Goal: Task Accomplishment & Management: Manage account settings

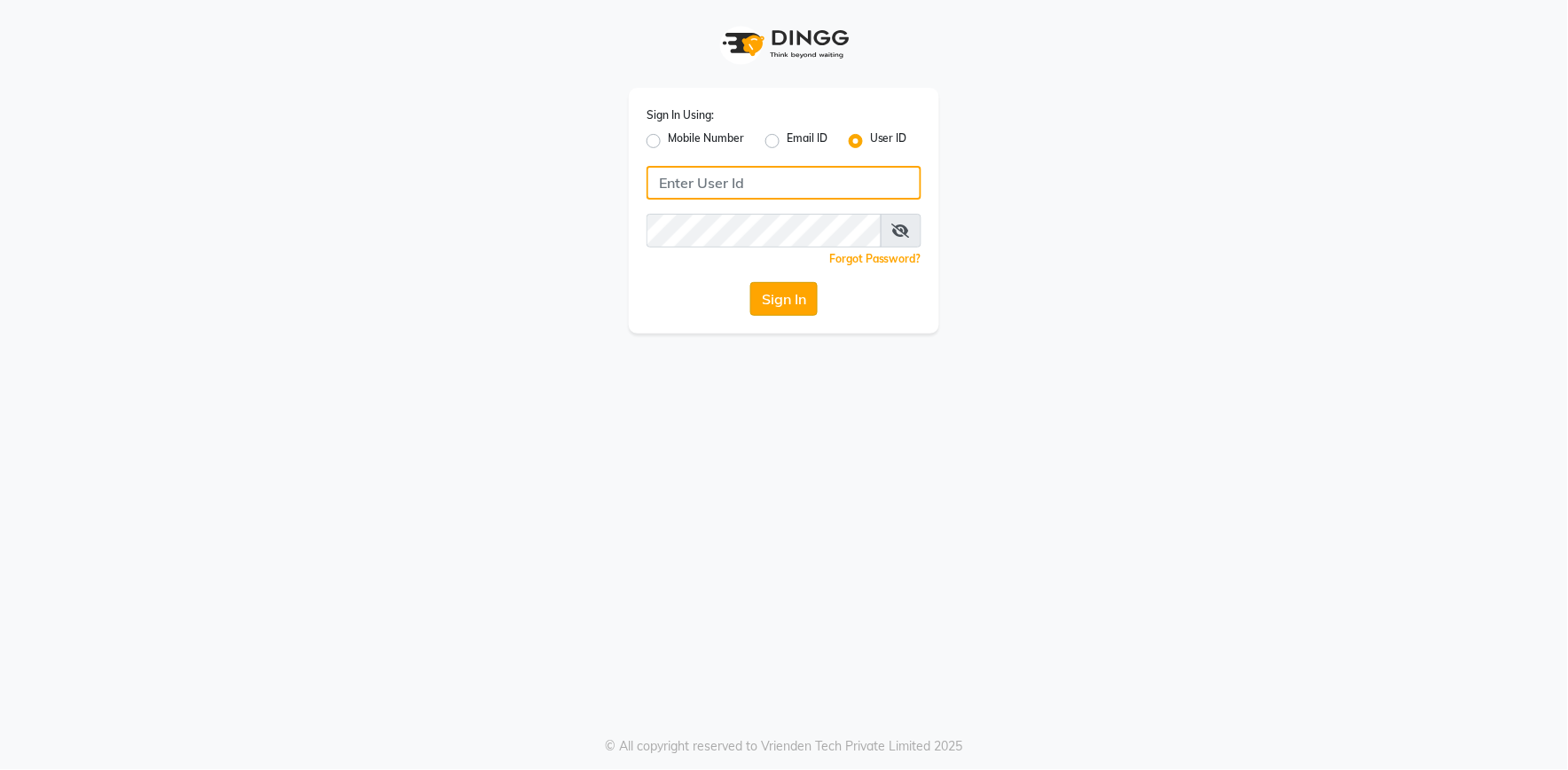
type input "e2555-01"
click at [791, 297] on button "Sign In" at bounding box center [784, 298] width 67 height 34
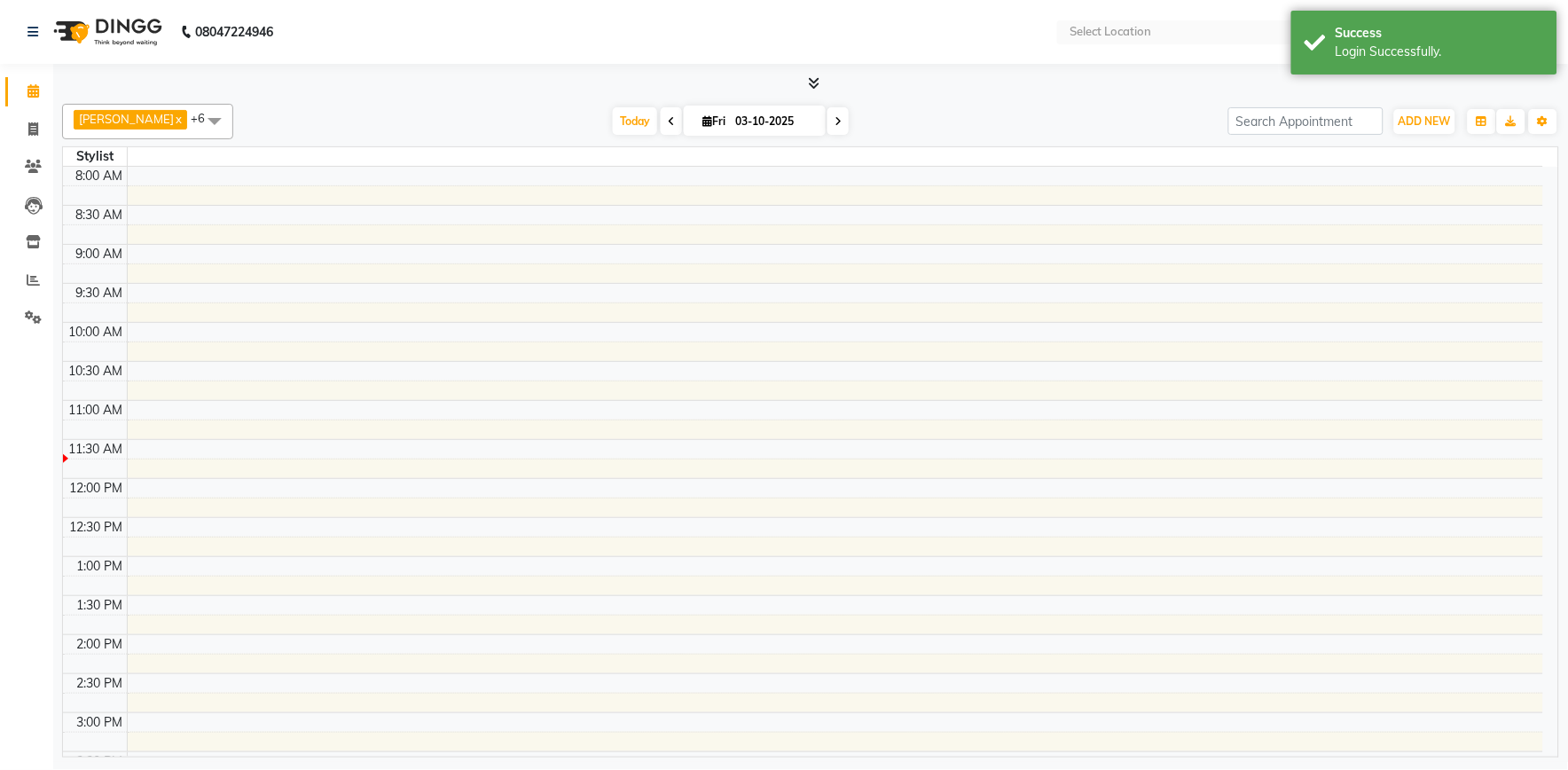
select select "en"
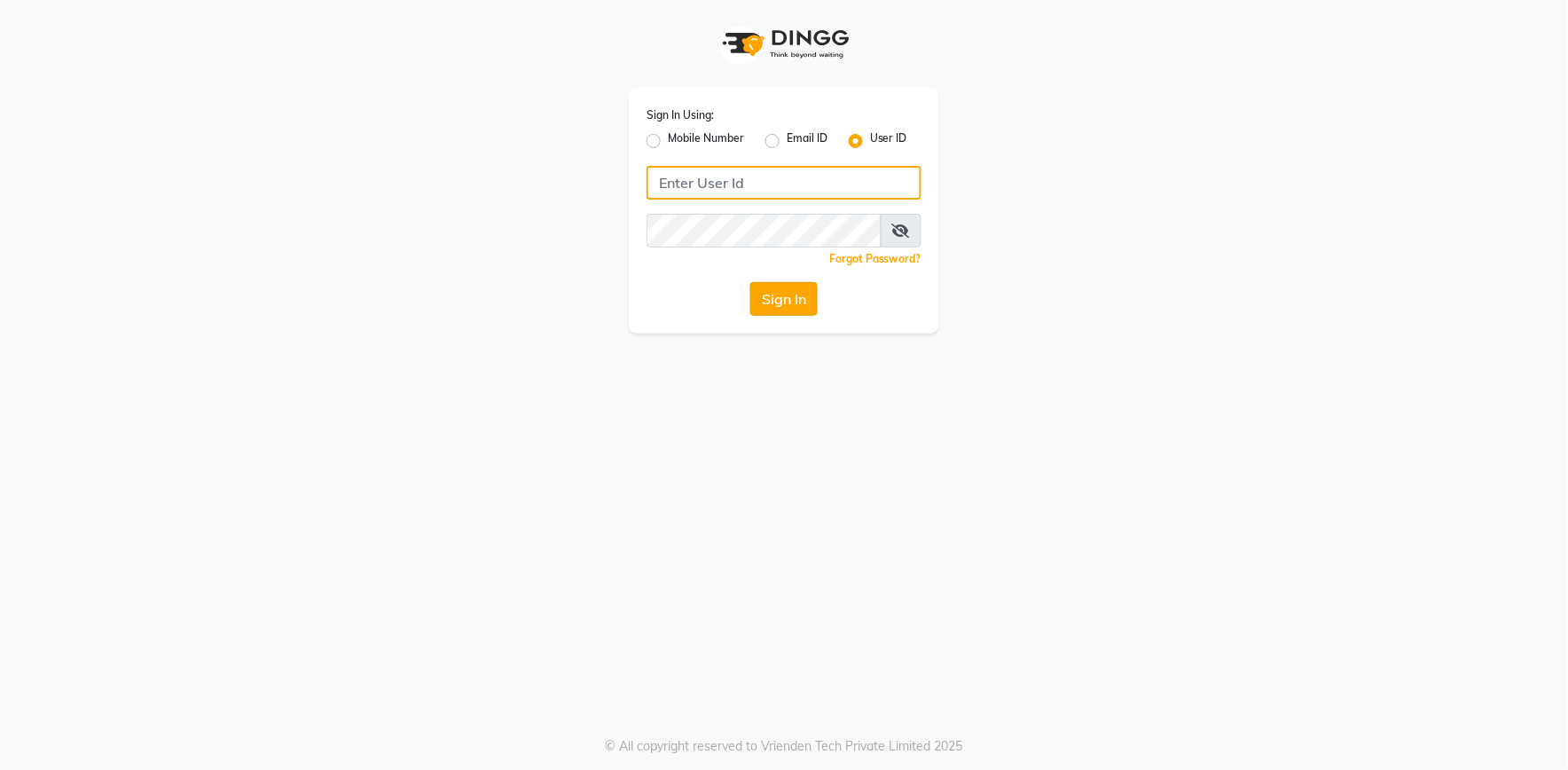
type input "e2555-01"
click at [795, 293] on button "Sign In" at bounding box center [784, 298] width 67 height 34
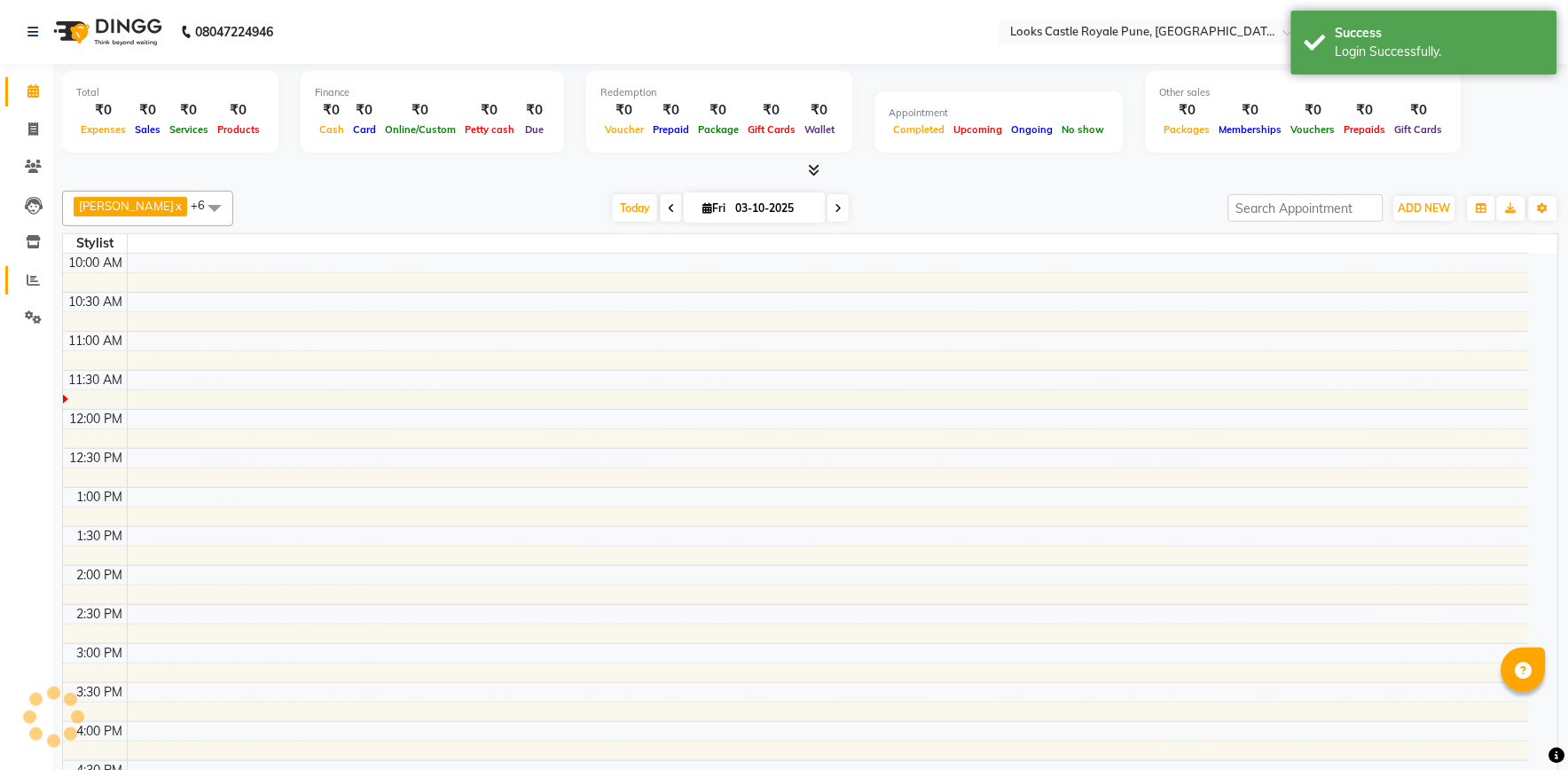
select select "en"
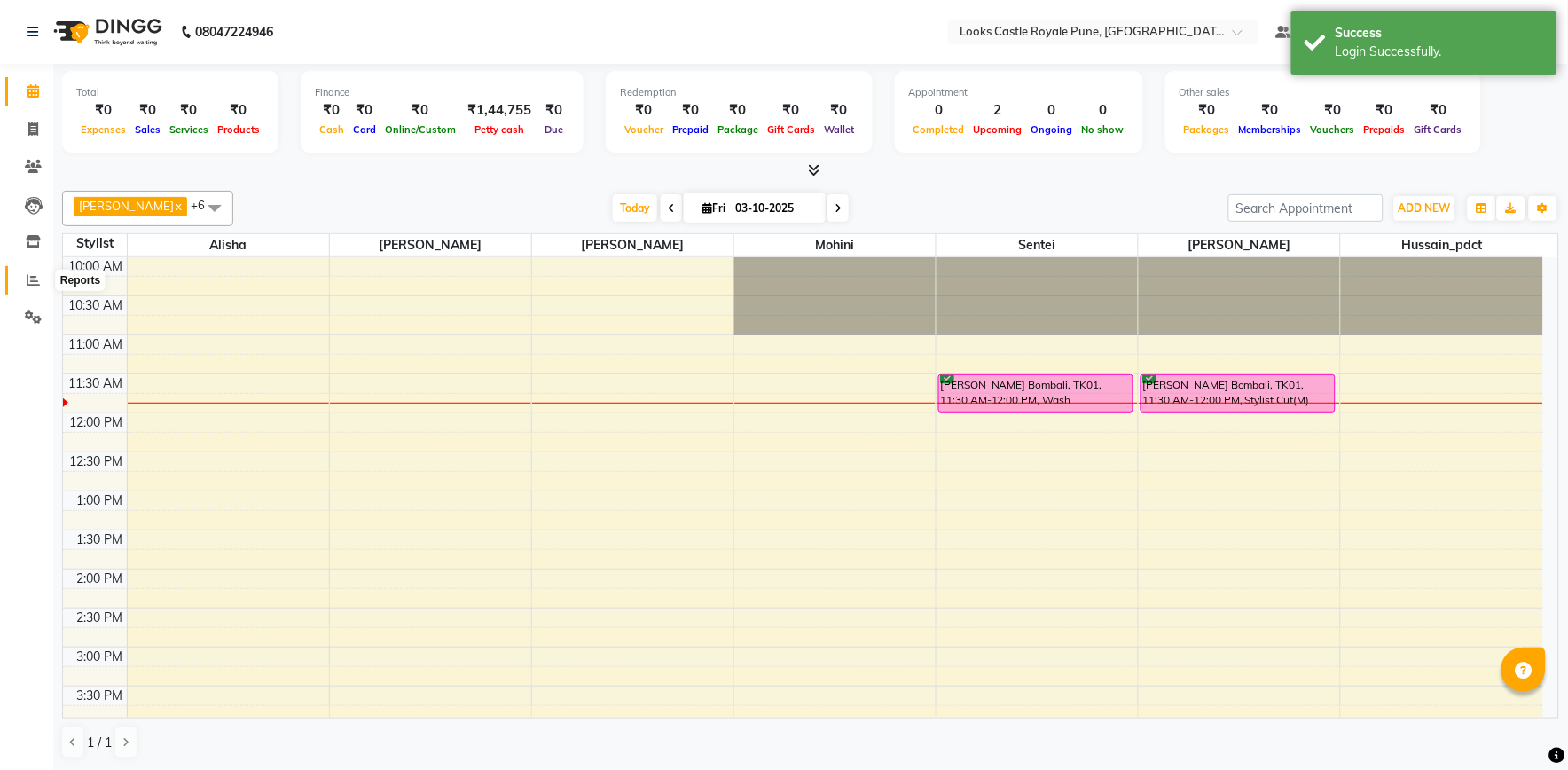
click at [28, 278] on icon at bounding box center [34, 280] width 13 height 13
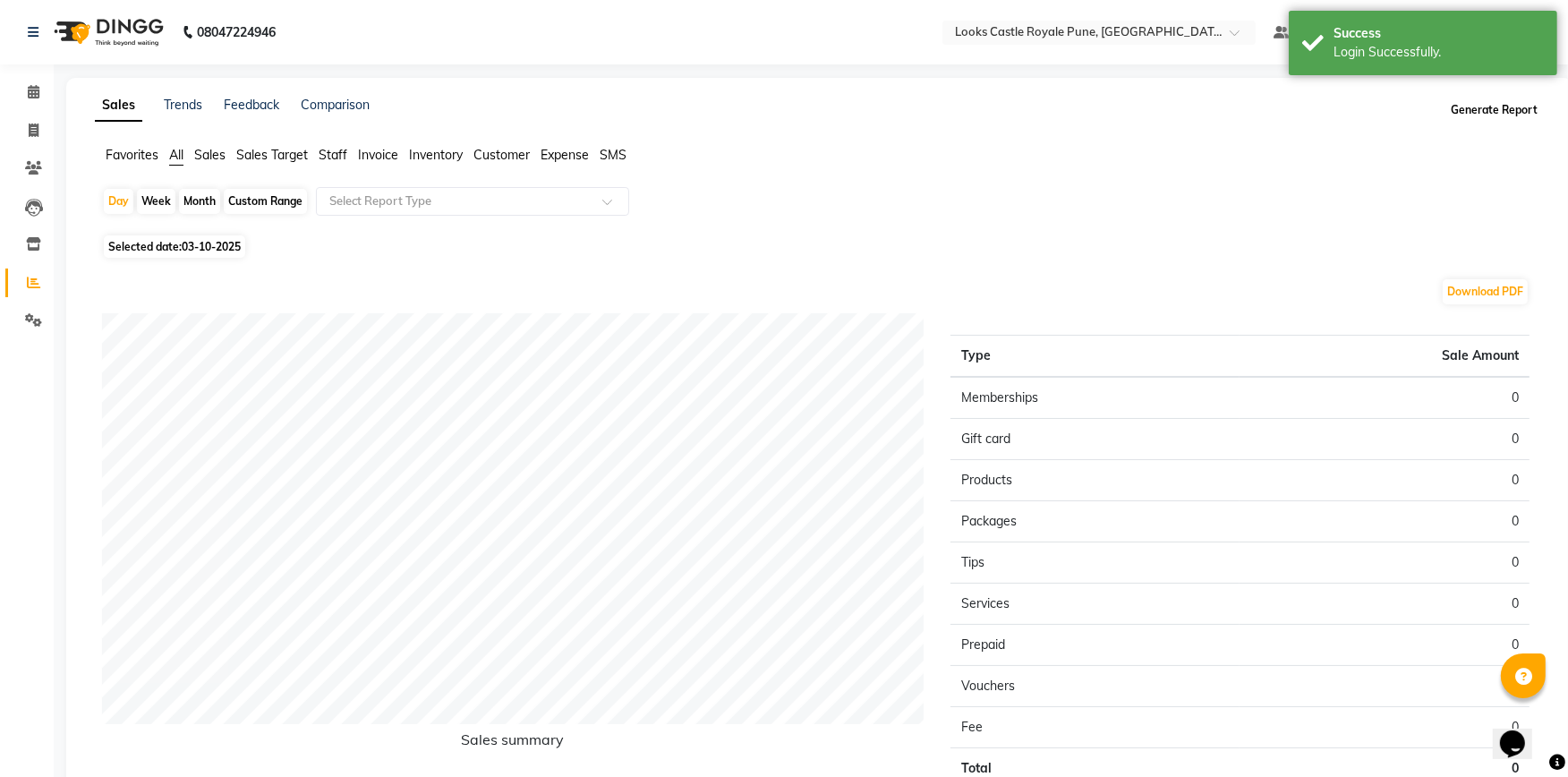
click at [1496, 119] on button "Generate Report" at bounding box center [1494, 110] width 96 height 25
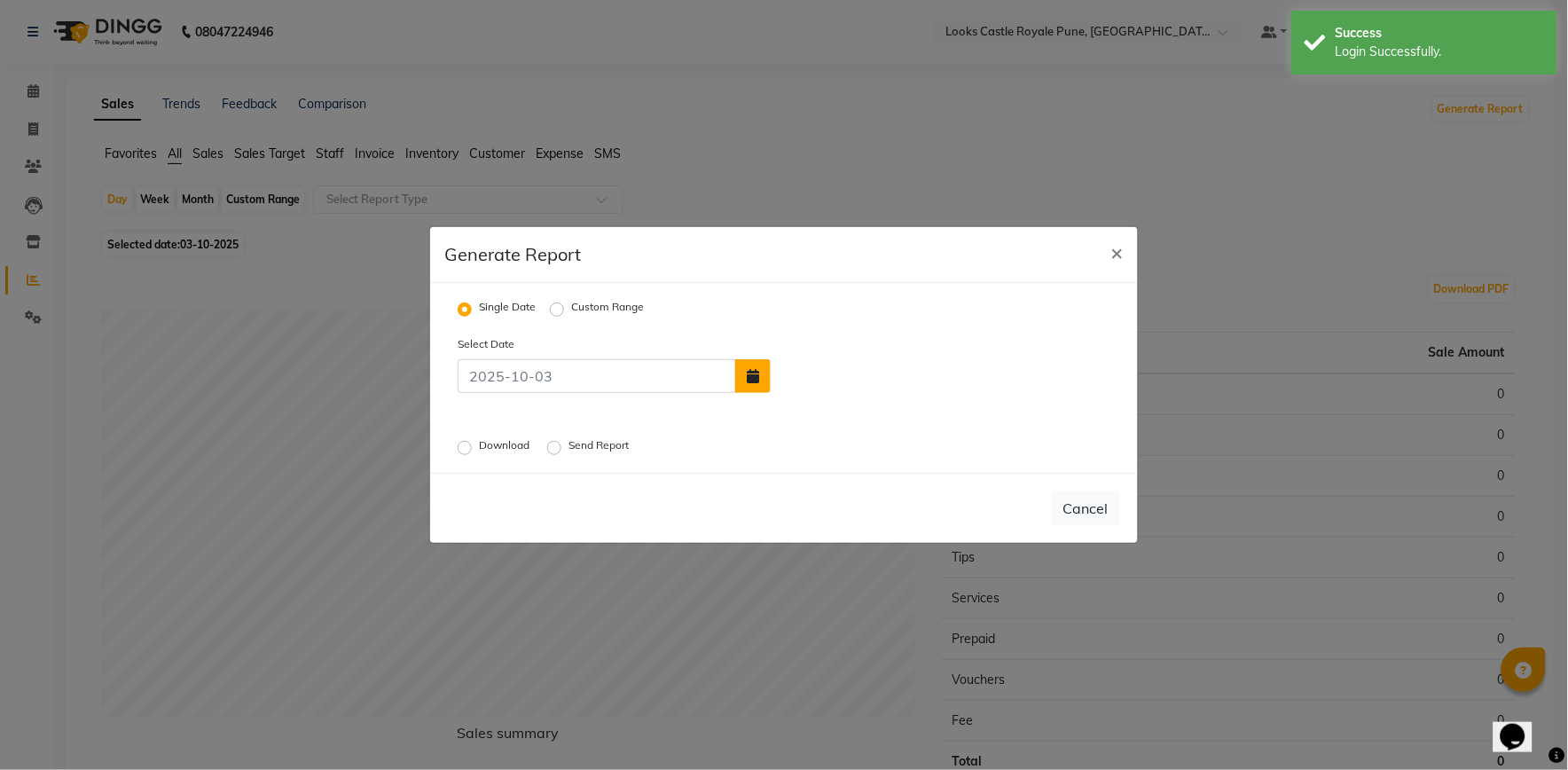
click at [749, 384] on button "button" at bounding box center [753, 376] width 35 height 34
select select "10"
click at [857, 331] on div "1" at bounding box center [846, 334] width 28 height 28
type input "01-10-2025"
click at [479, 442] on label "Download" at bounding box center [506, 447] width 54 height 21
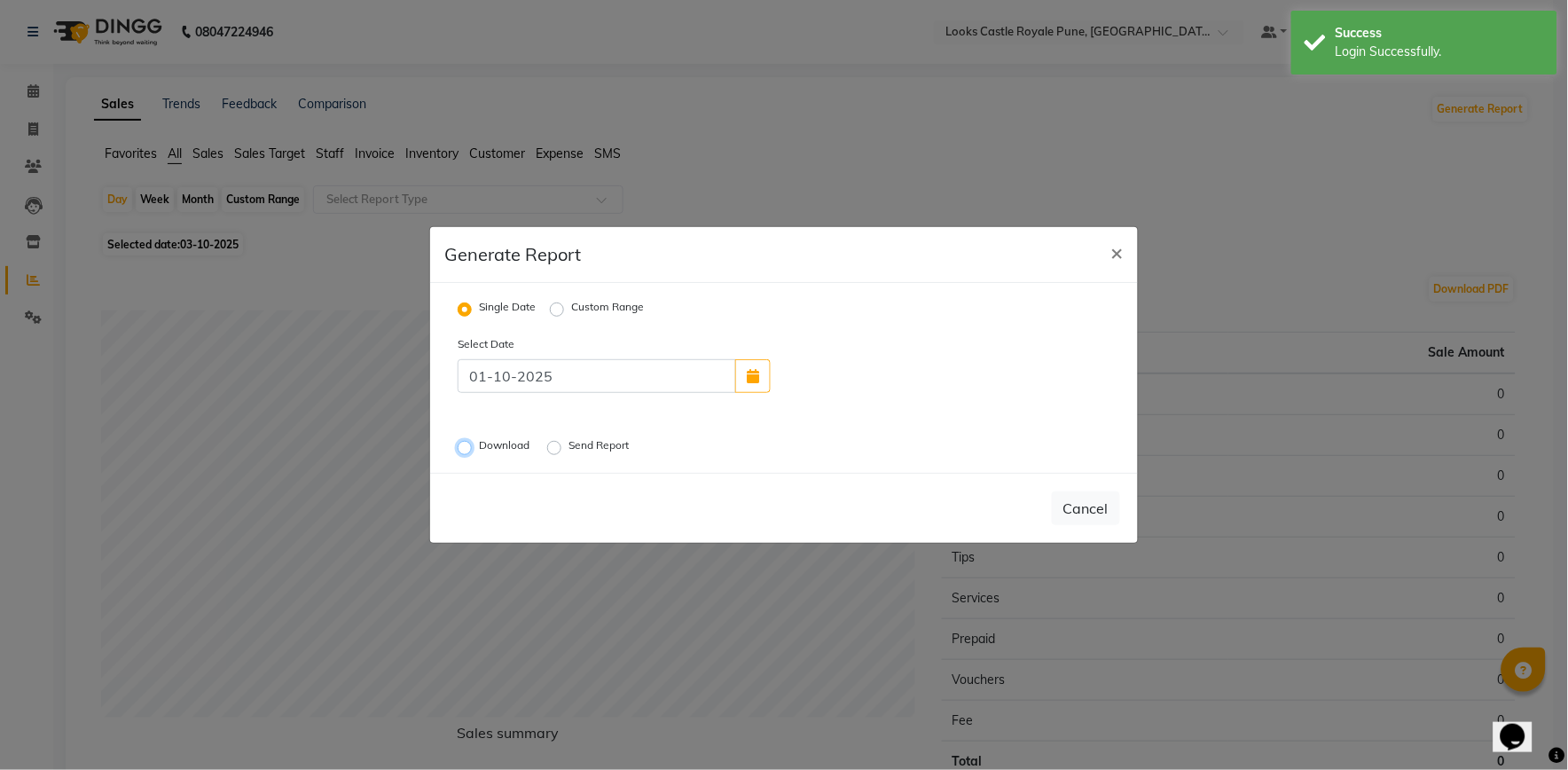
click at [466, 442] on input "Download" at bounding box center [467, 447] width 12 height 12
radio input "true"
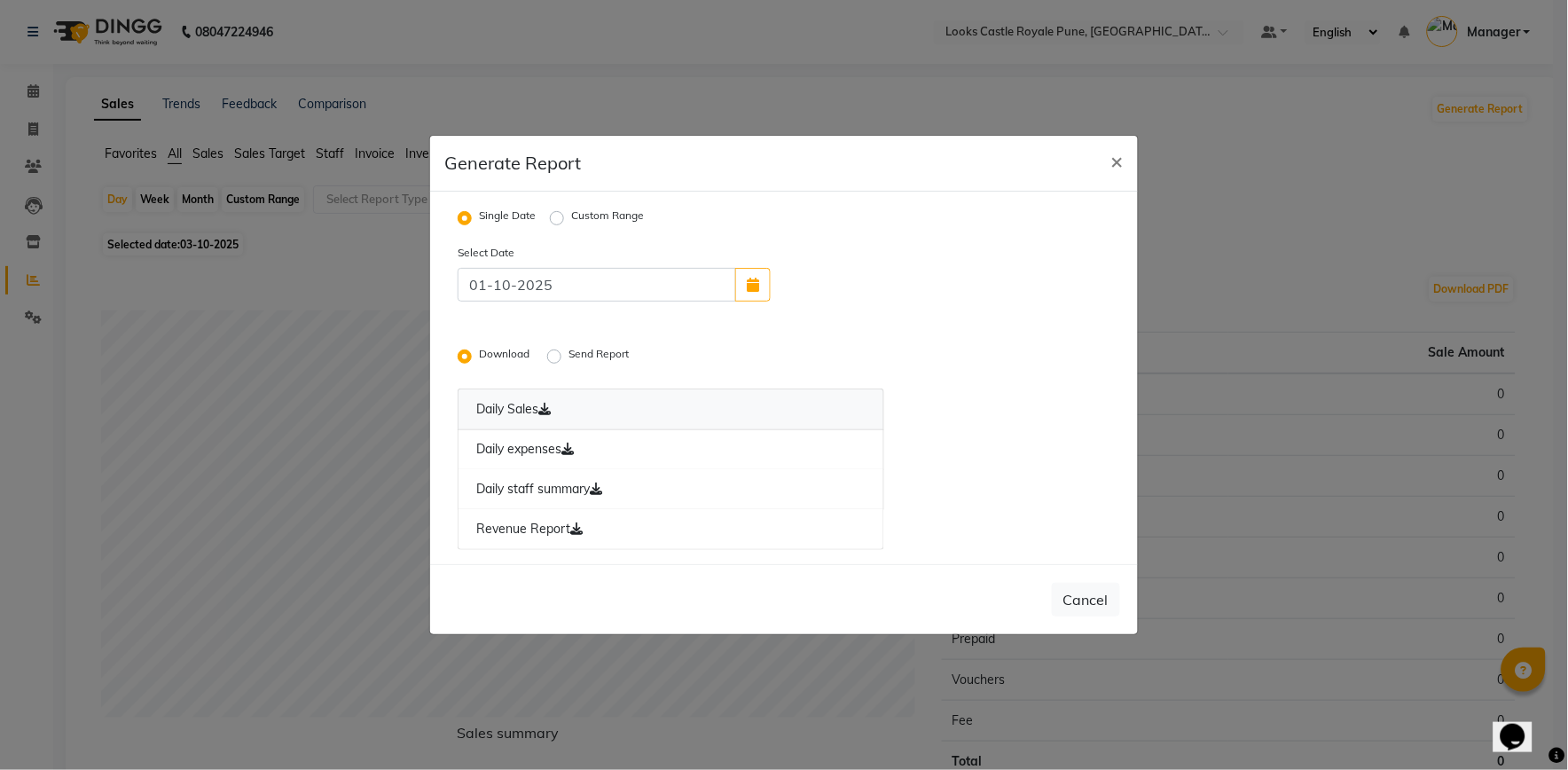
click at [587, 406] on link "Daily Sales" at bounding box center [671, 409] width 427 height 42
click at [563, 445] on link "Daily expenses" at bounding box center [671, 449] width 427 height 41
click at [560, 488] on link "Daily staff summary" at bounding box center [671, 489] width 427 height 41
click at [559, 530] on link "Revenue Report" at bounding box center [671, 529] width 427 height 41
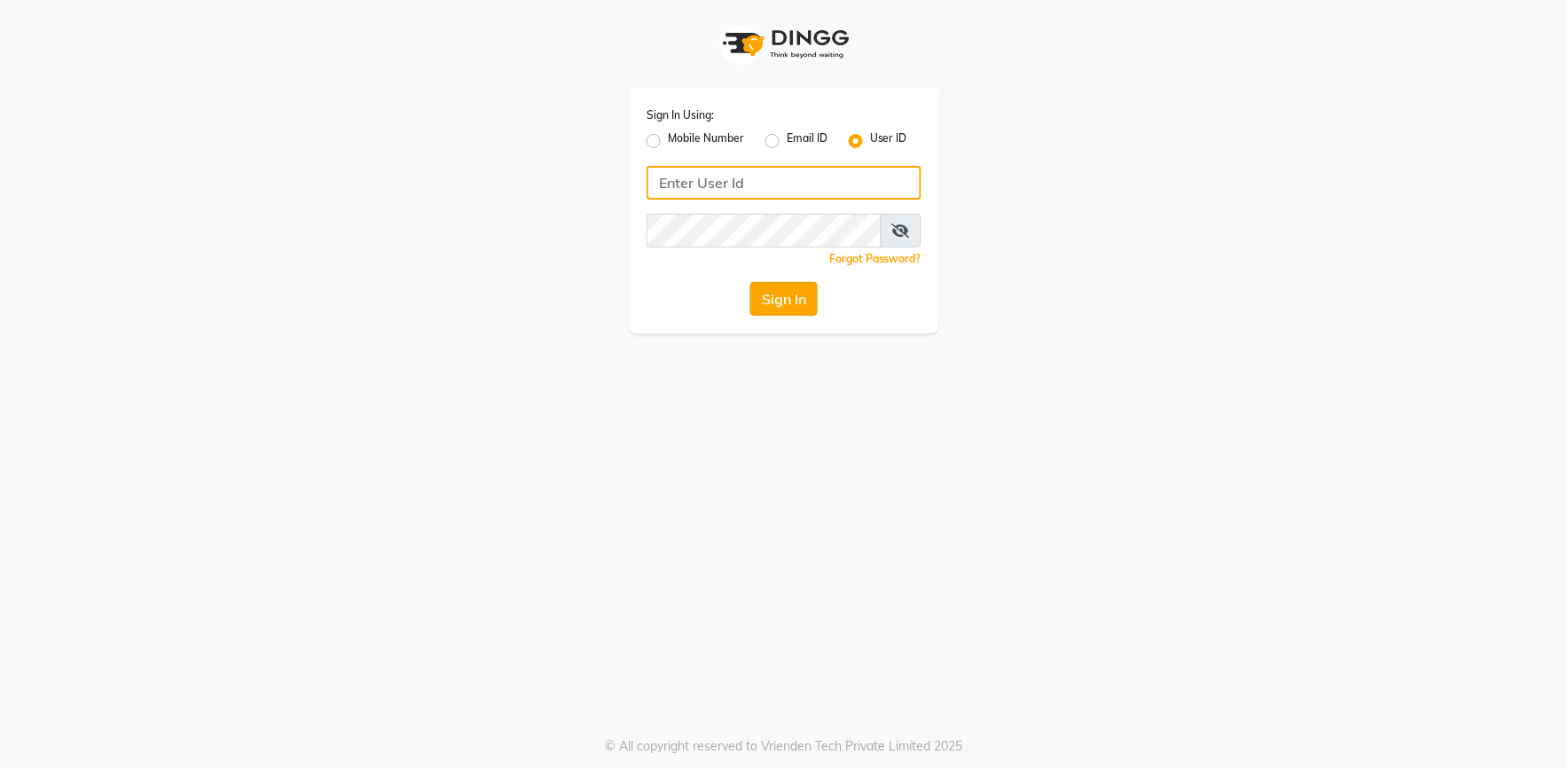
type input "e2555-01"
click at [772, 305] on button "Sign In" at bounding box center [784, 298] width 67 height 34
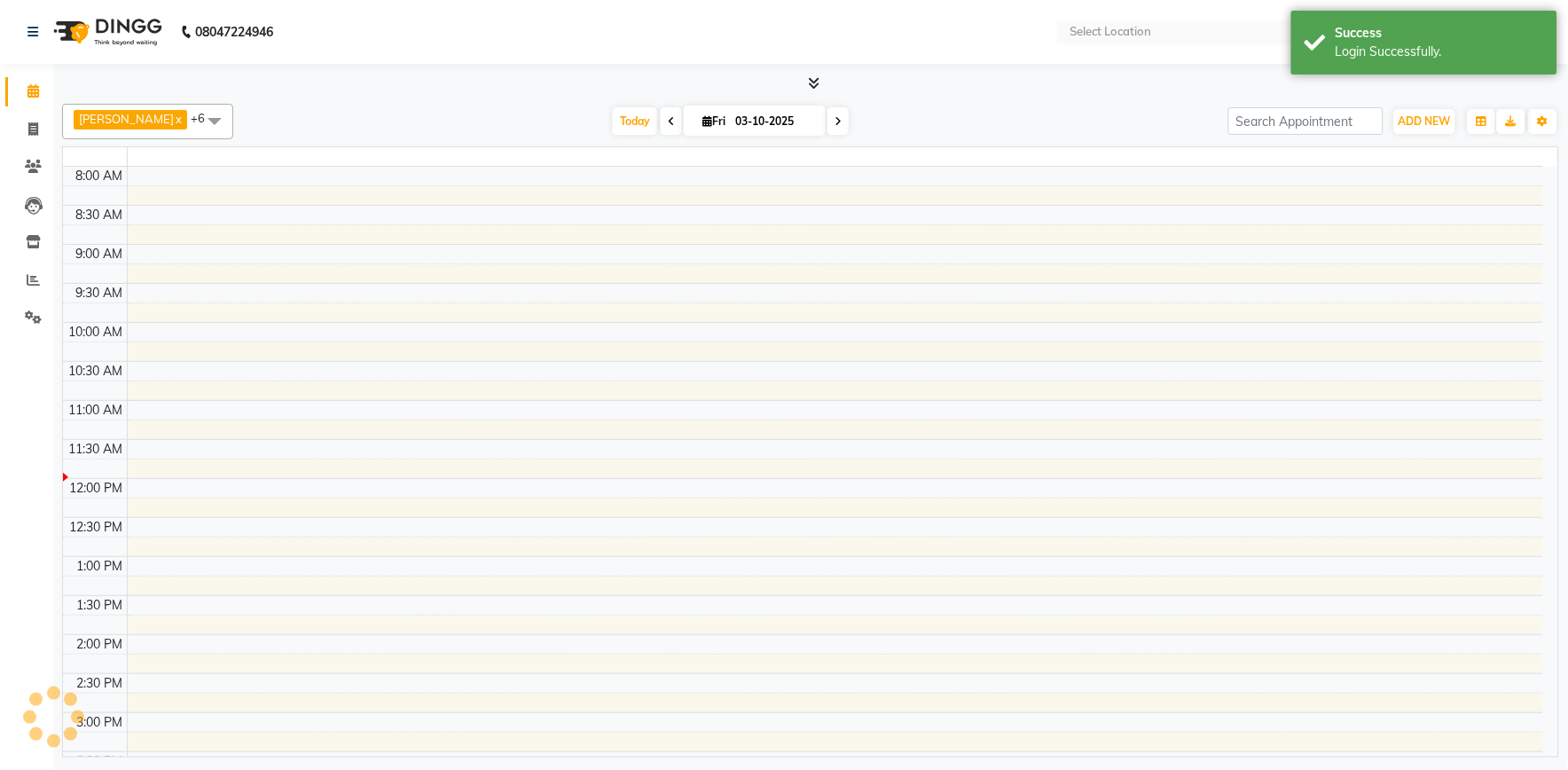
select select "en"
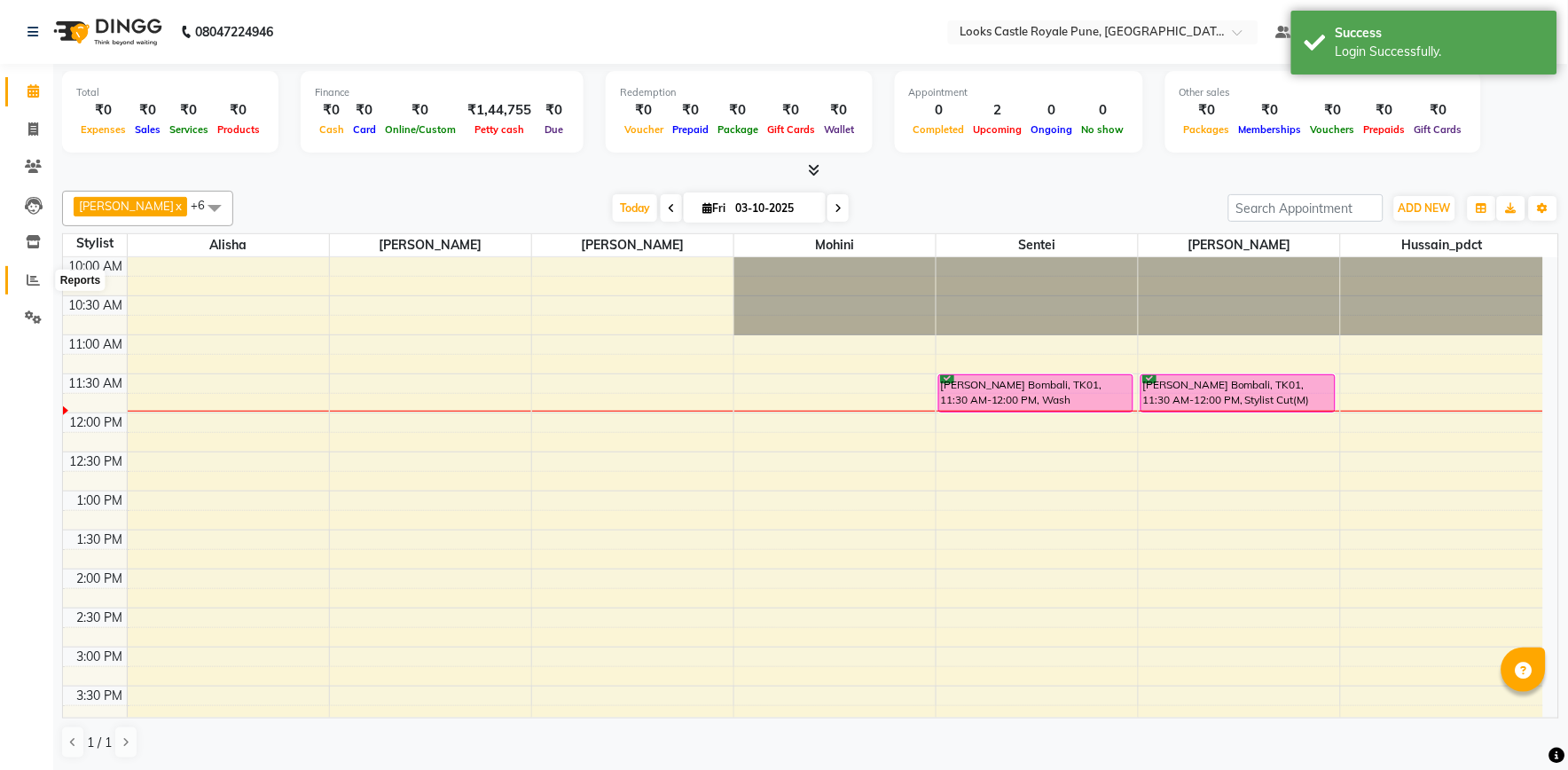
click at [27, 283] on icon at bounding box center [34, 280] width 13 height 13
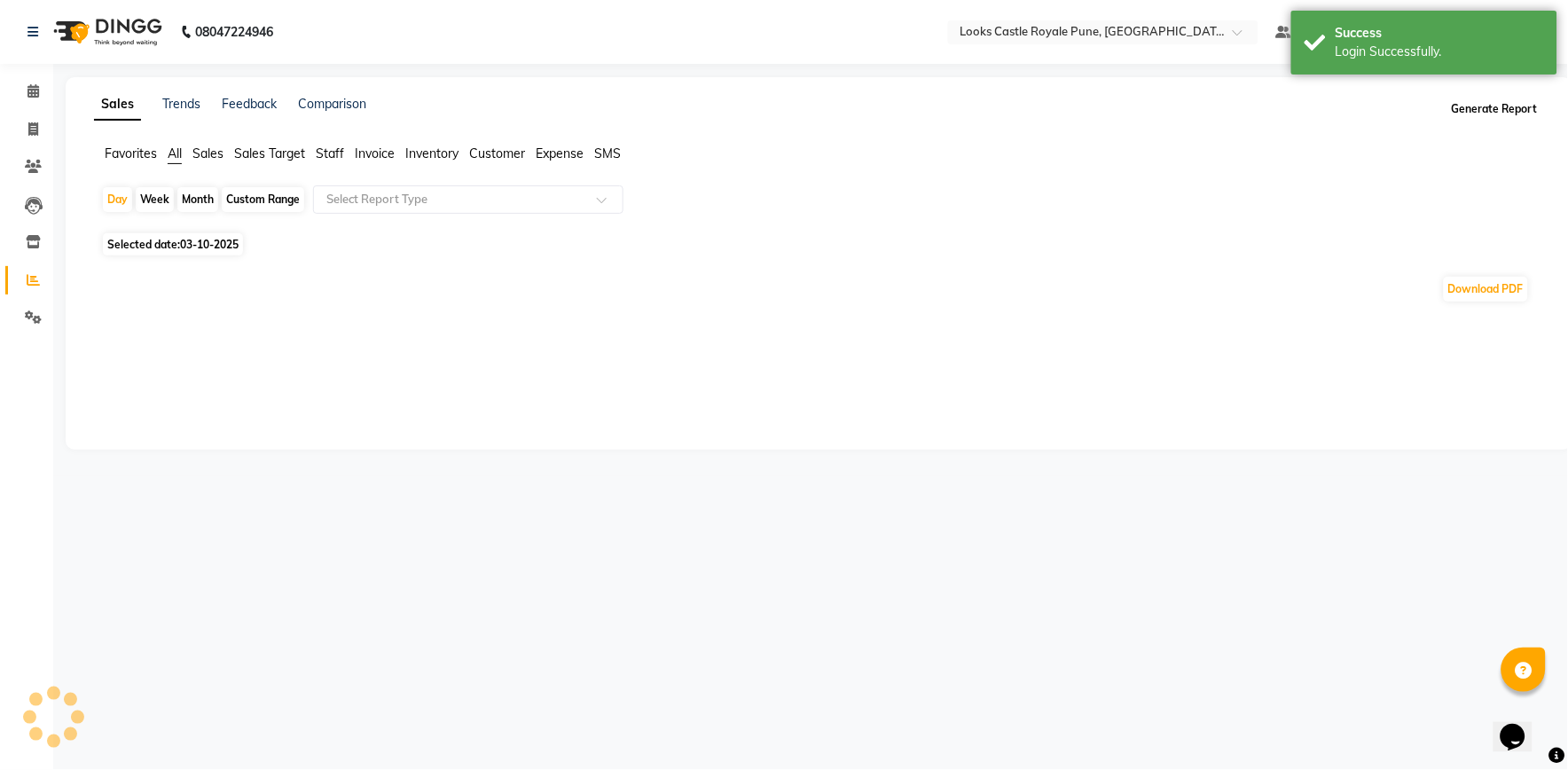
click at [1461, 103] on button "Generate Report" at bounding box center [1494, 109] width 95 height 25
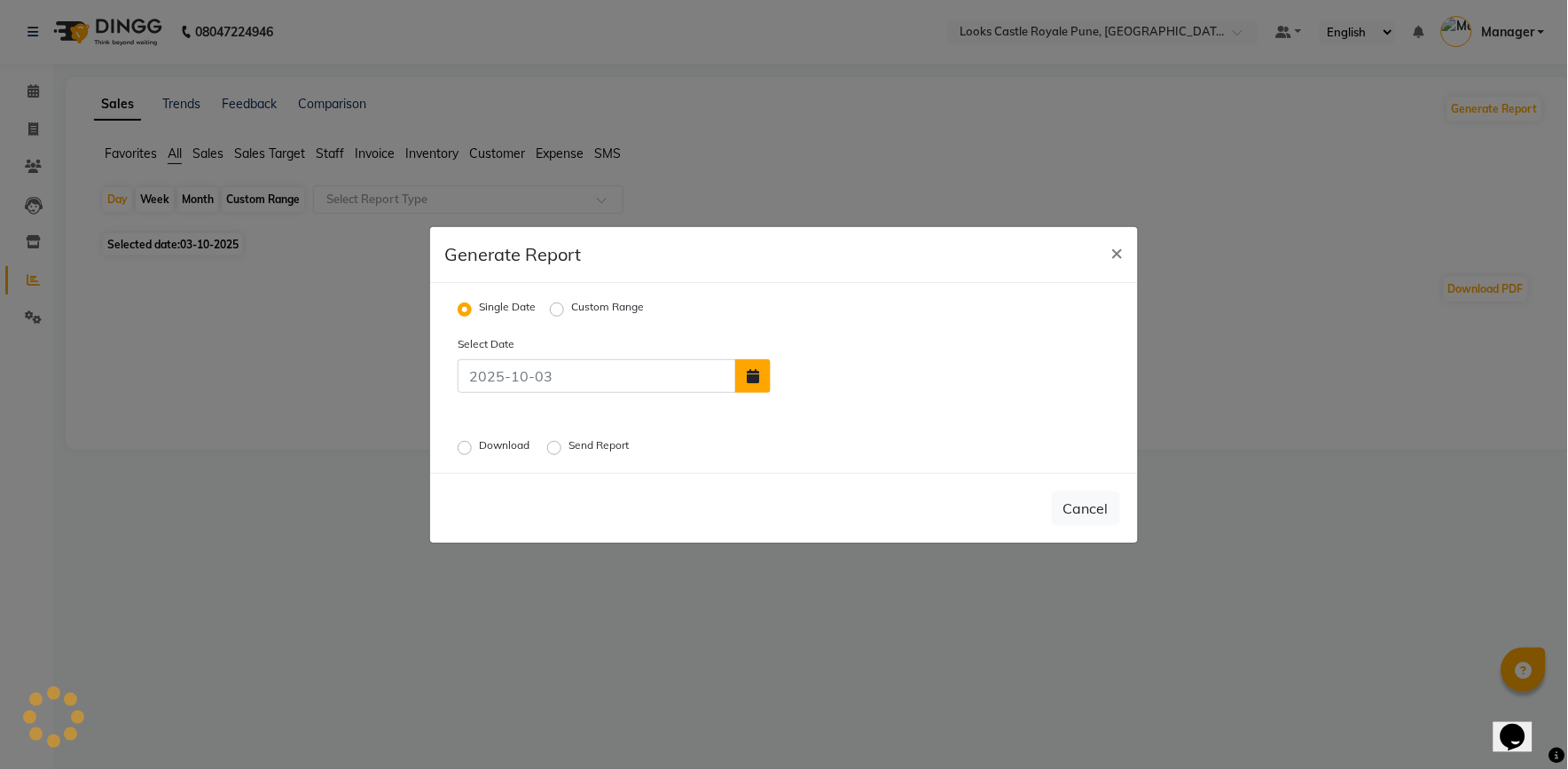
click at [751, 369] on icon "button" at bounding box center [752, 376] width 12 height 14
select select "10"
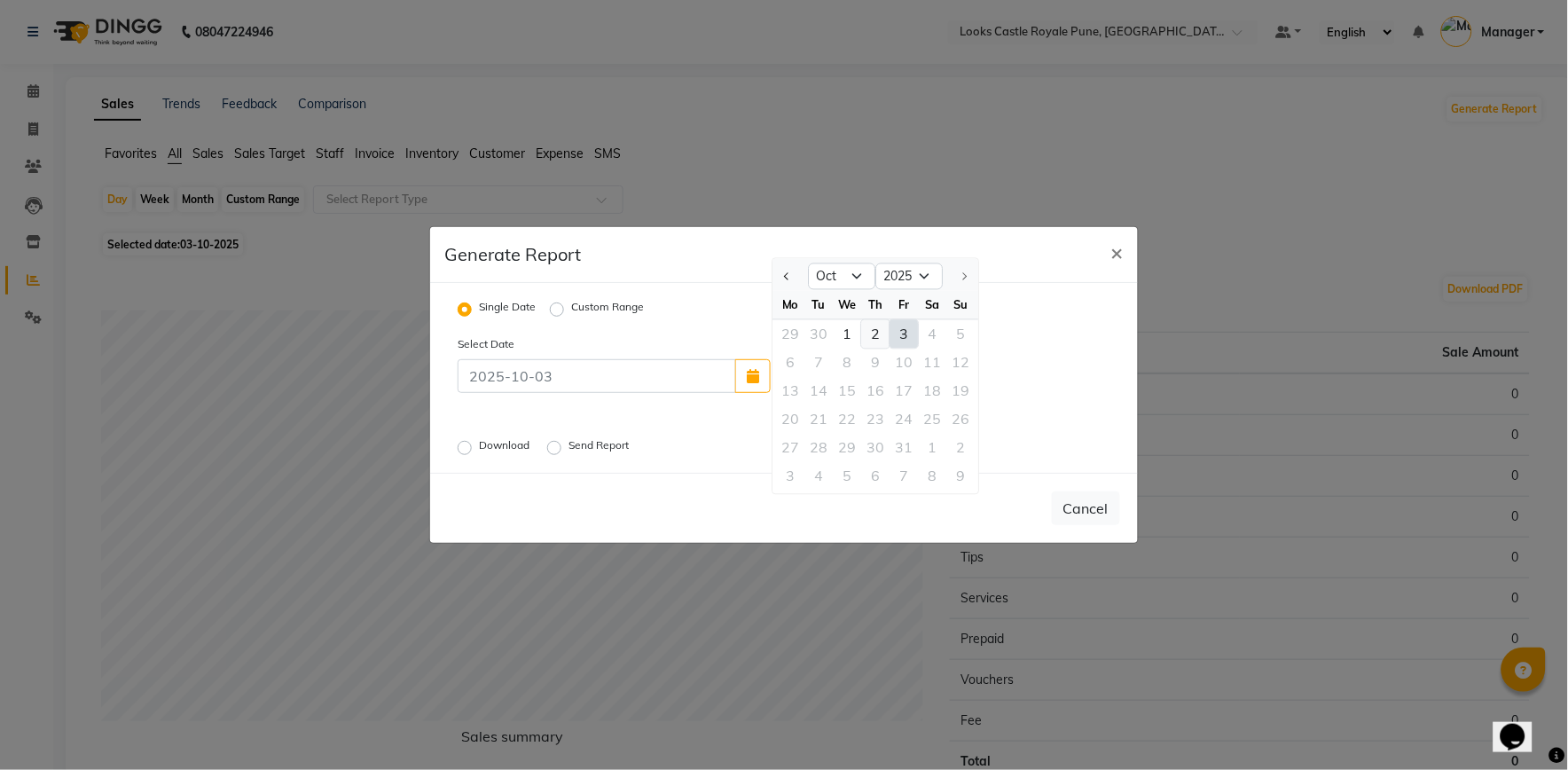
click at [879, 336] on div "2" at bounding box center [875, 334] width 28 height 28
type input "02-10-2025"
click at [479, 449] on label "Download" at bounding box center [506, 447] width 54 height 21
click at [463, 449] on input "Download" at bounding box center [467, 447] width 12 height 12
radio input "true"
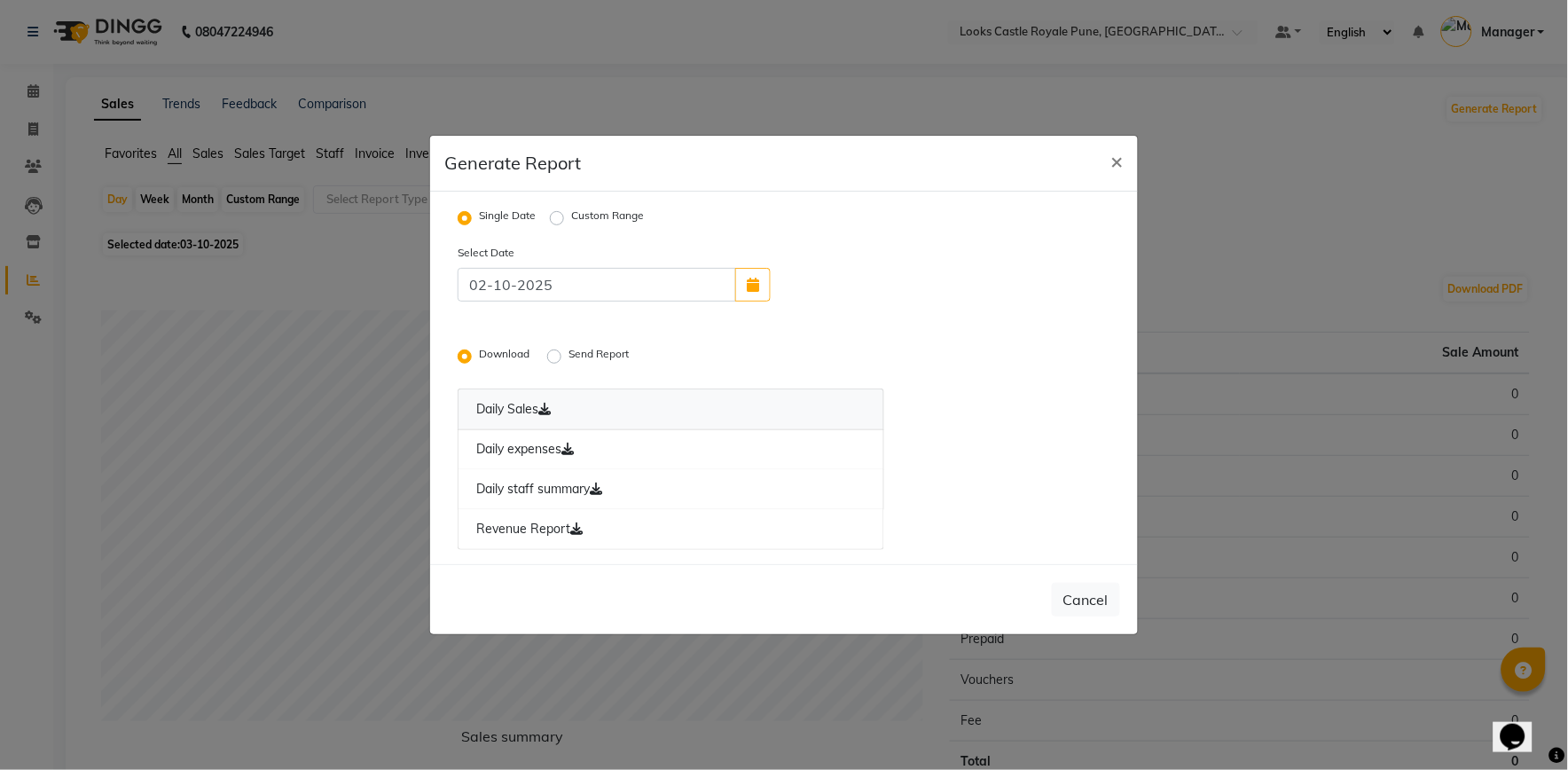
click at [578, 409] on link "Daily Sales" at bounding box center [671, 409] width 427 height 42
click at [582, 446] on link "Daily expenses" at bounding box center [671, 449] width 427 height 41
click at [583, 481] on link "Daily staff summary" at bounding box center [671, 489] width 427 height 41
click at [591, 518] on link "Revenue Report" at bounding box center [671, 529] width 427 height 41
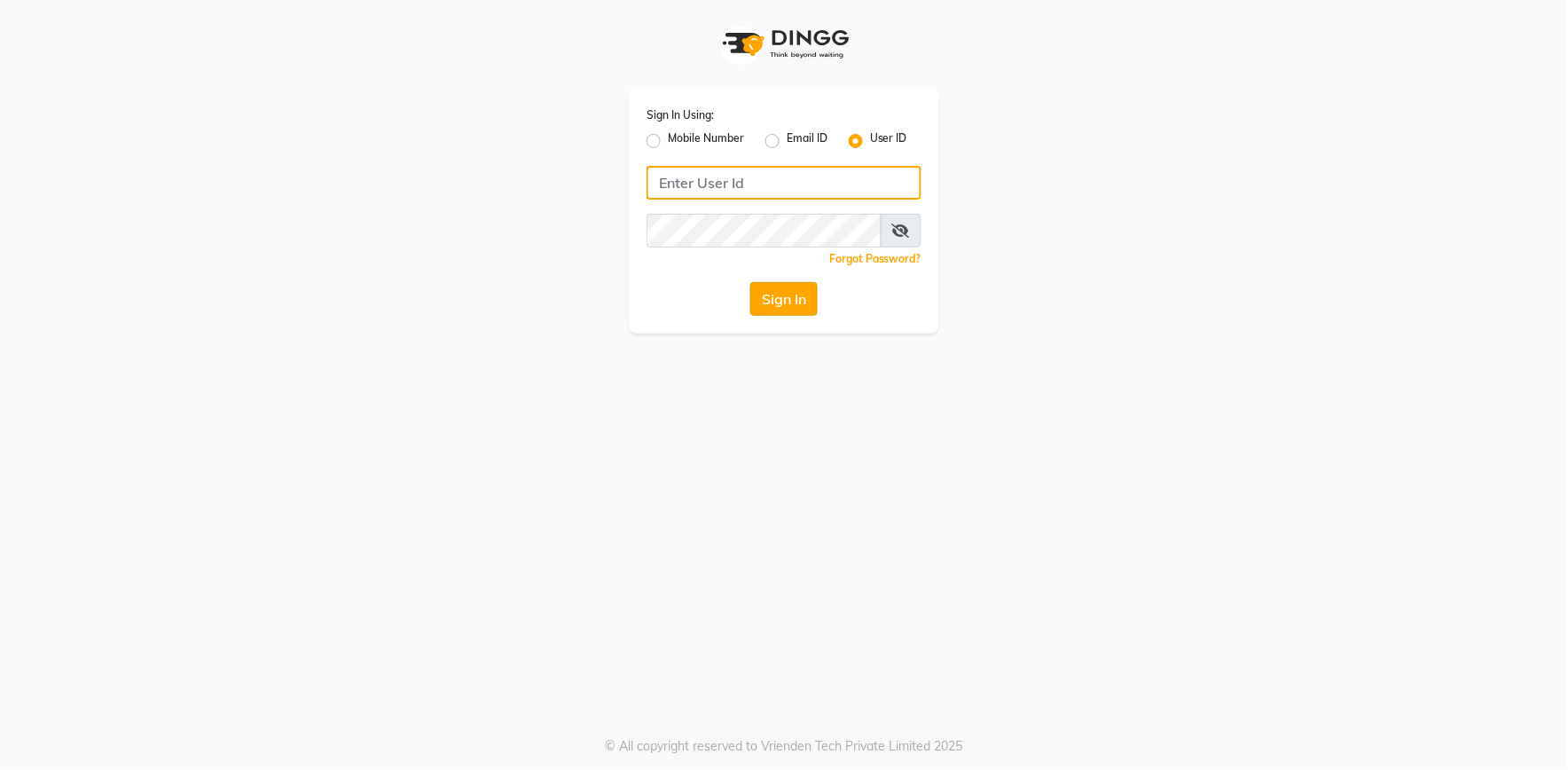
type input "e2555-01"
click at [778, 297] on button "Sign In" at bounding box center [784, 298] width 67 height 34
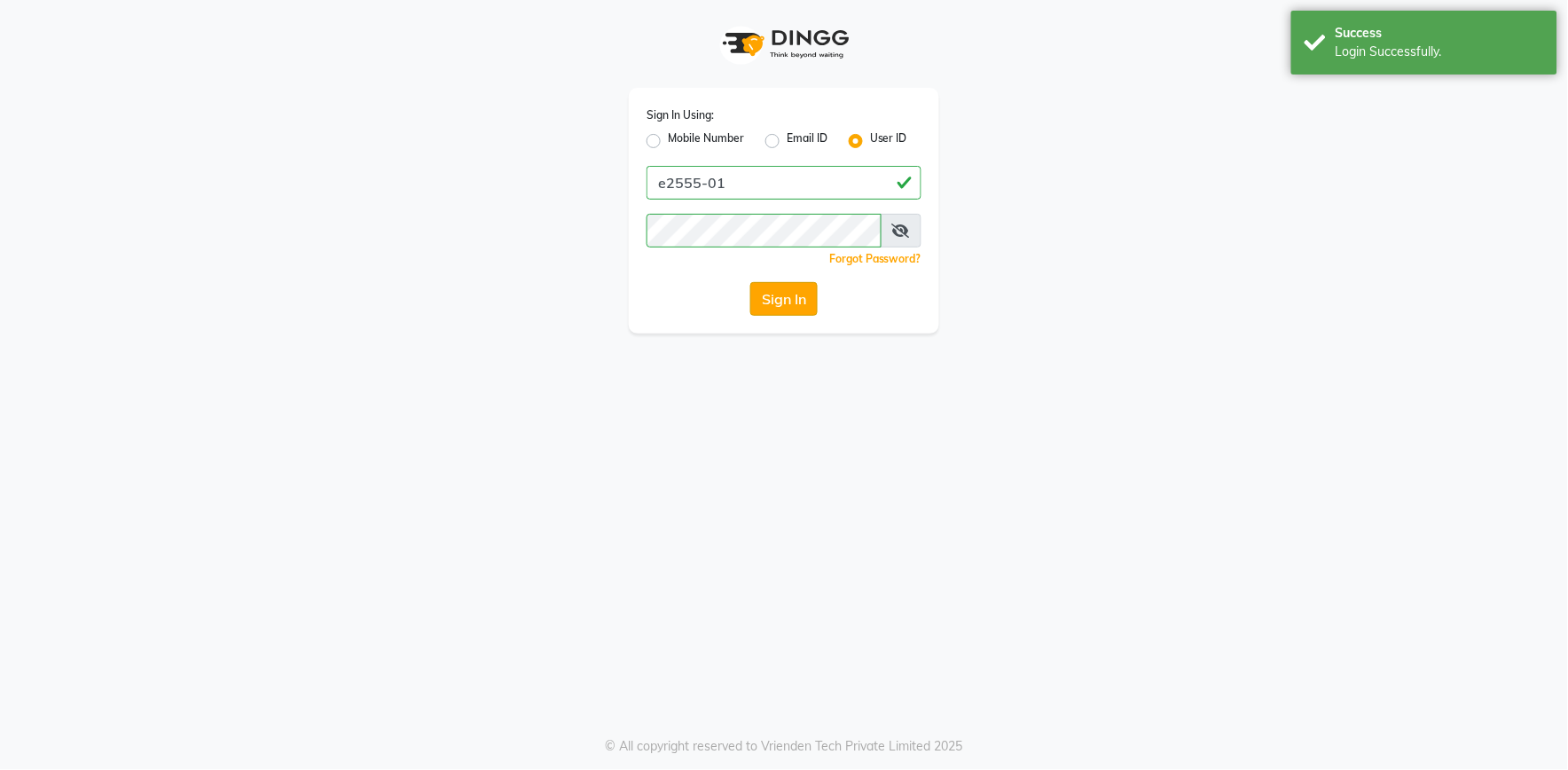
click at [786, 294] on button "Sign In" at bounding box center [784, 298] width 67 height 34
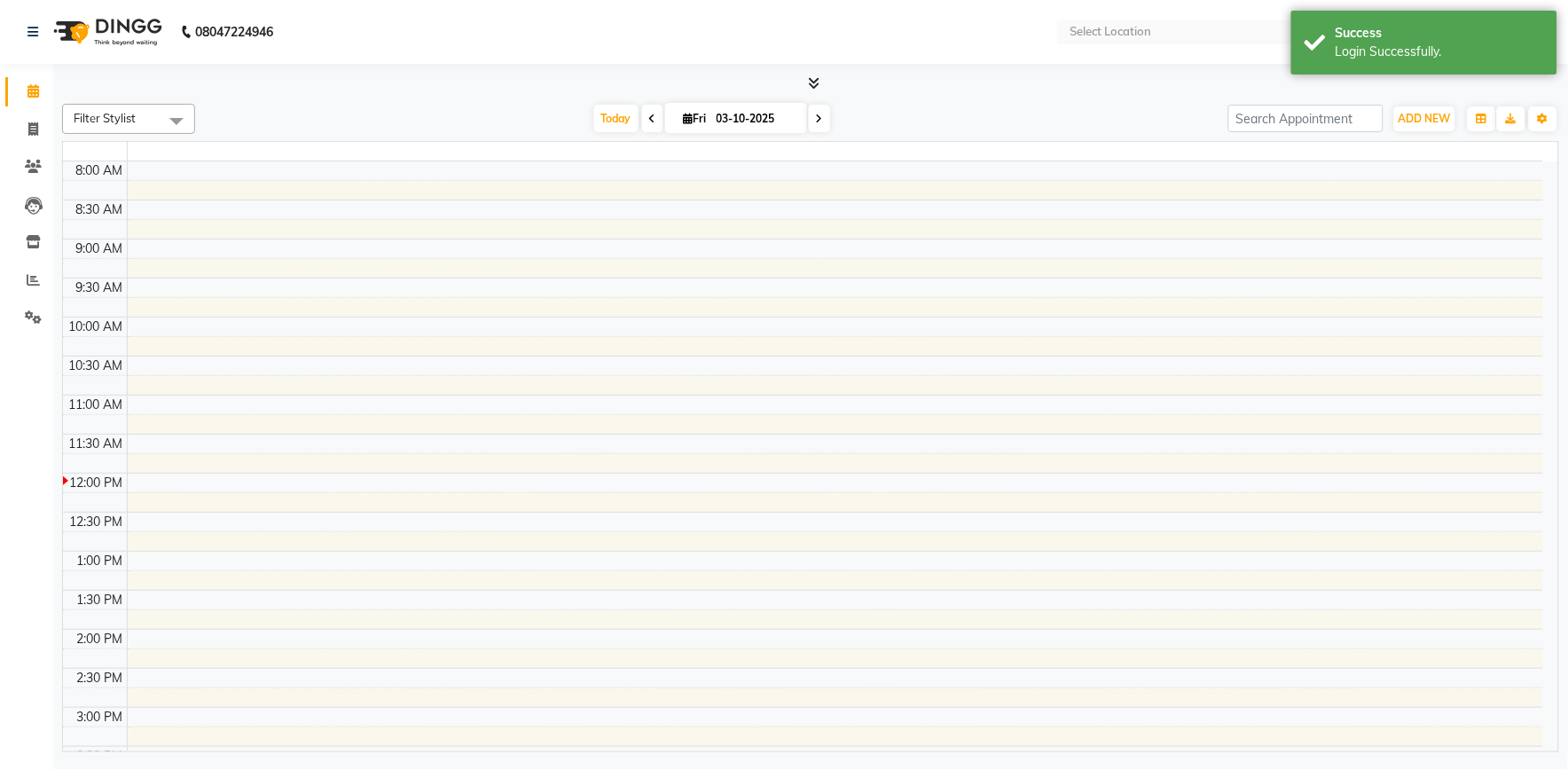
click at [793, 306] on tbody "8:00 AM 8:30 AM 9:00 AM 9:30 AM 10:00 AM 10:30 AM 11:00 AM 11:30 AM 12:00 PM 12…" at bounding box center [804, 629] width 1480 height 936
select select "en"
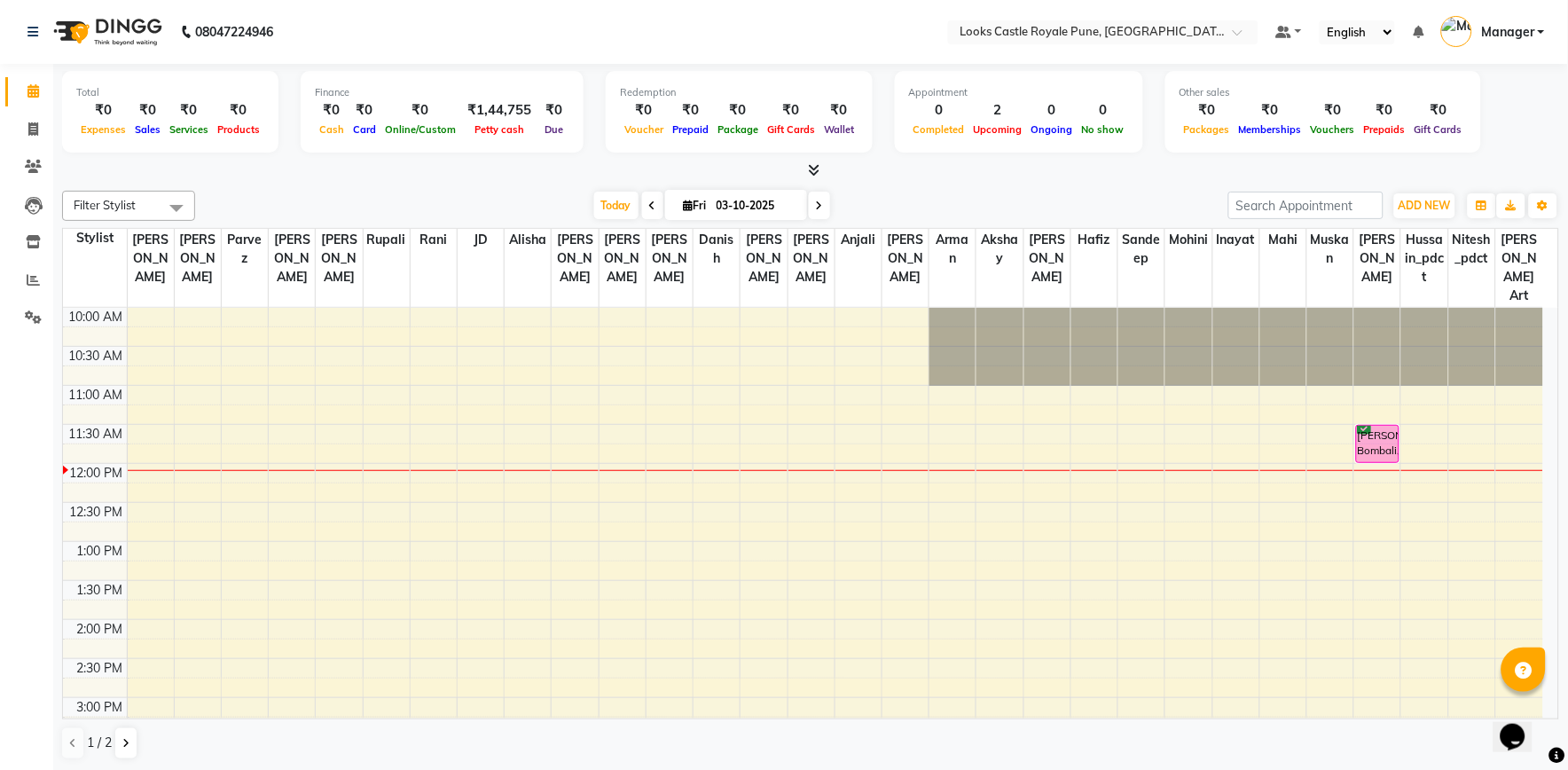
click at [104, 209] on span "Filter Stylist" at bounding box center [104, 204] width 62 height 14
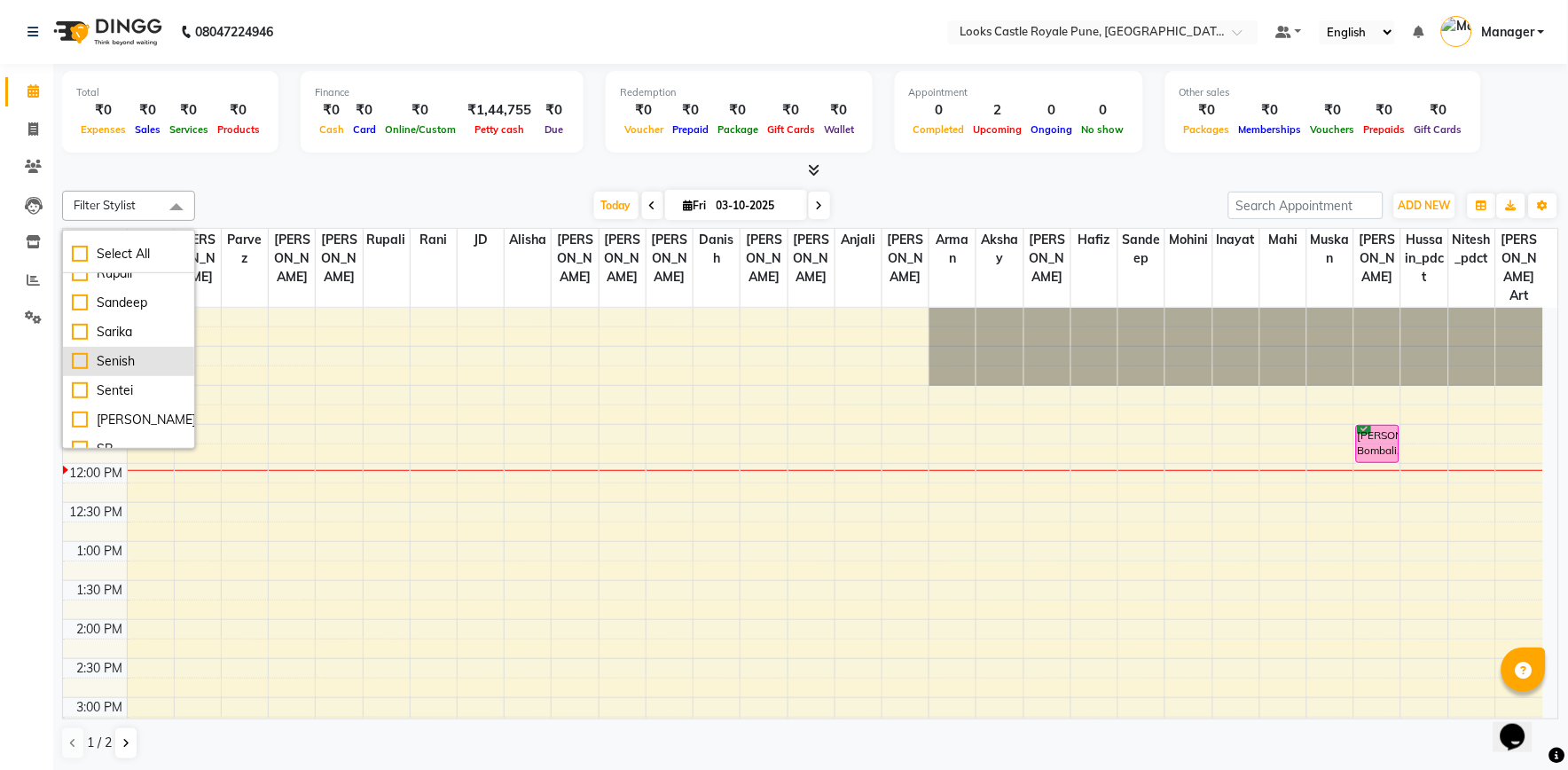
scroll to position [887, 0]
click at [124, 365] on div "Sentei" at bounding box center [129, 356] width 114 height 19
checkbox input "true"
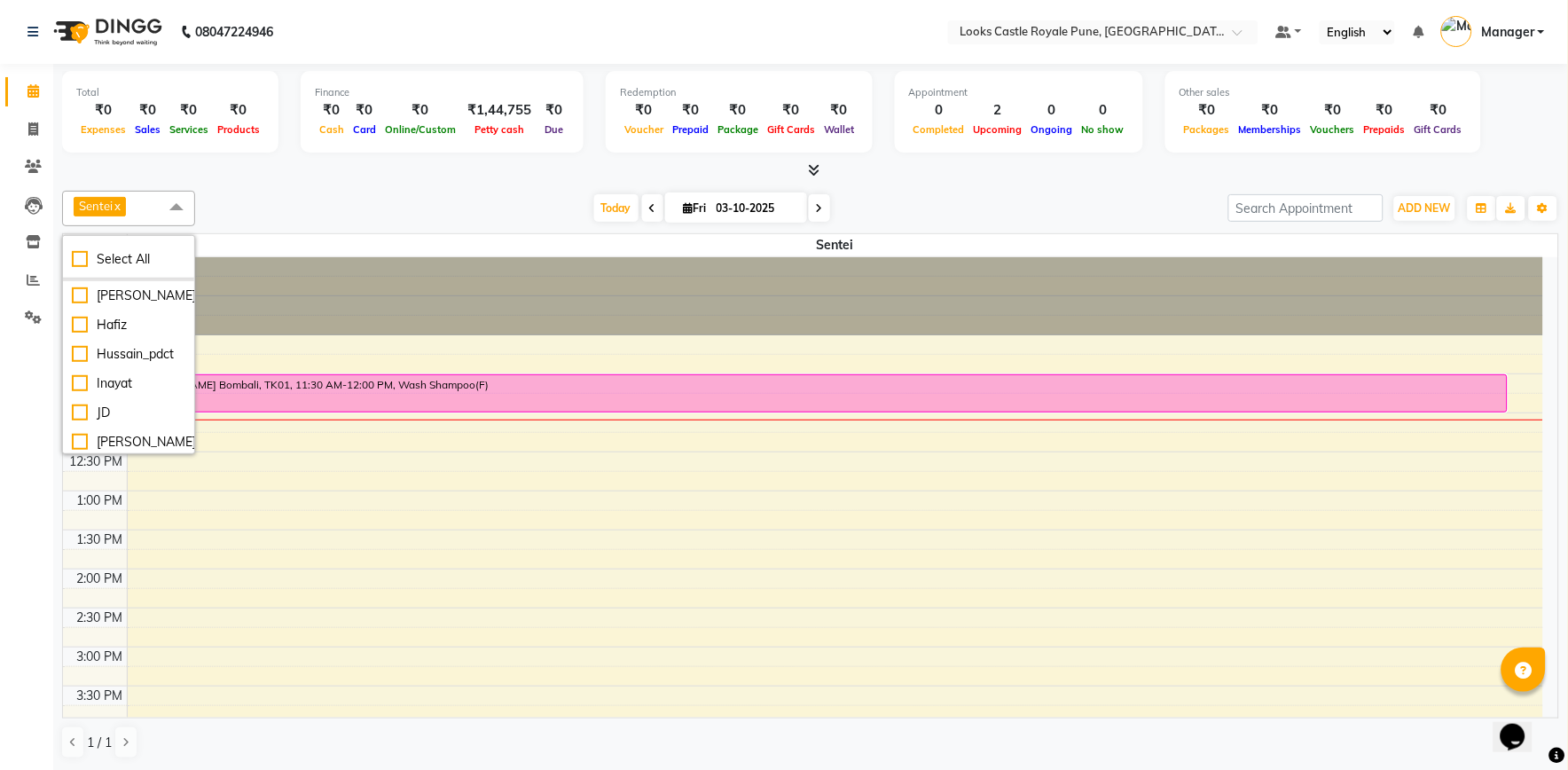
scroll to position [296, 0]
click at [136, 326] on div "Hussain_pdct" at bounding box center [129, 320] width 114 height 19
checkbox input "true"
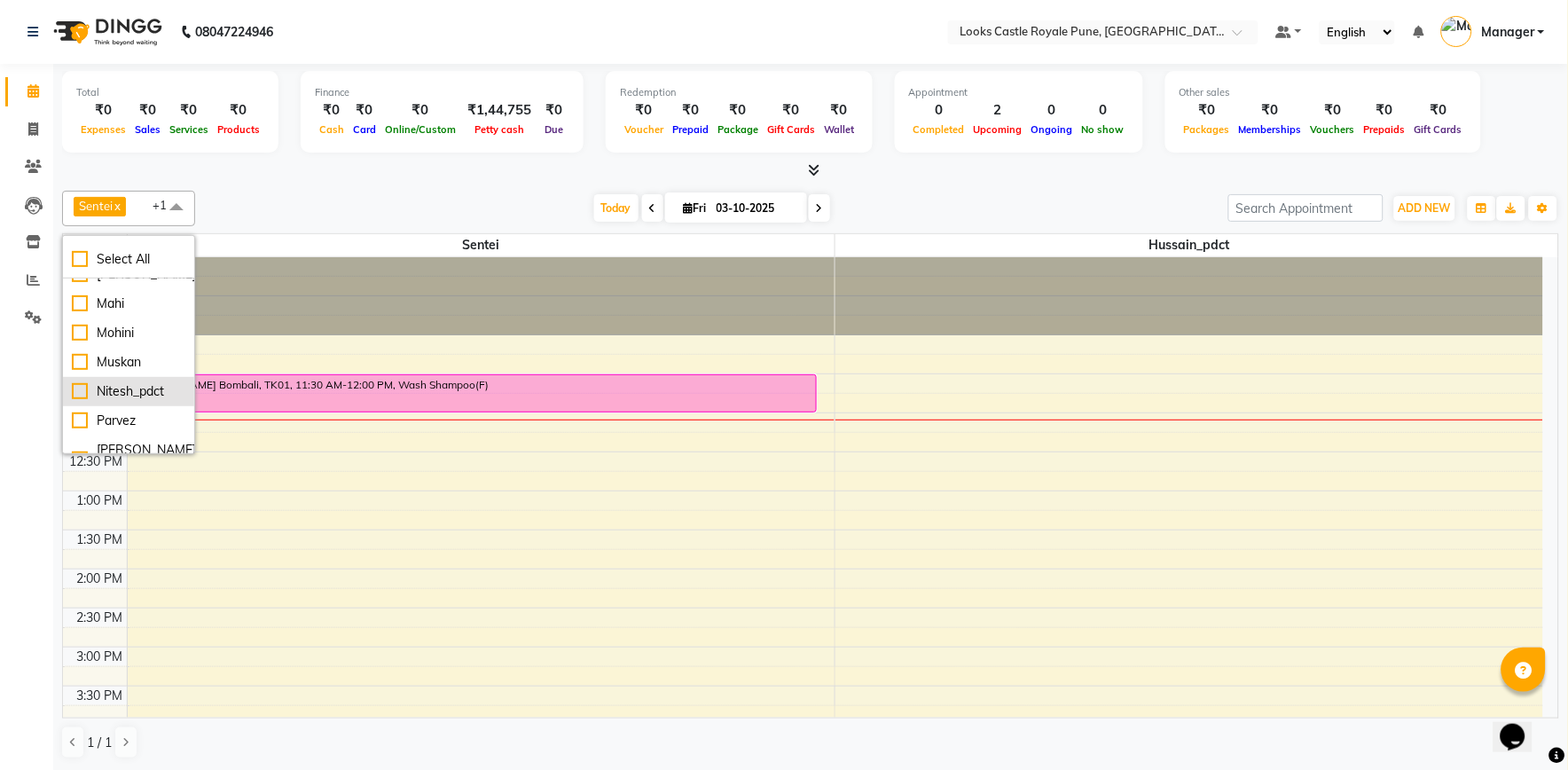
scroll to position [393, 0]
click at [118, 360] on div "Mohini" at bounding box center [129, 367] width 114 height 19
checkbox input "true"
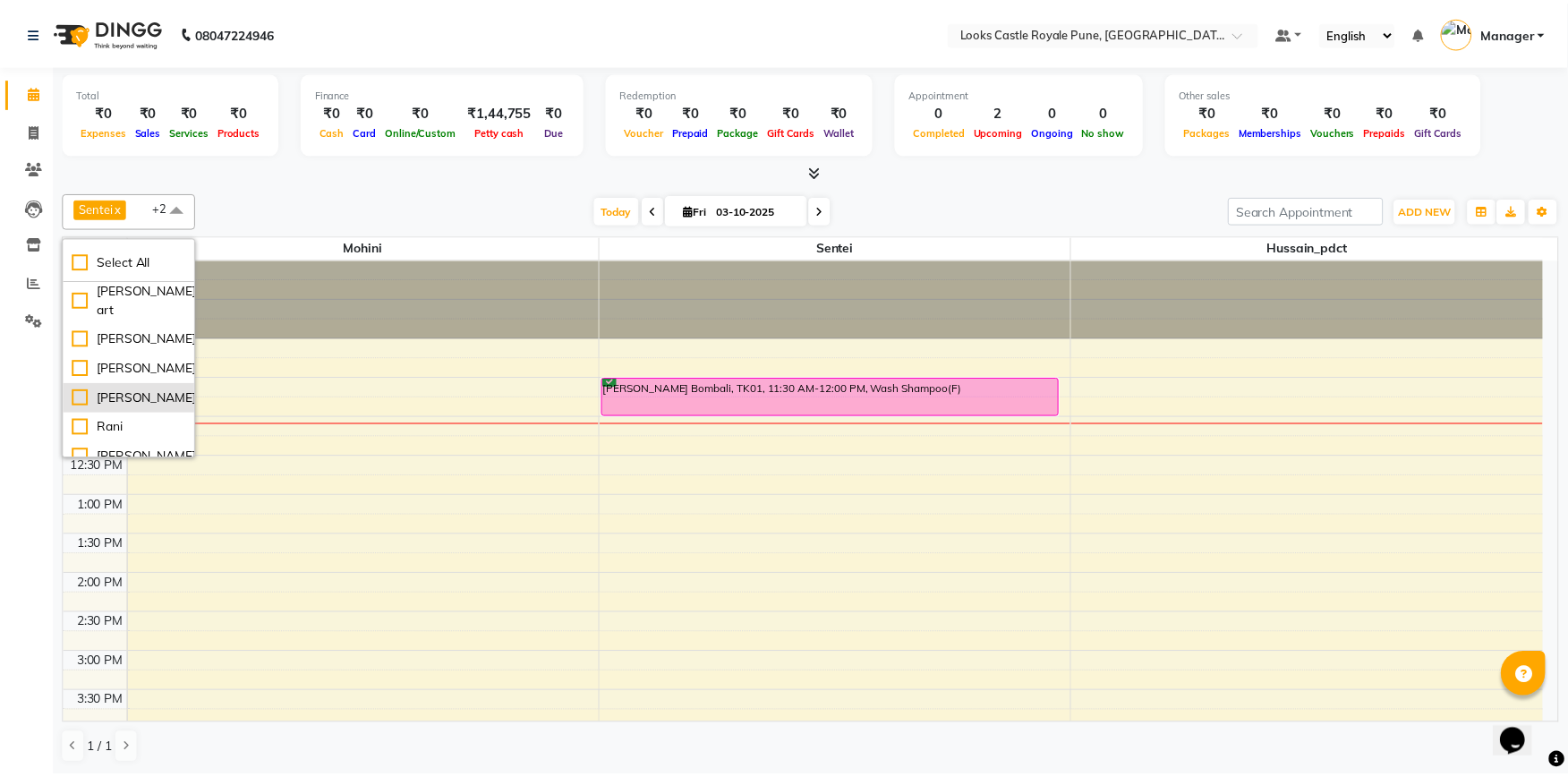
scroll to position [695, 0]
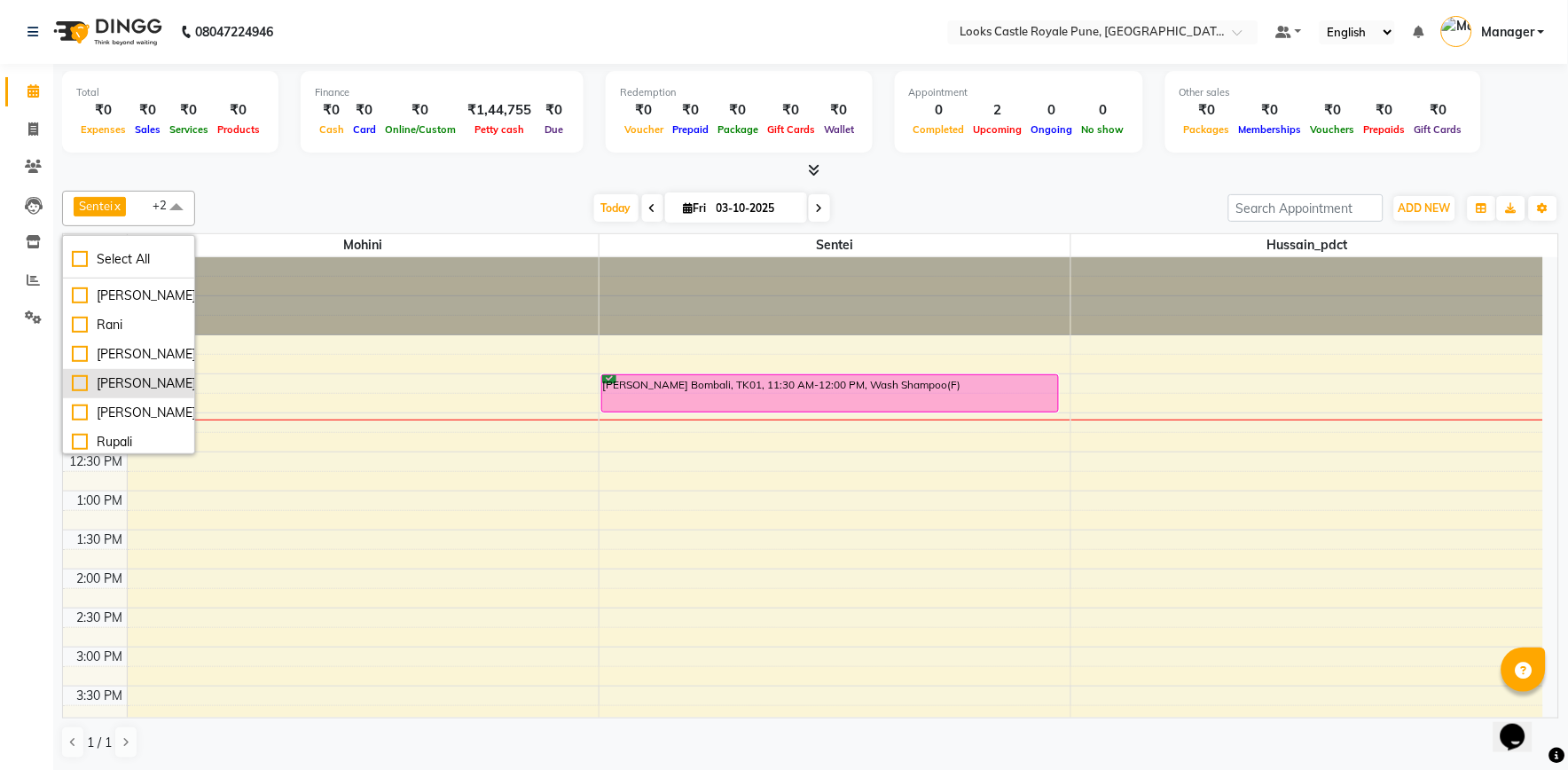
click at [124, 392] on div "[PERSON_NAME]" at bounding box center [129, 383] width 114 height 19
checkbox input "true"
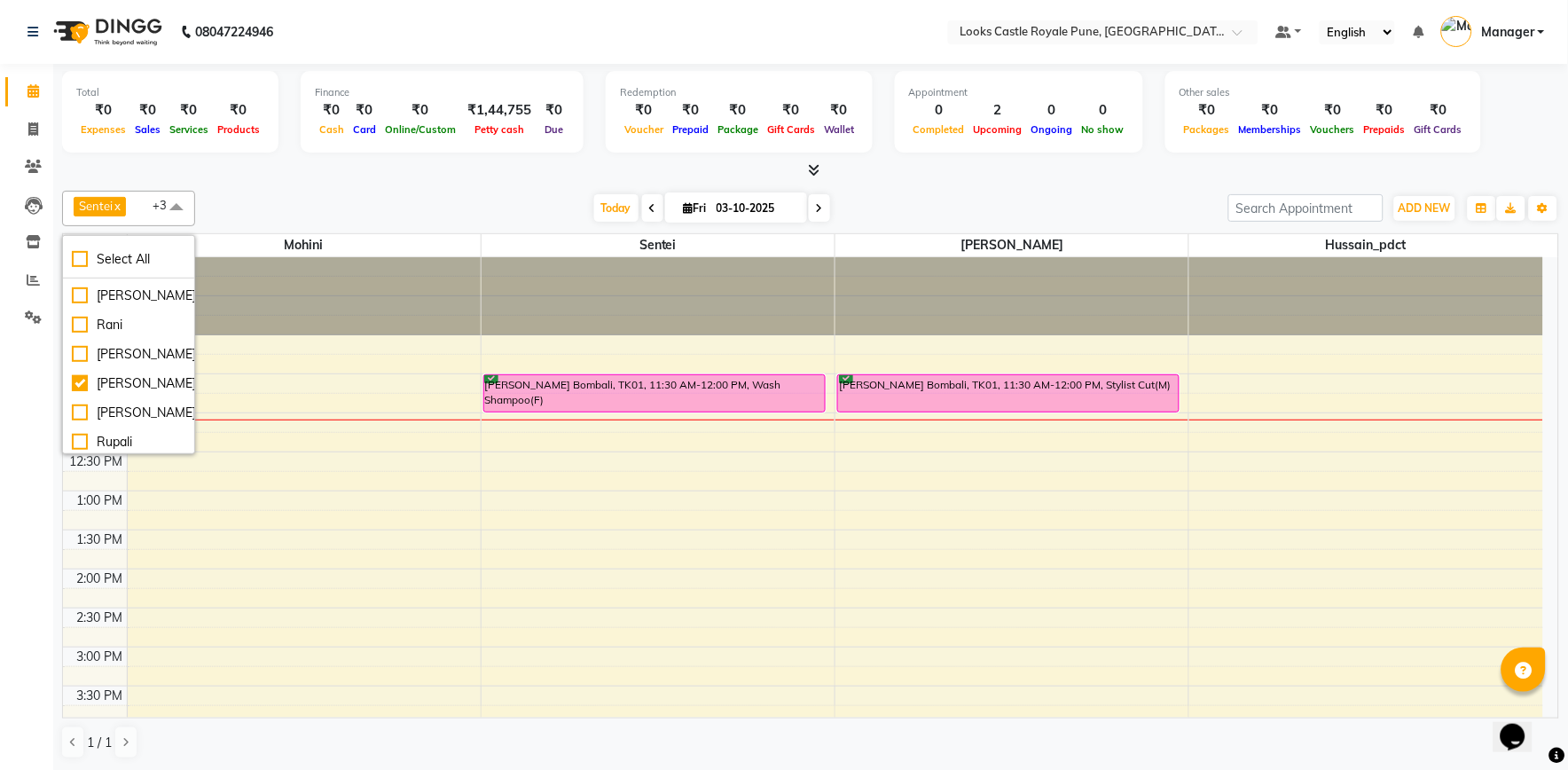
click at [462, 172] on div at bounding box center [811, 171] width 1497 height 19
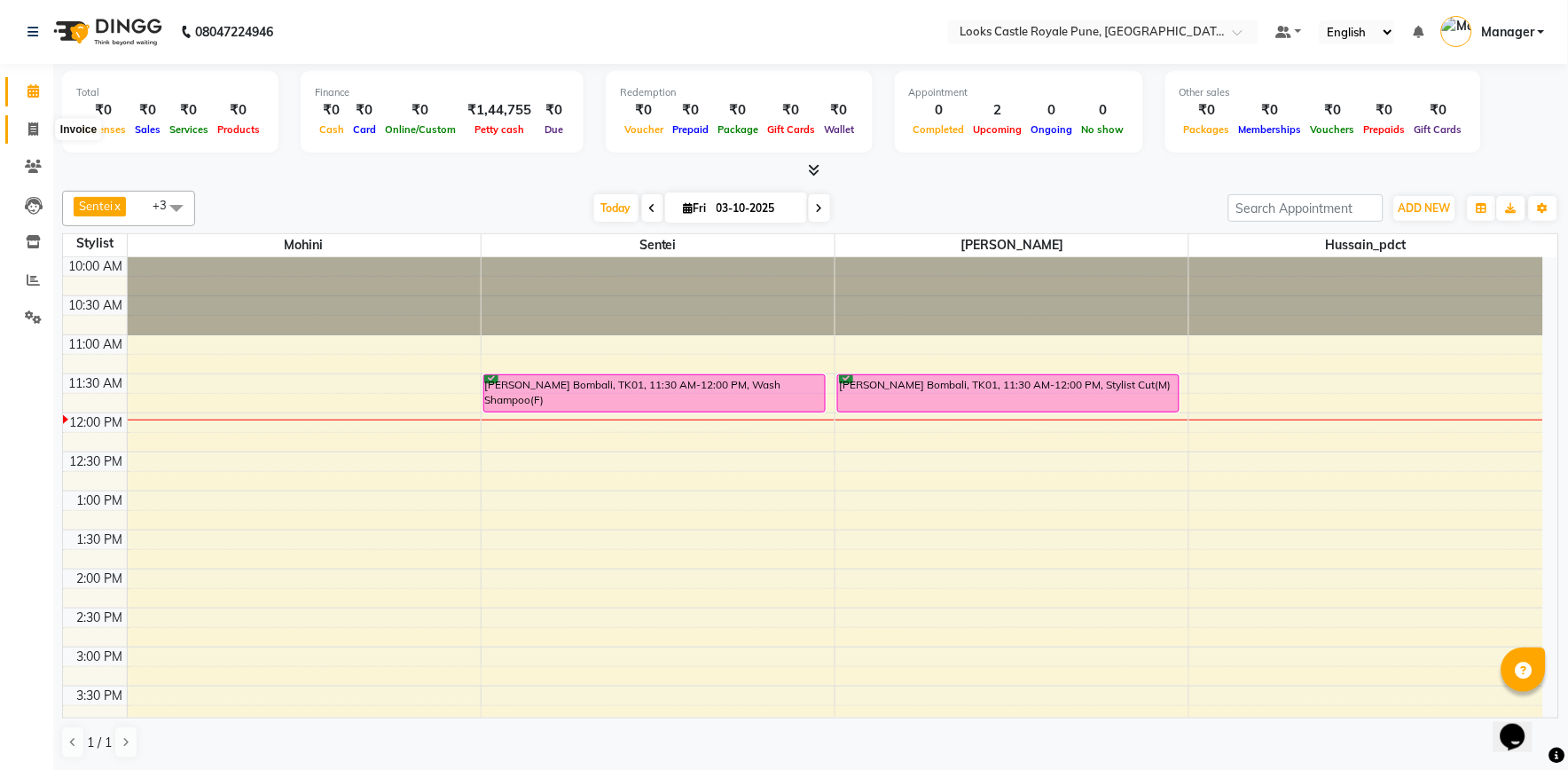
click at [31, 136] on span at bounding box center [33, 130] width 31 height 21
select select "service"
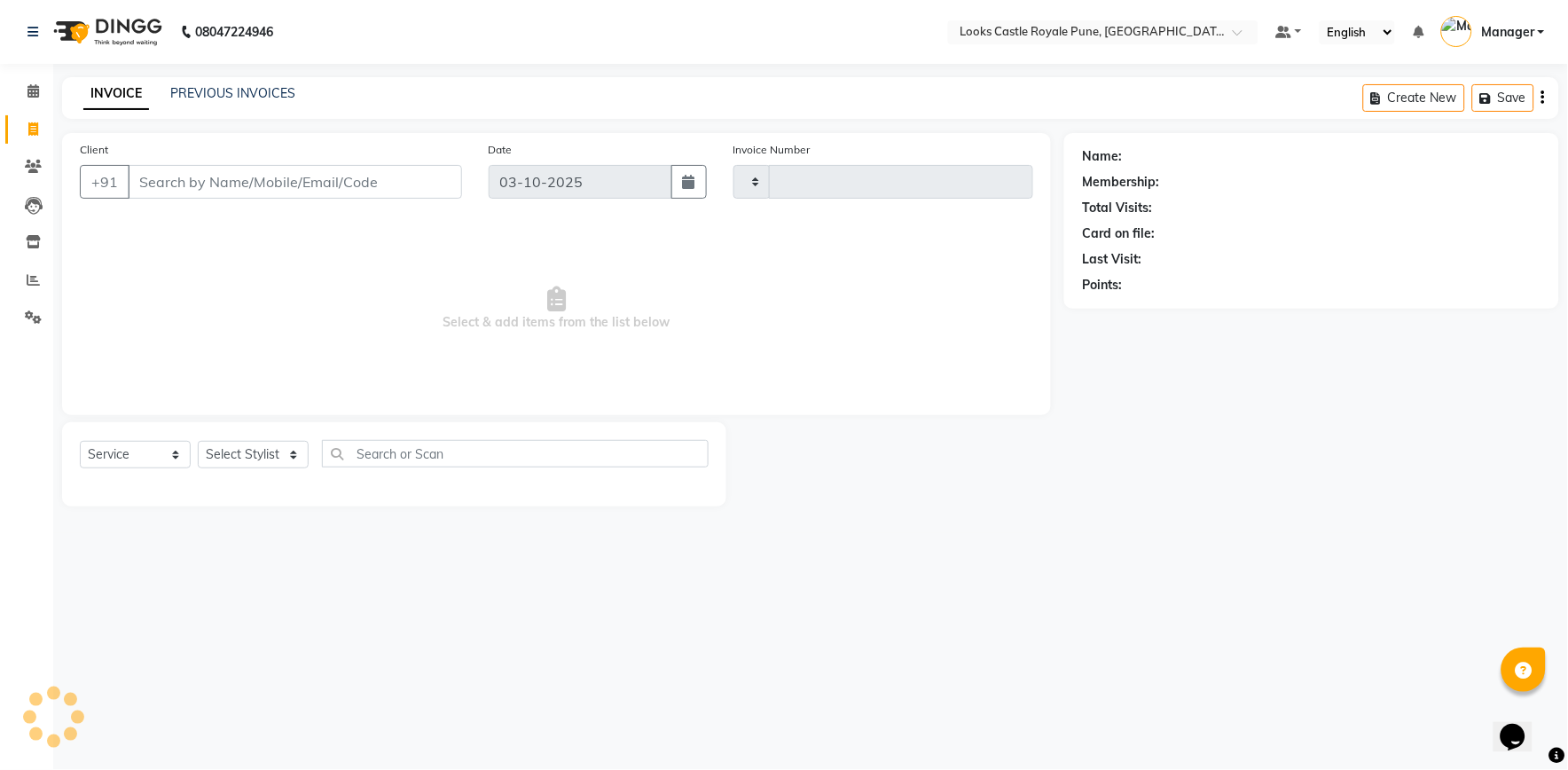
type input "3233"
select select "5915"
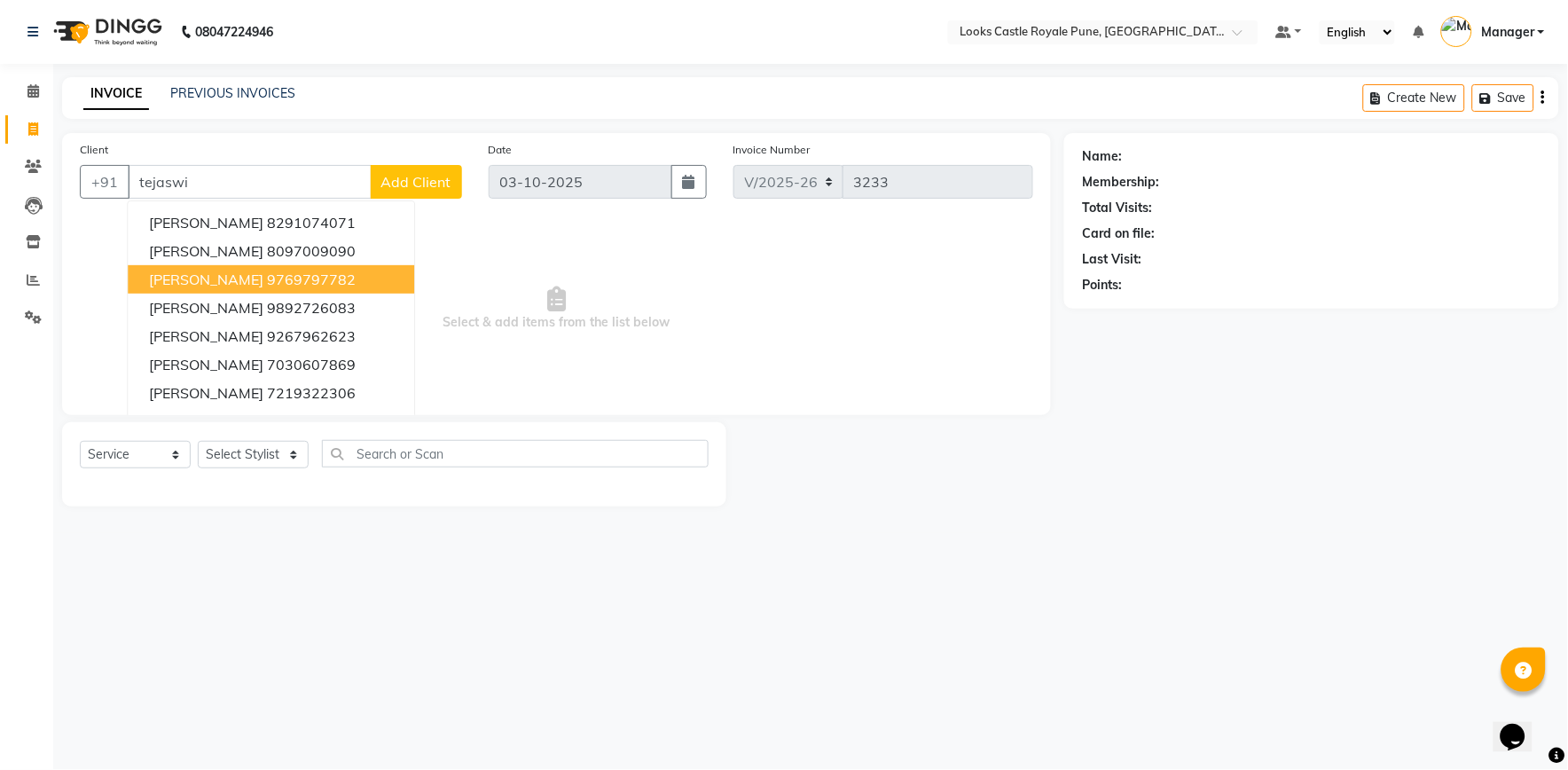
click at [188, 275] on span "TEJASWI MISAL" at bounding box center [206, 279] width 115 height 18
type input "9769797782"
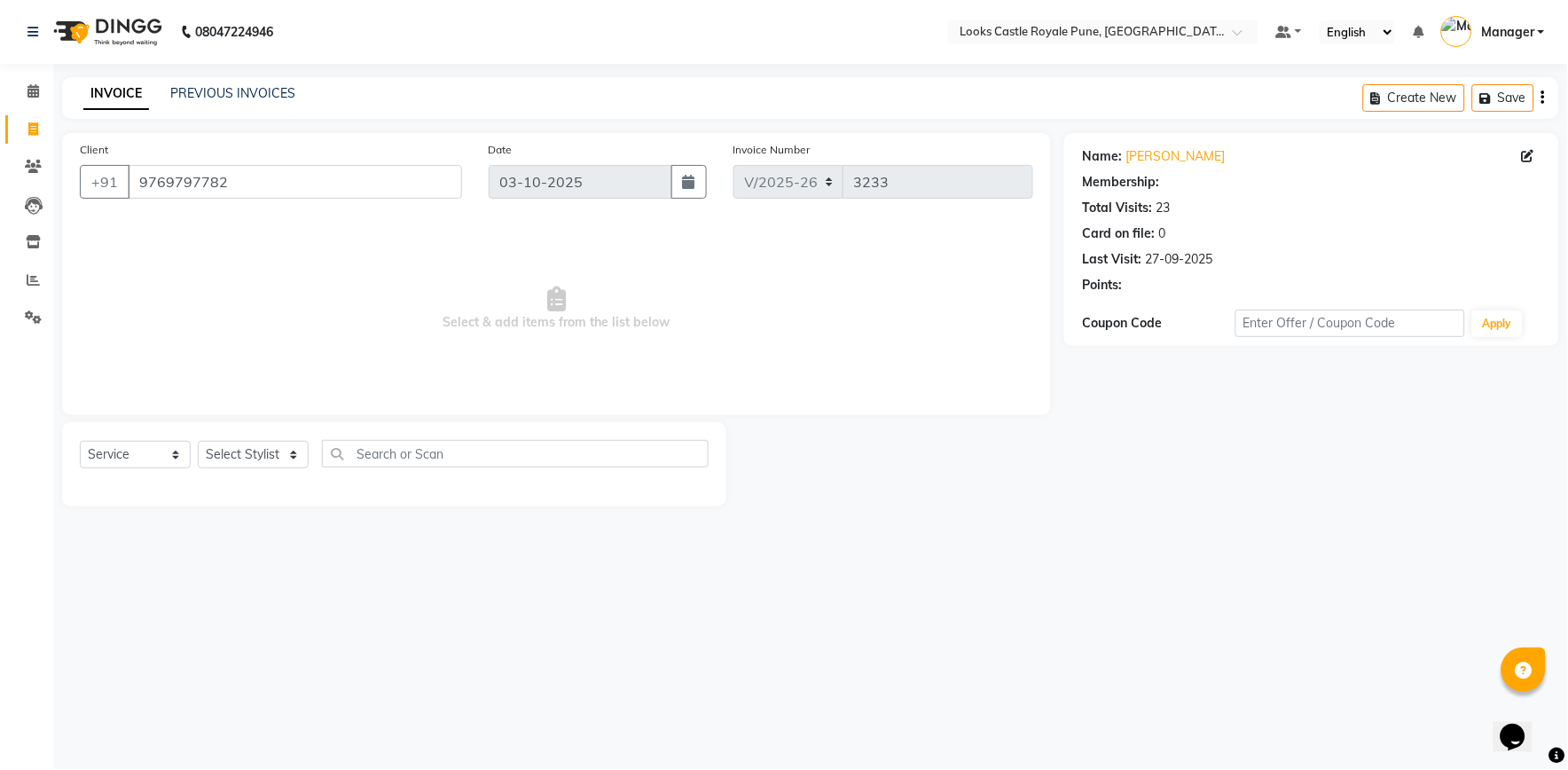
select select "1: Object"
click at [242, 455] on select "Select Stylist Akshay [PERSON_NAME] [PERSON_NAME] [PERSON_NAME] Danish [PERSON_…" at bounding box center [253, 454] width 111 height 27
select select "71316"
click at [198, 442] on select "Select Stylist Akshay [PERSON_NAME] [PERSON_NAME] [PERSON_NAME] Danish [PERSON_…" at bounding box center [253, 454] width 111 height 27
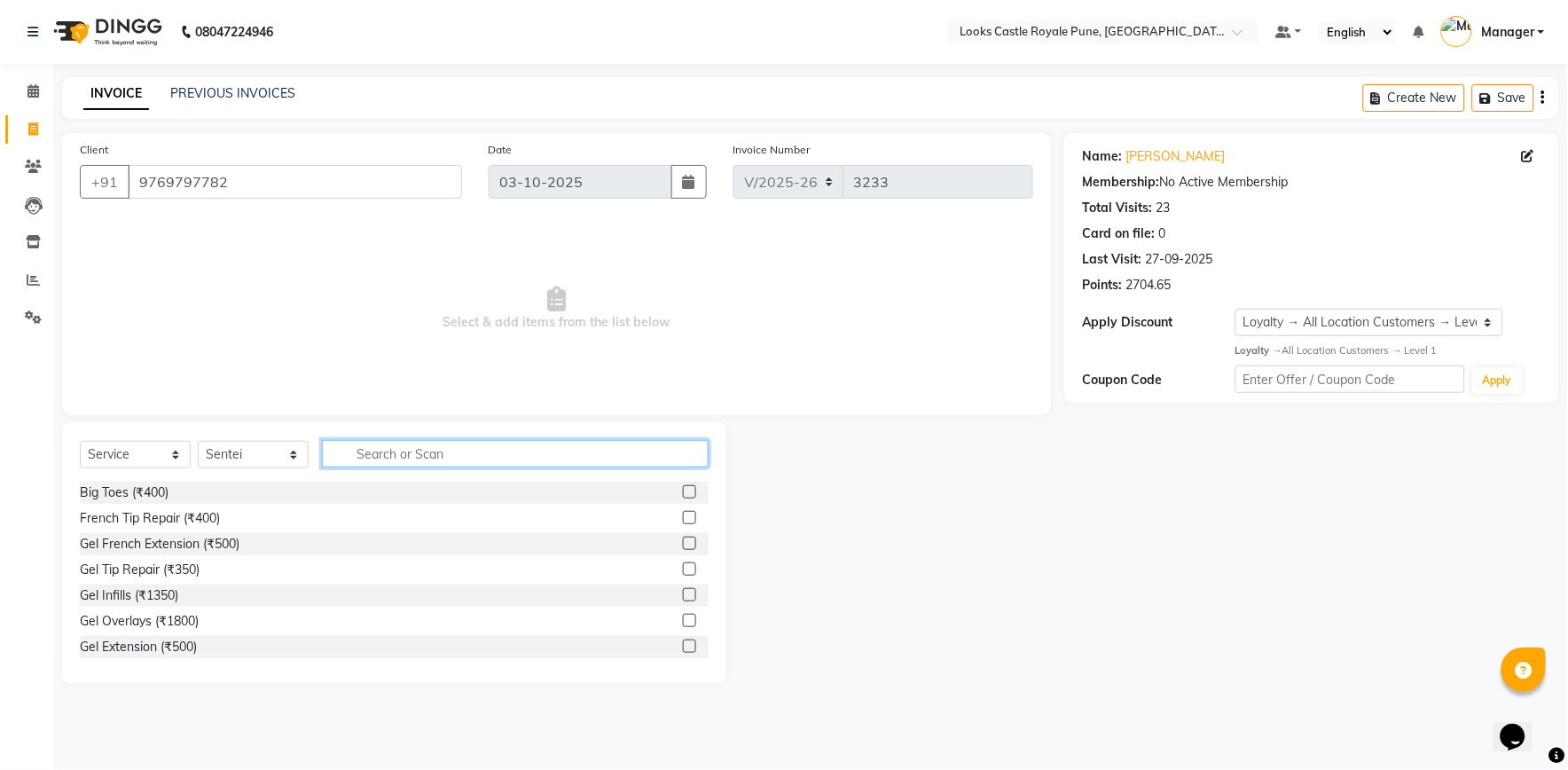
click at [378, 452] on input "text" at bounding box center [515, 453] width 387 height 27
type input "wash"
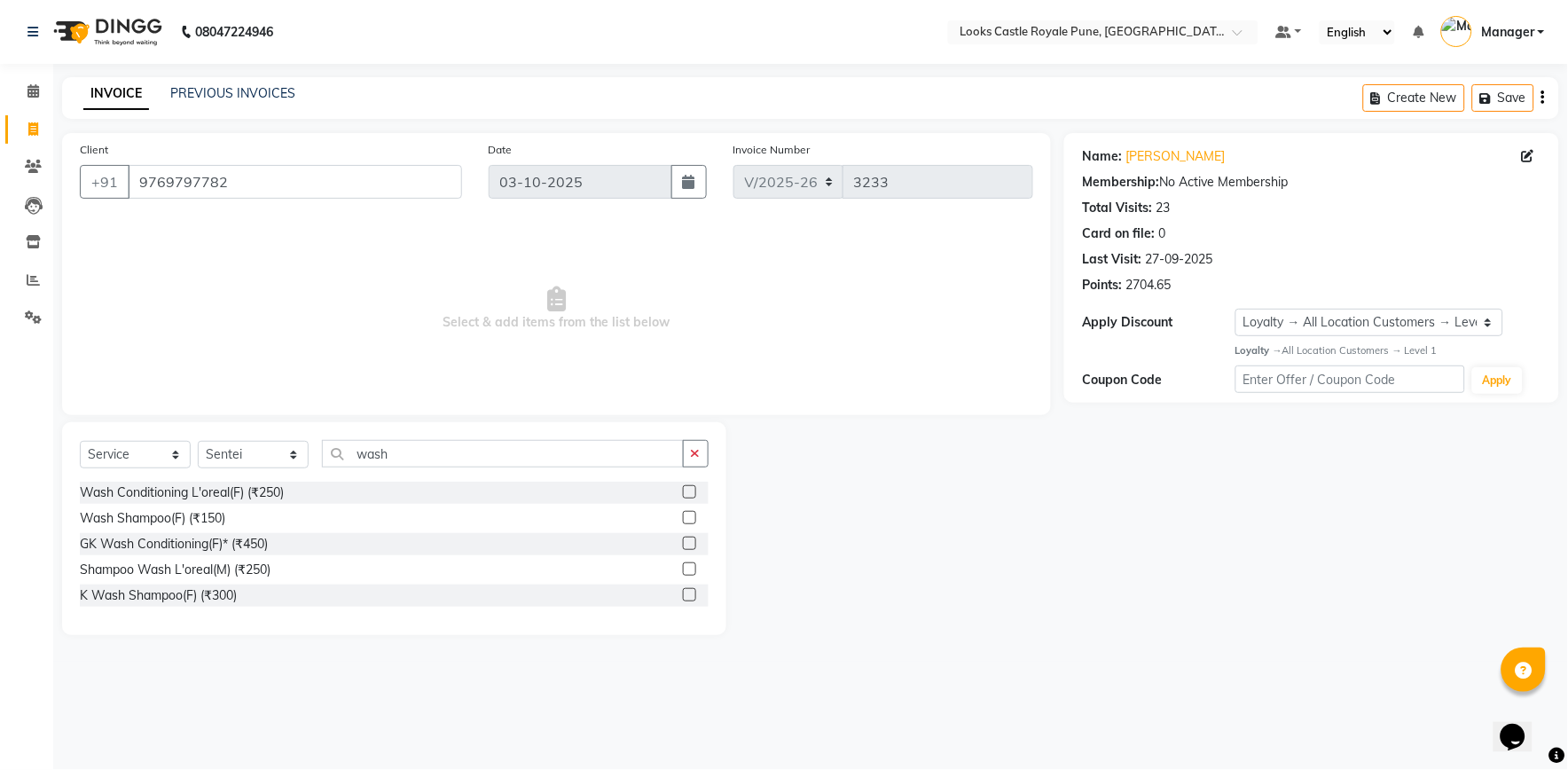
click at [689, 519] on label at bounding box center [689, 517] width 13 height 13
click at [689, 519] on input "checkbox" at bounding box center [688, 518] width 11 height 11
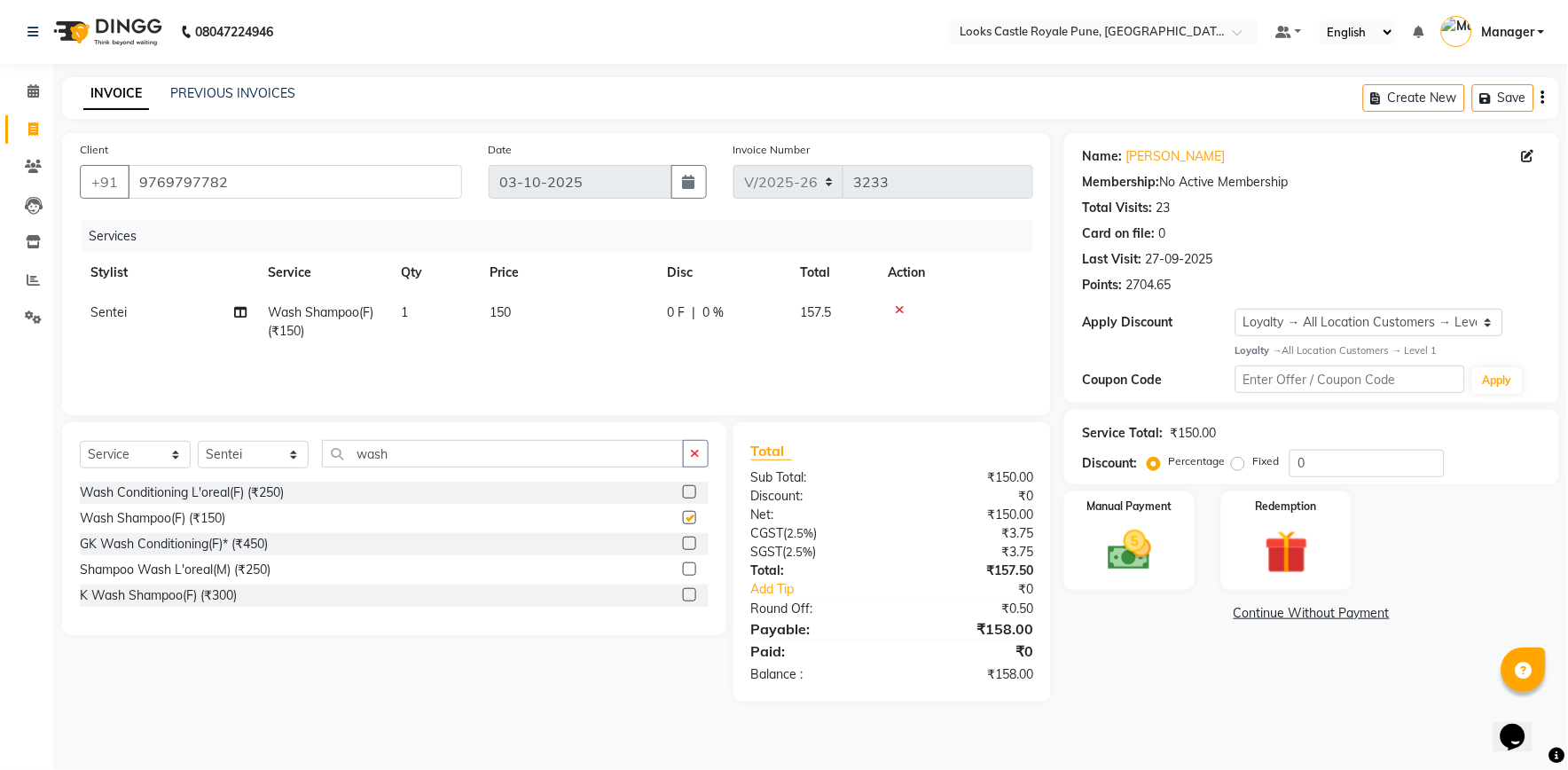
checkbox input "false"
click at [420, 462] on input "wash" at bounding box center [502, 453] width 362 height 27
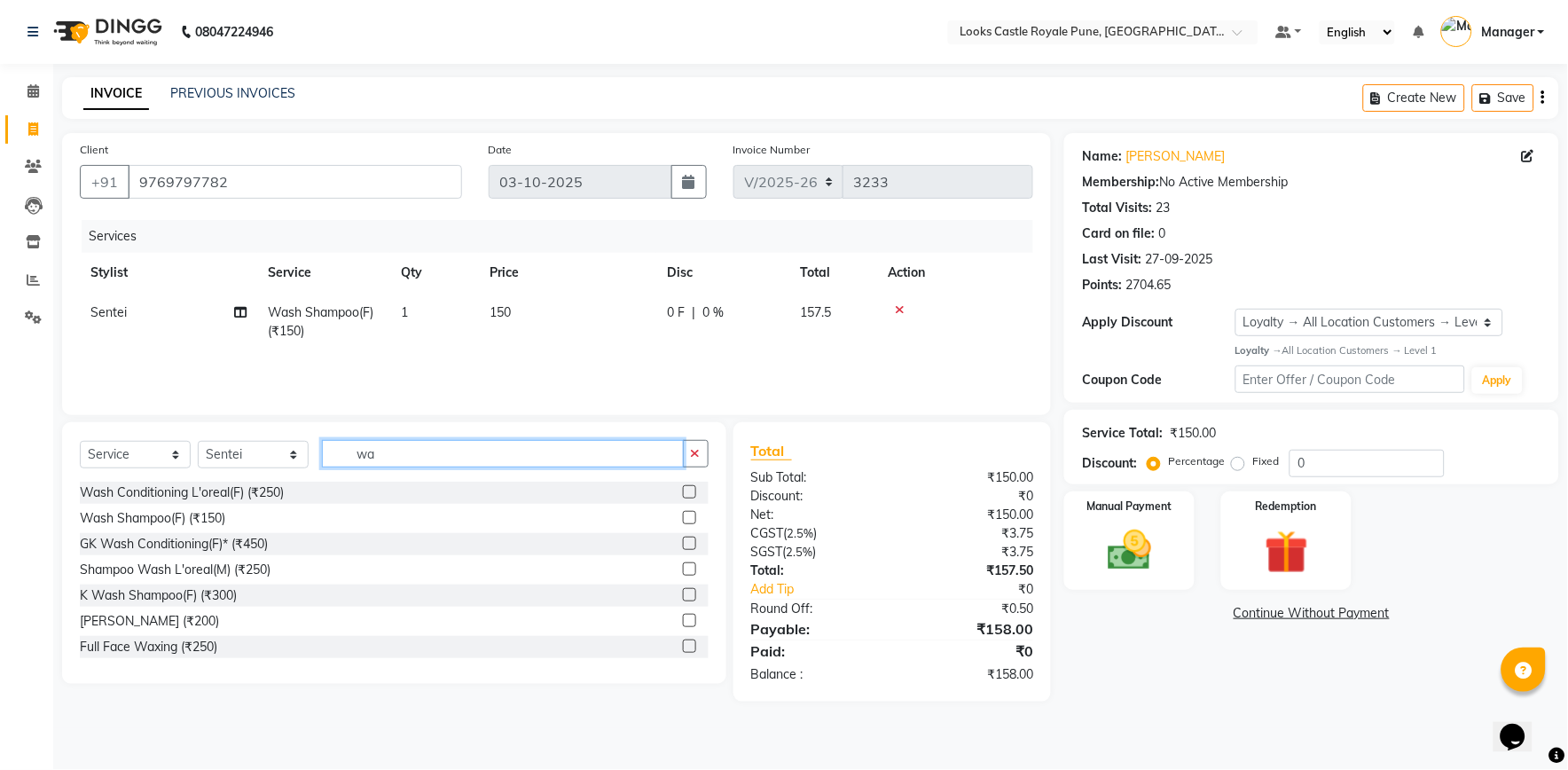
type input "w"
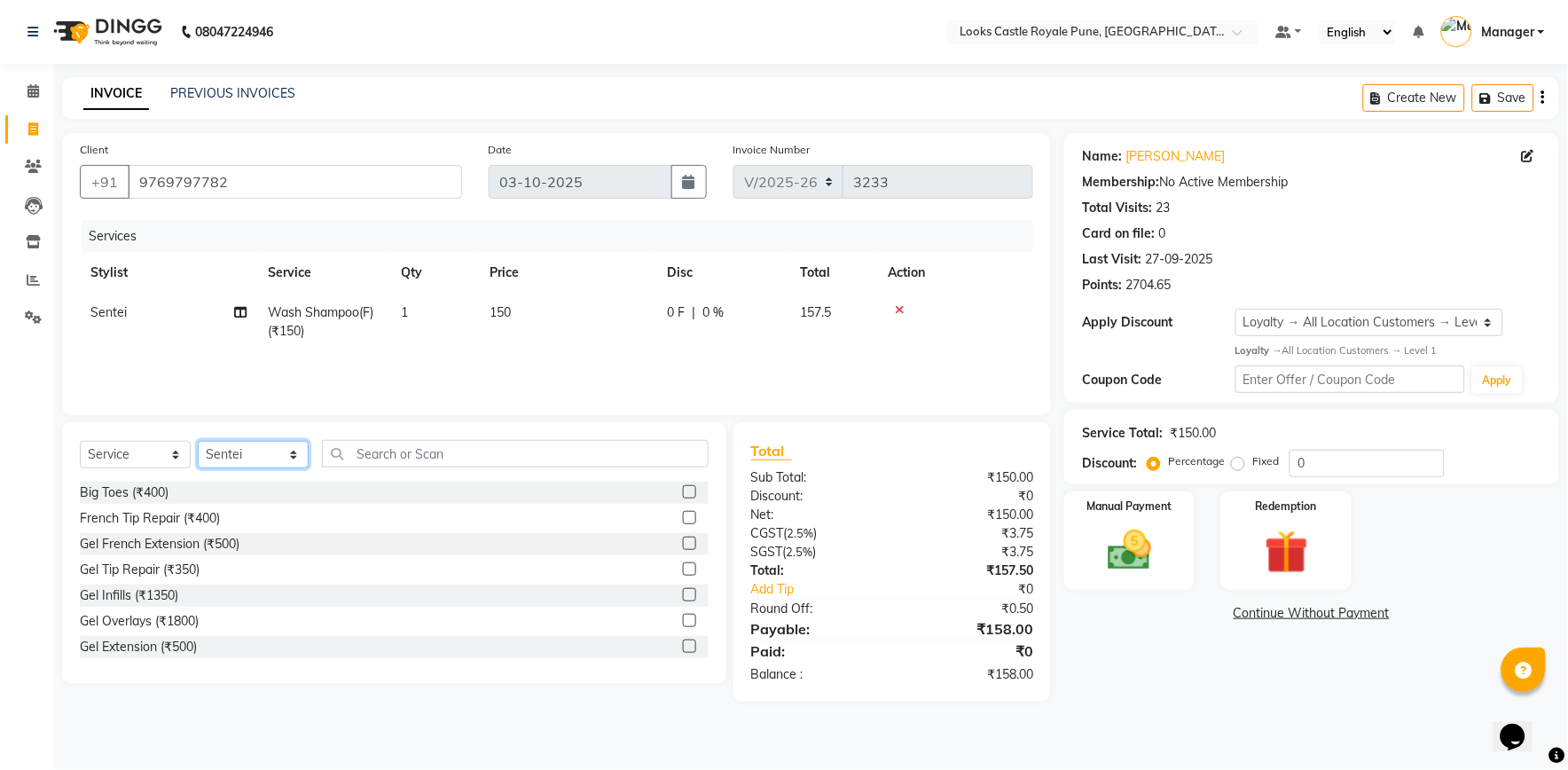
click at [259, 461] on select "Select Stylist Akshay [PERSON_NAME] [PERSON_NAME] [PERSON_NAME] Danish [PERSON_…" at bounding box center [253, 454] width 111 height 27
select select "64204"
click at [198, 442] on select "Select Stylist Akshay [PERSON_NAME] [PERSON_NAME] [PERSON_NAME] Danish [PERSON_…" at bounding box center [253, 454] width 111 height 27
click at [367, 454] on input "text" at bounding box center [515, 453] width 387 height 27
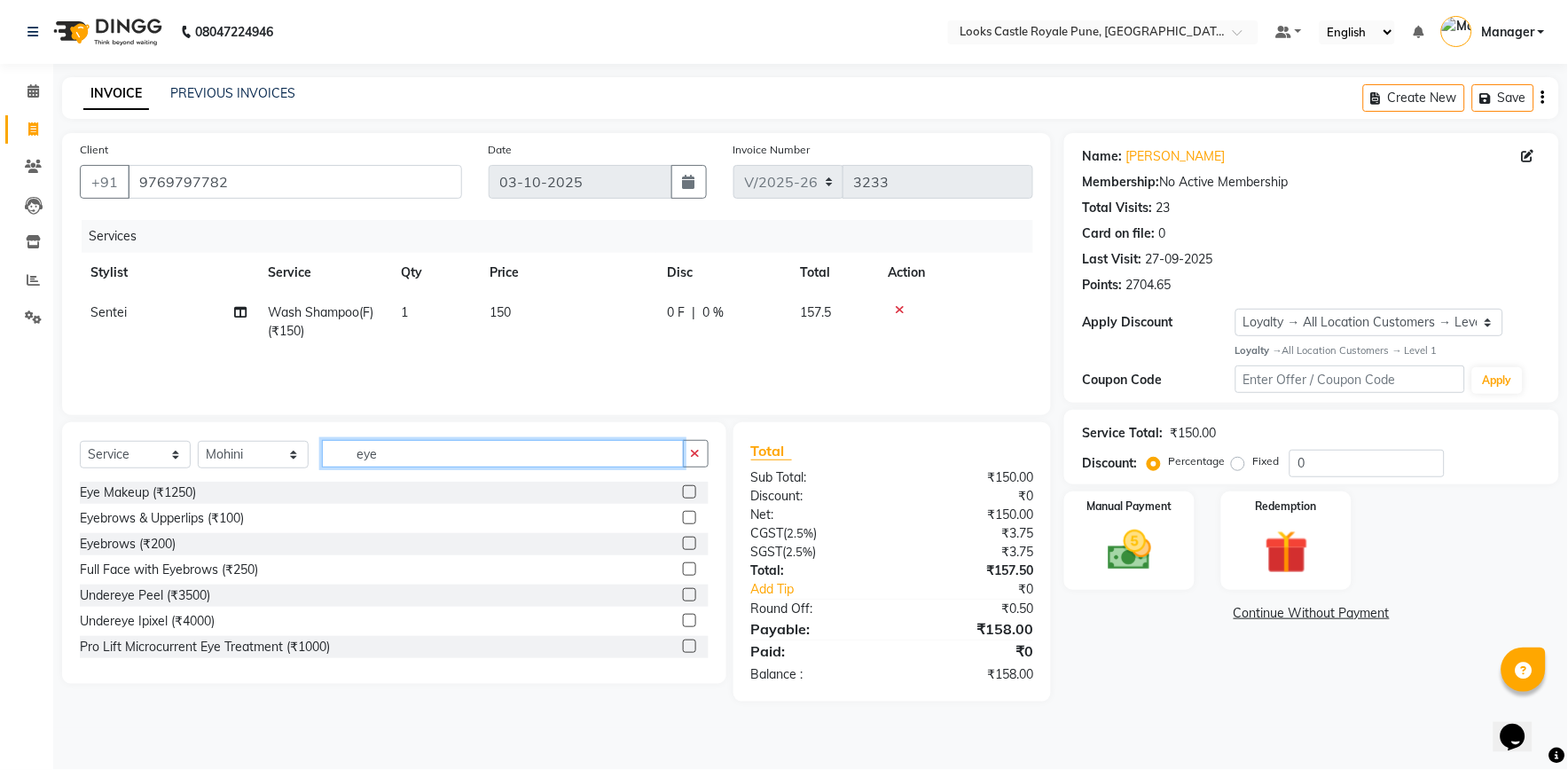
type input "eye"
click at [682, 547] on label at bounding box center [689, 543] width 13 height 13
click at [682, 547] on input "checkbox" at bounding box center [688, 543] width 11 height 11
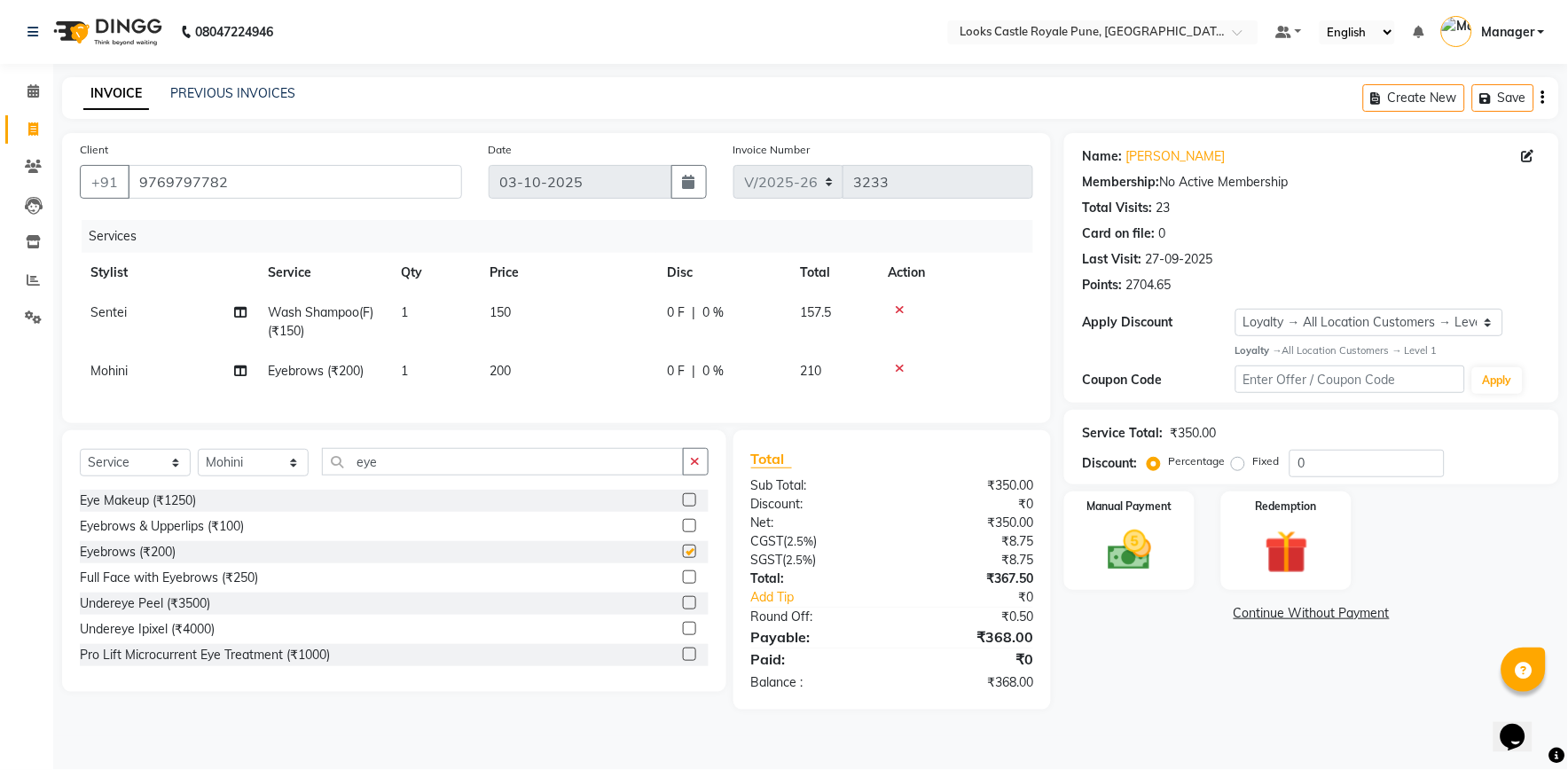
checkbox input "false"
drag, startPoint x: 561, startPoint y: 378, endPoint x: 598, endPoint y: 371, distance: 37.7
click at [565, 378] on td "200" at bounding box center [568, 371] width 177 height 40
select select "64204"
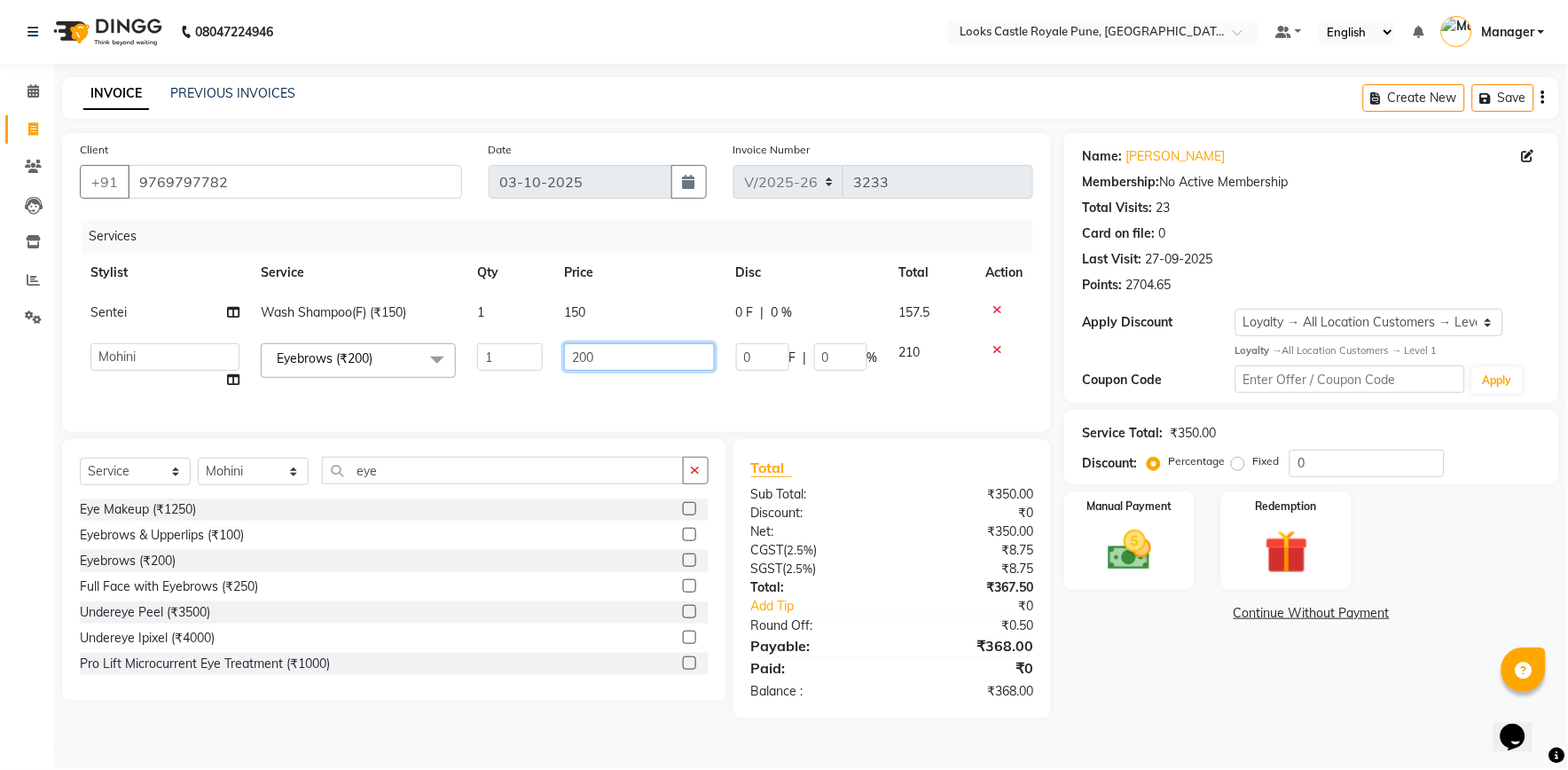
drag, startPoint x: 530, startPoint y: 357, endPoint x: 475, endPoint y: 373, distance: 57.3
click at [477, 373] on tr "Akshay Alisha Amir Anjali Arif Arman Christy Danish Eli Gloria Hafiz Hussain_pd…" at bounding box center [557, 366] width 954 height 67
type input "102"
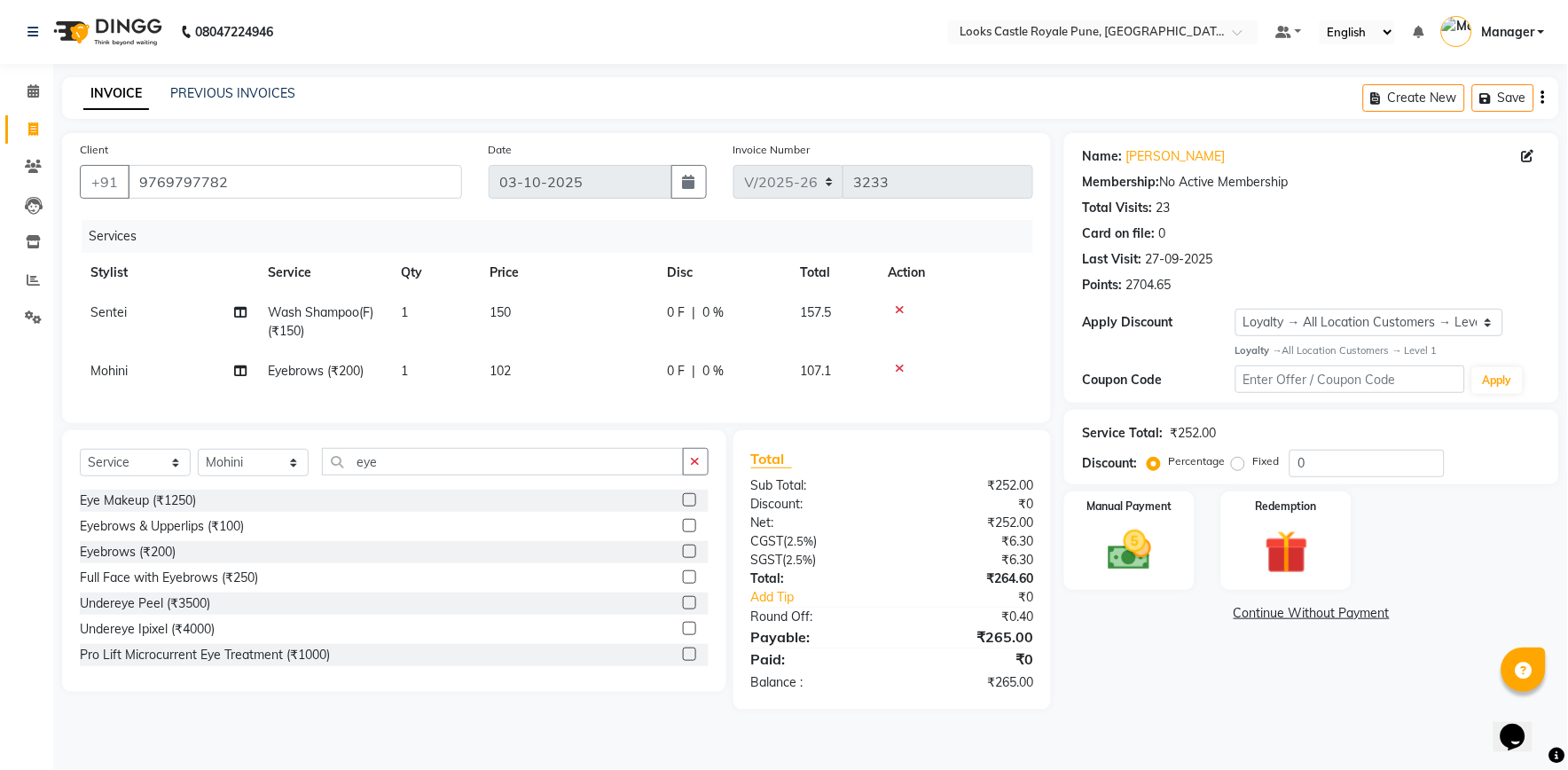
click at [587, 311] on td "150" at bounding box center [568, 322] width 177 height 59
select select "71316"
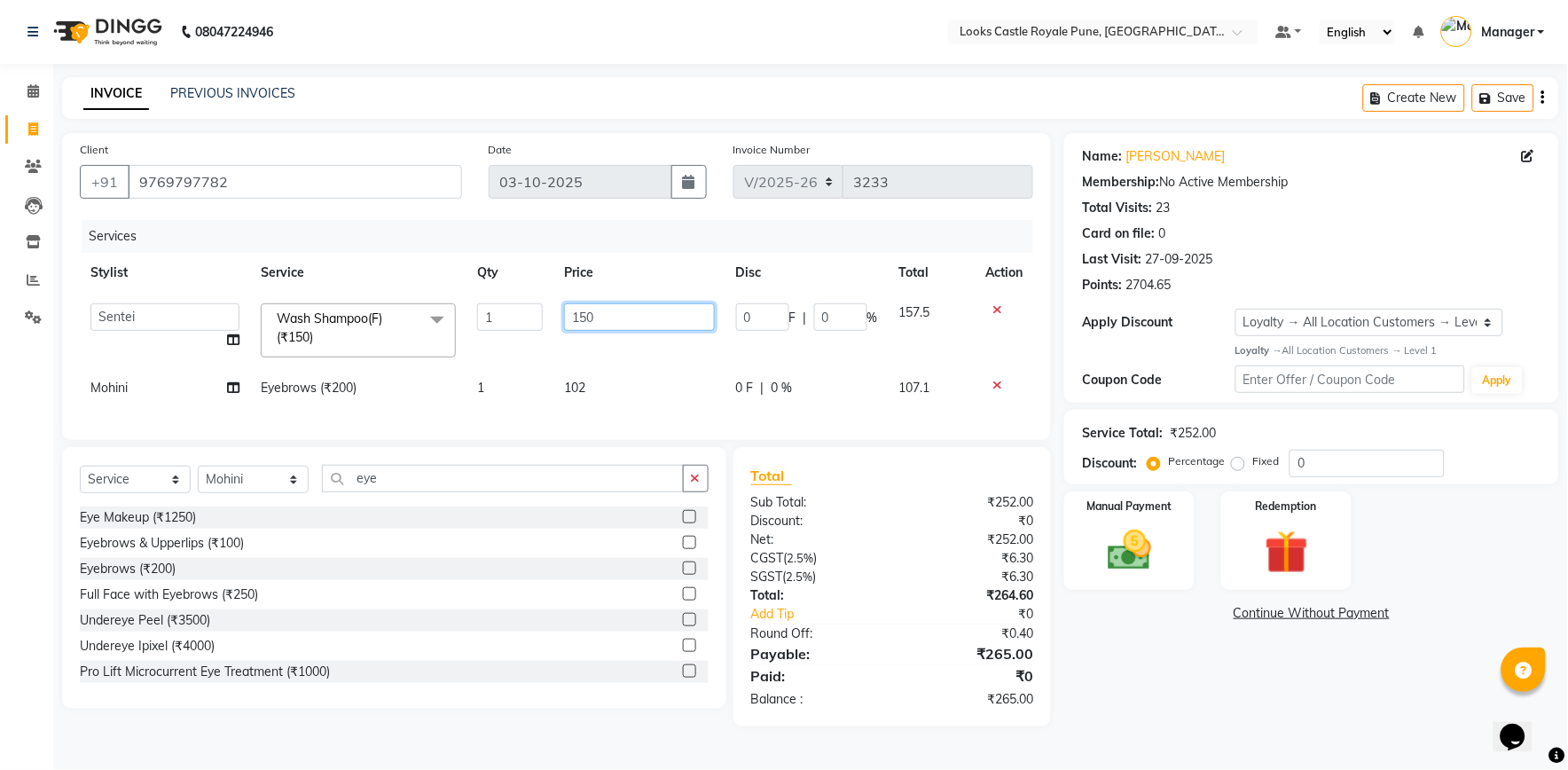
drag, startPoint x: 607, startPoint y: 313, endPoint x: 427, endPoint y: 346, distance: 183.0
click at [441, 352] on tr "Akshay Alisha Amir Anjali Arif Arman Christy Danish Eli Gloria Hafiz Hussain_pd…" at bounding box center [557, 330] width 954 height 76
type input "550"
click at [1181, 699] on div "Name: Tejaswi Misal Membership: No Active Membership Total Visits: 23 Card on f…" at bounding box center [1317, 430] width 508 height 593
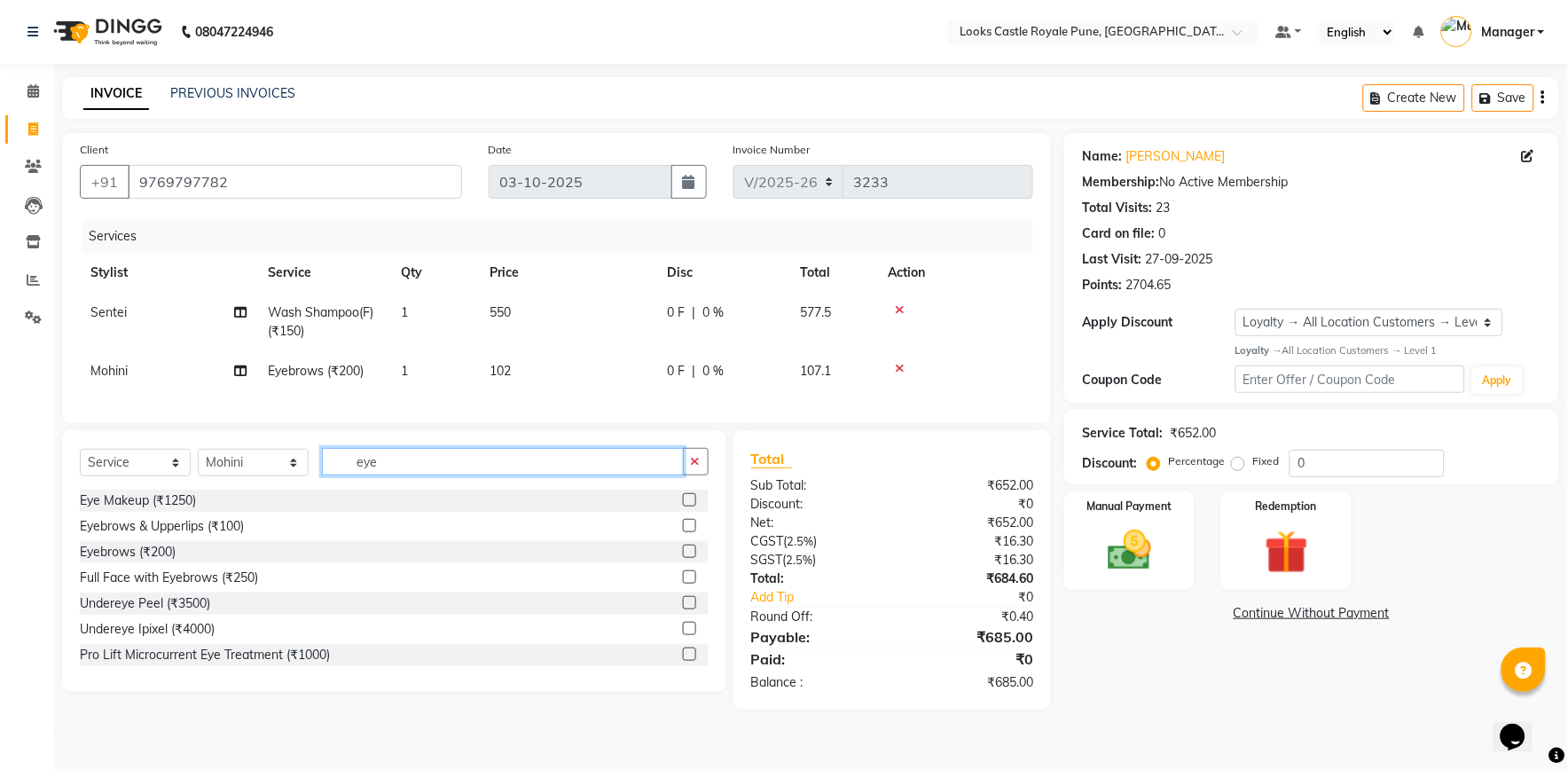
click at [388, 472] on input "eye" at bounding box center [502, 461] width 362 height 27
type input "e"
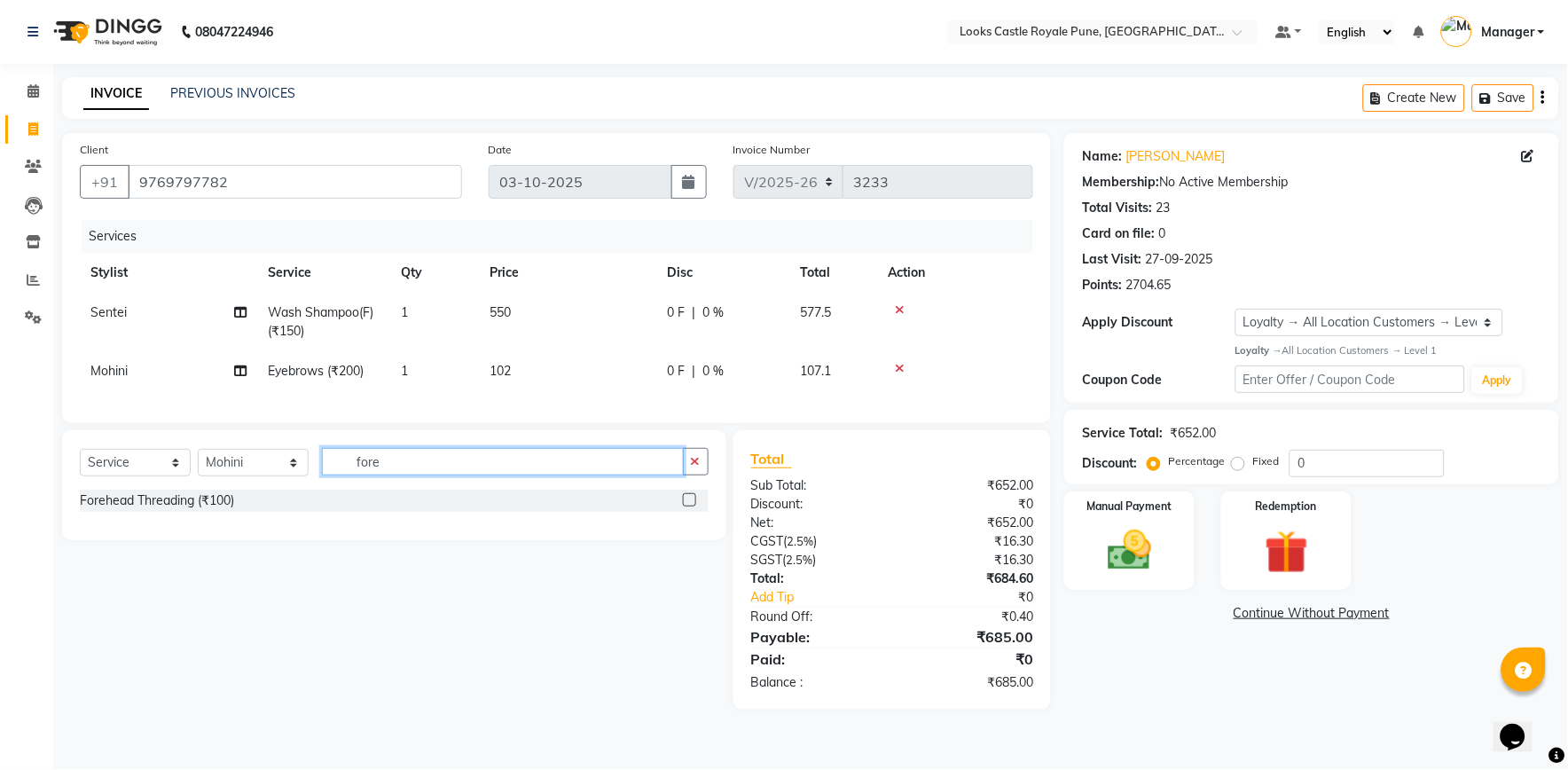
type input "fore"
click at [685, 506] on label at bounding box center [689, 500] width 13 height 13
click at [685, 506] on input "checkbox" at bounding box center [688, 501] width 11 height 11
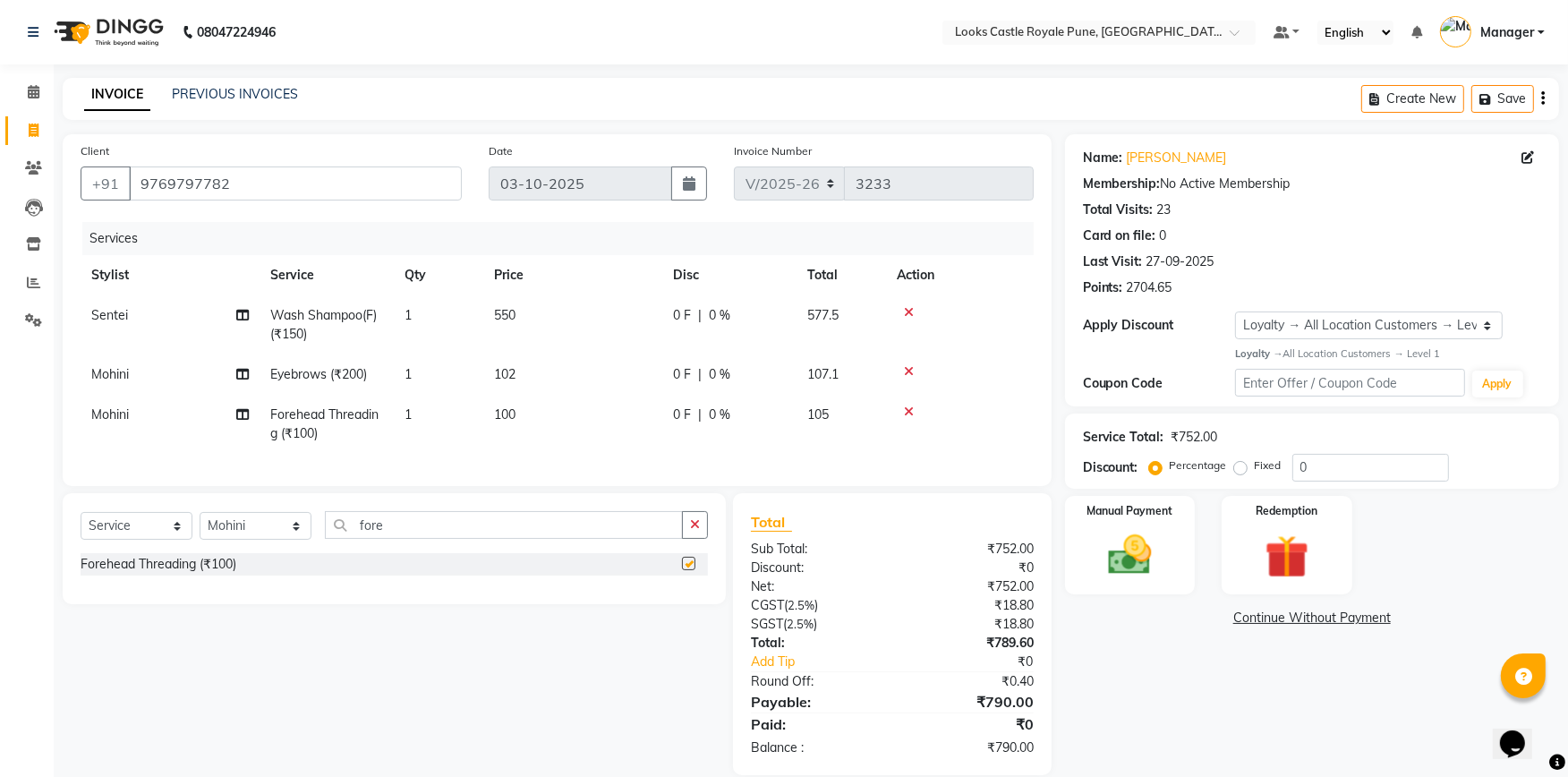
checkbox input "false"
click at [525, 422] on td "100" at bounding box center [573, 423] width 179 height 59
select select "64204"
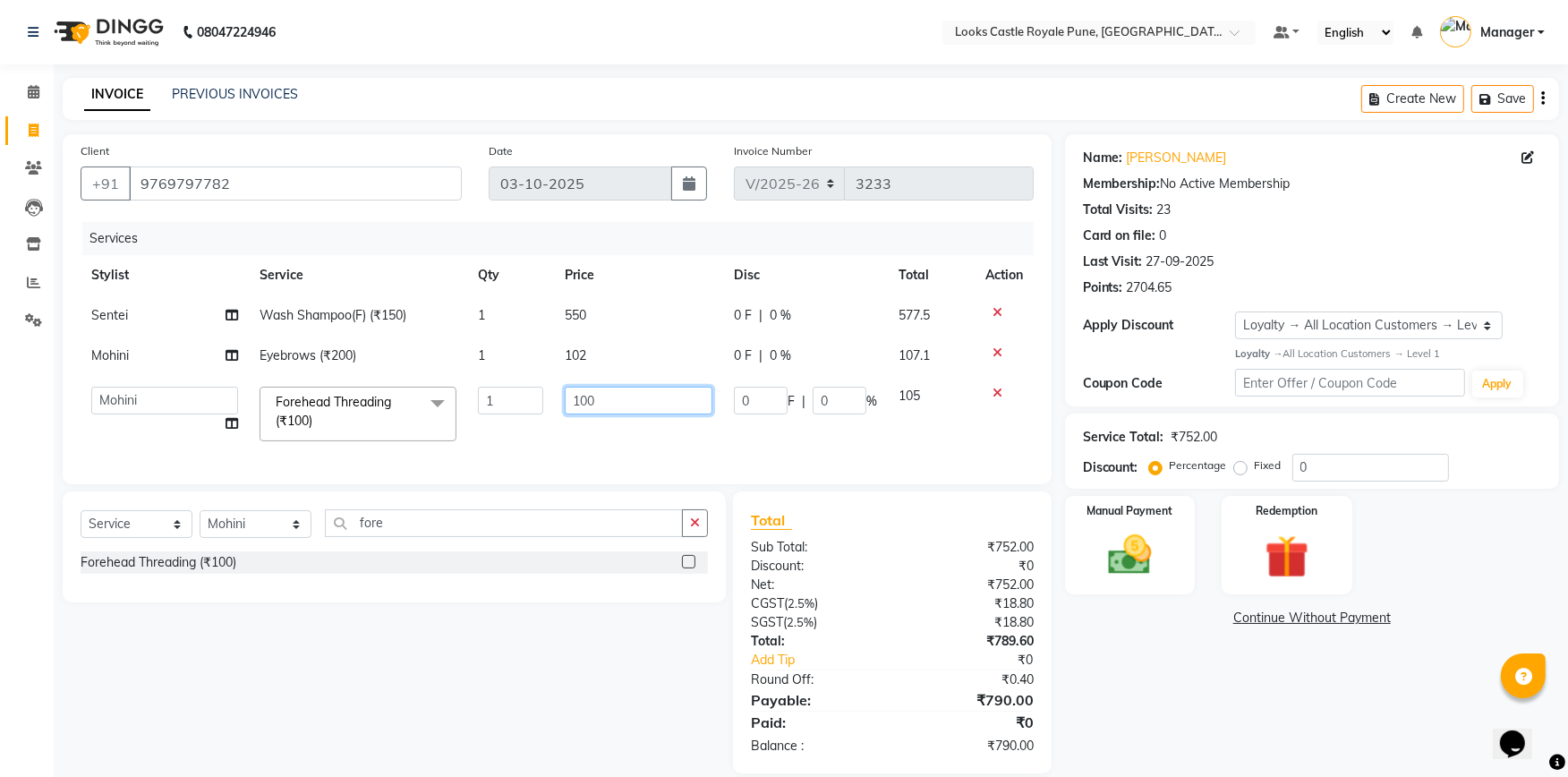
drag, startPoint x: 625, startPoint y: 400, endPoint x: 499, endPoint y: 403, distance: 126.0
click at [516, 407] on tr "Akshay Alisha Amir Anjali Arif Arman Christy Danish Eli Gloria Hafiz Hussain_pd…" at bounding box center [557, 414] width 953 height 76
type input "90"
click at [594, 361] on td "102" at bounding box center [639, 356] width 169 height 40
select select "64204"
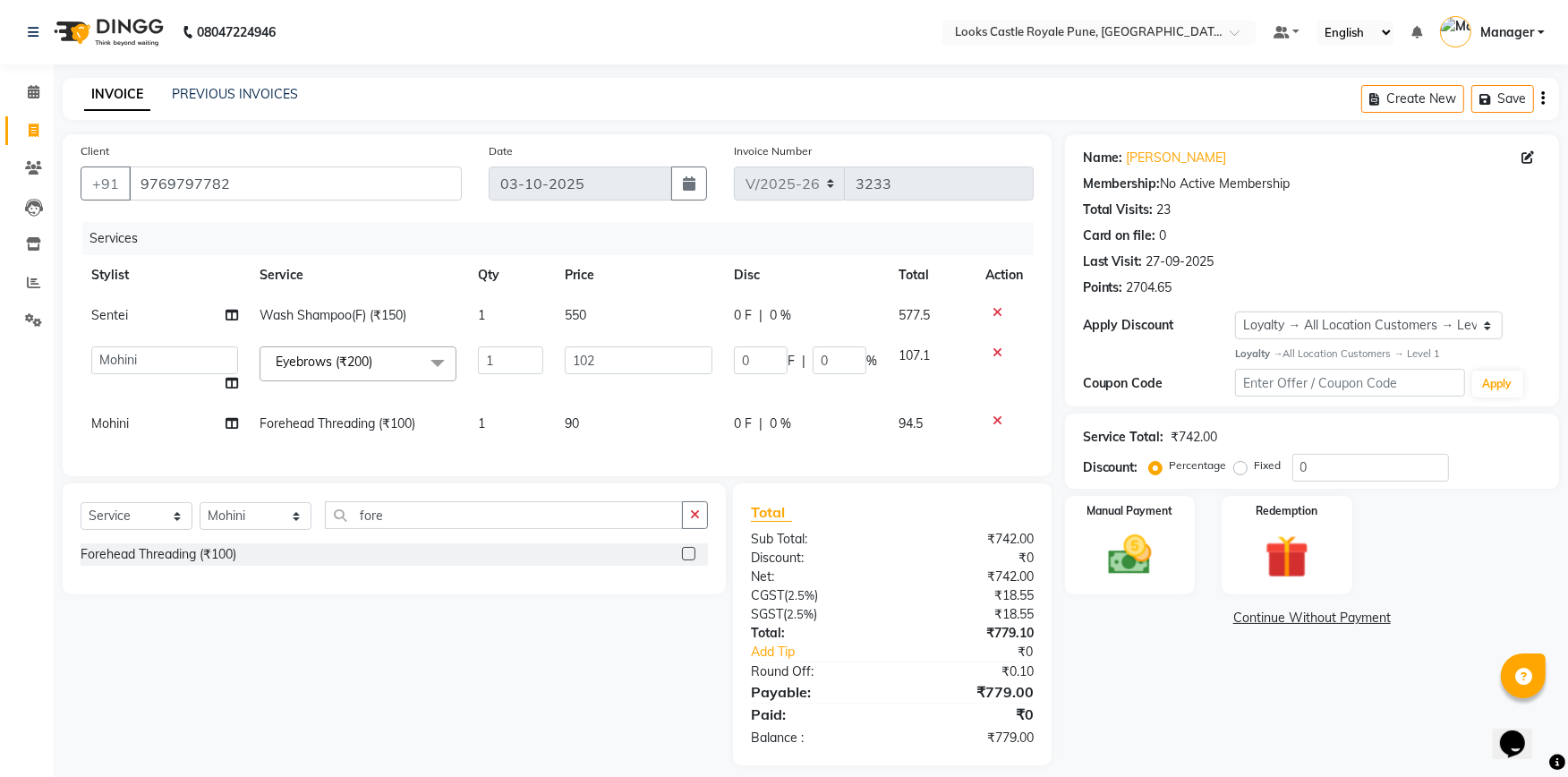
click at [1158, 698] on div "Name: Tejaswi Misal Membership: No Active Membership Total Visits: 23 Card on f…" at bounding box center [1318, 450] width 507 height 631
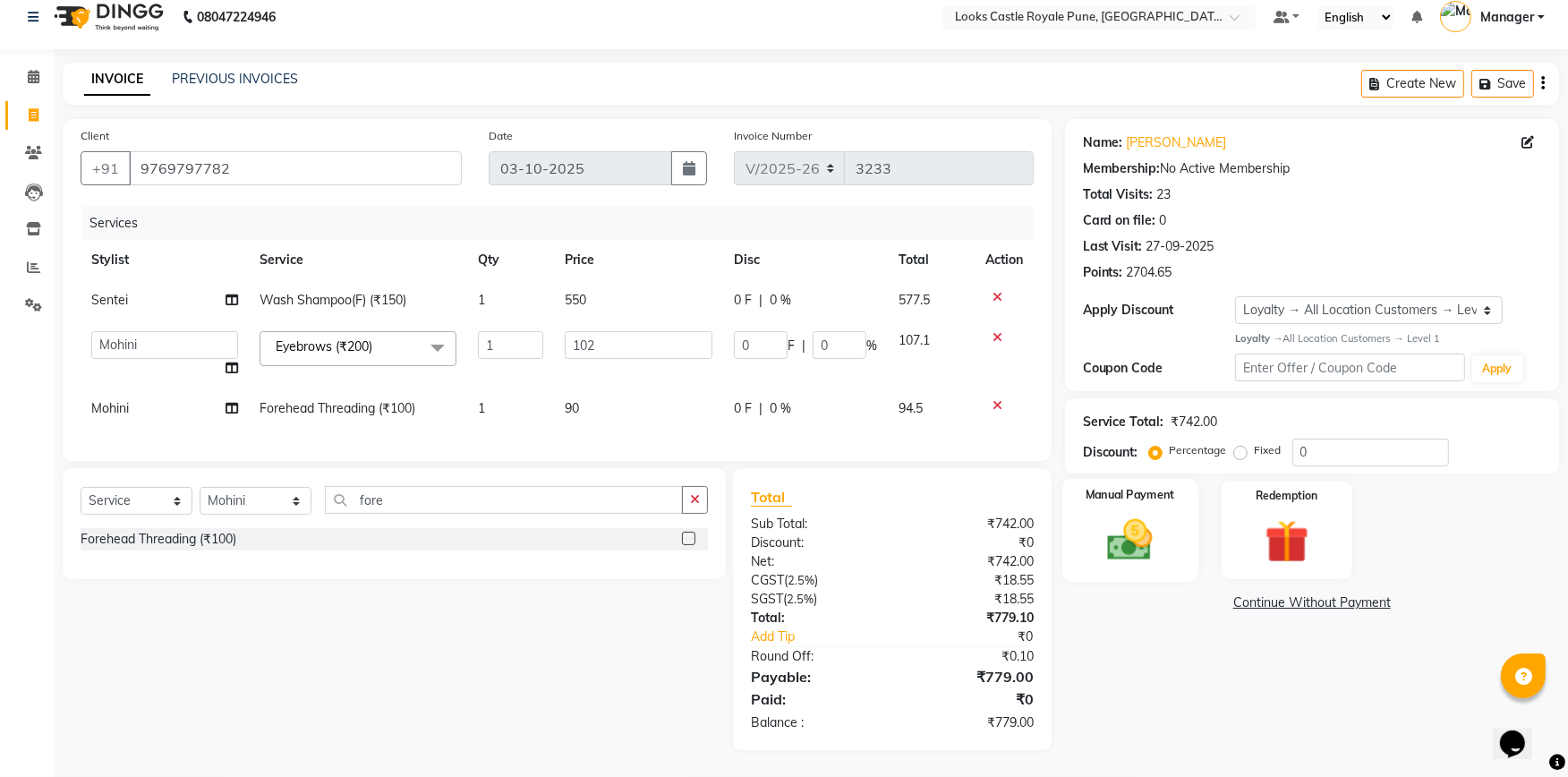
click at [1149, 546] on img at bounding box center [1129, 539] width 73 height 52
click at [1208, 594] on span "UPI" at bounding box center [1208, 604] width 27 height 21
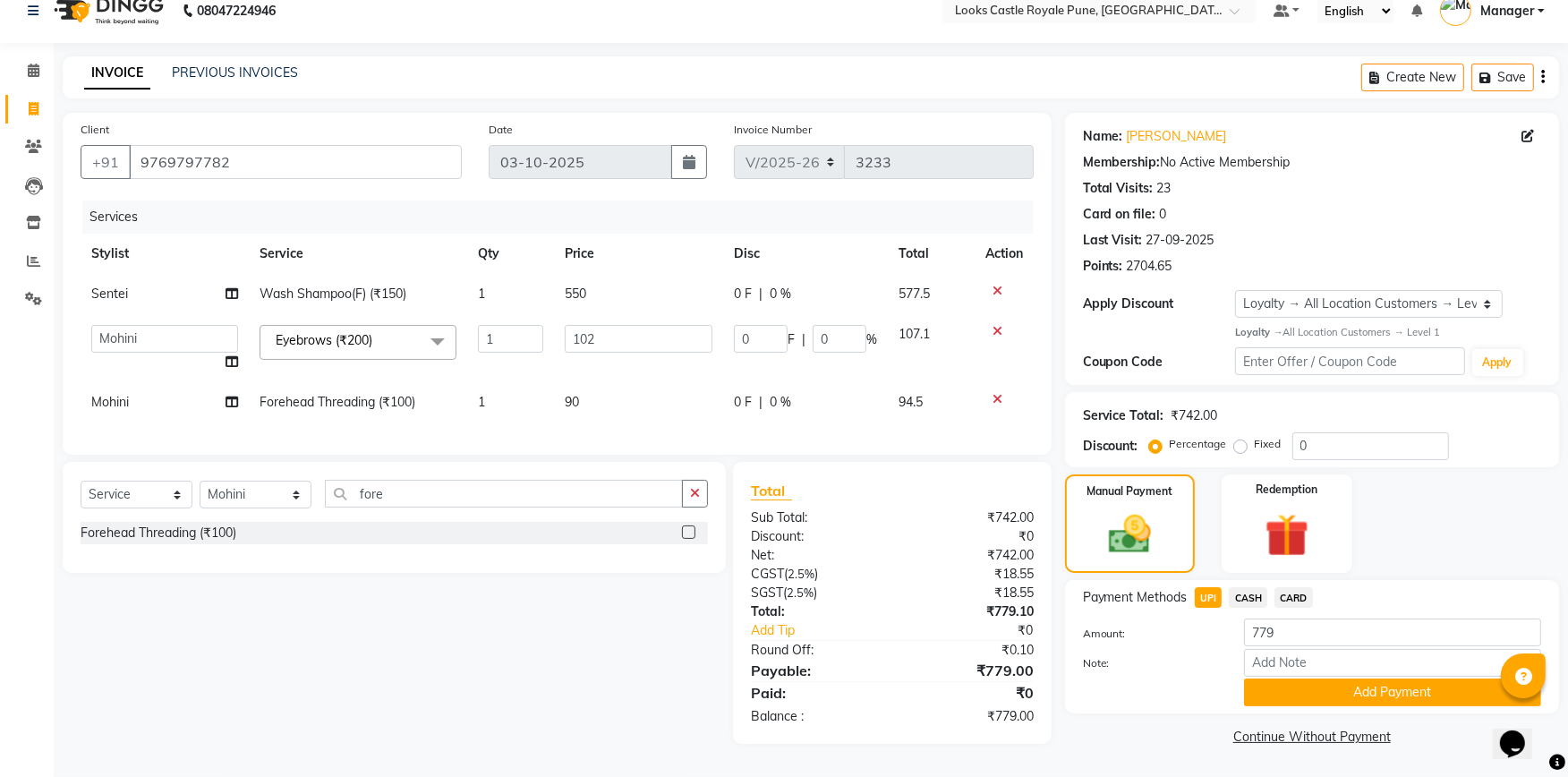
click at [1263, 678] on button "Add Payment" at bounding box center [1392, 691] width 297 height 27
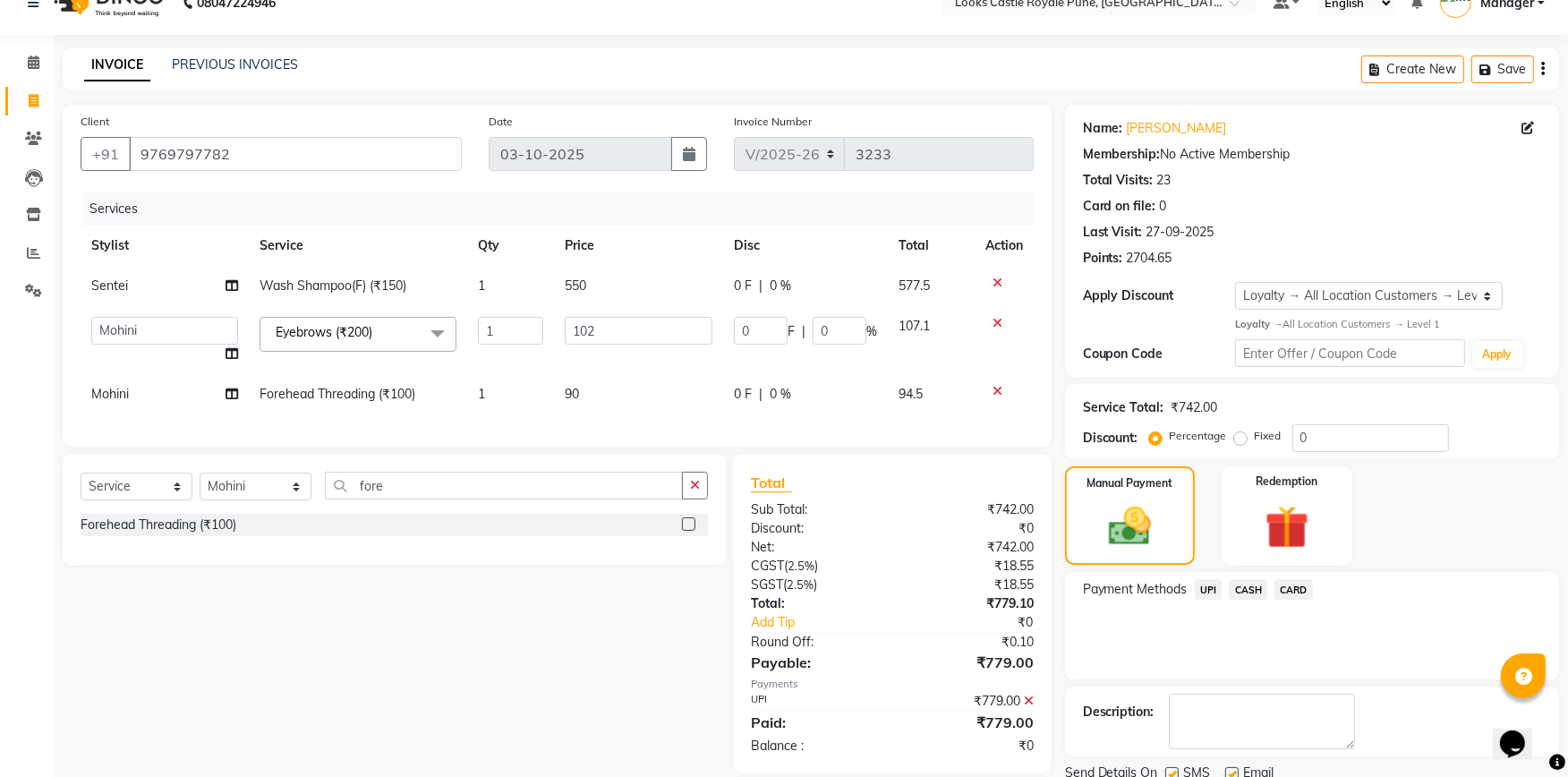
scroll to position [156, 0]
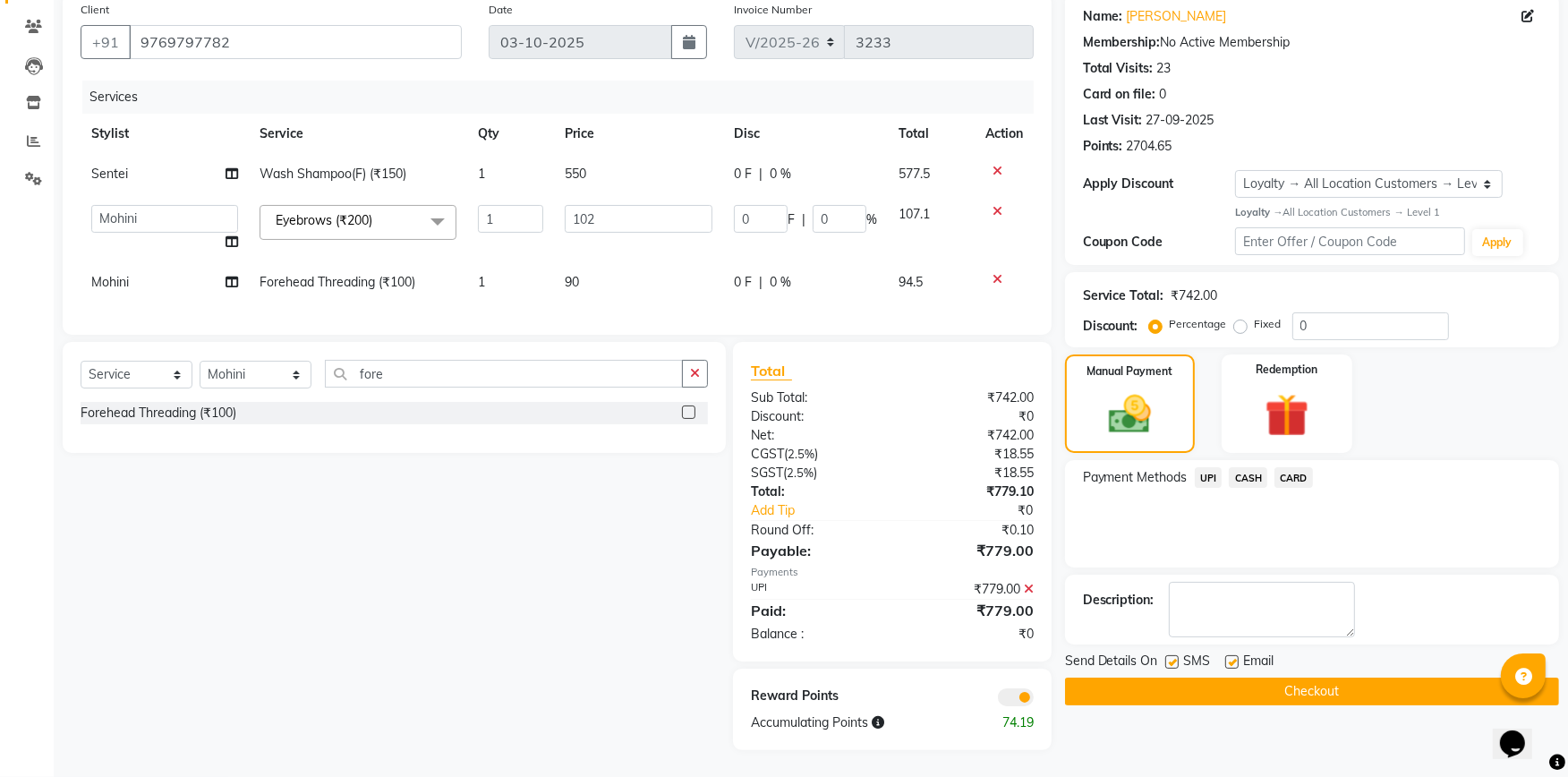
click at [1247, 677] on button "Checkout" at bounding box center [1311, 690] width 494 height 27
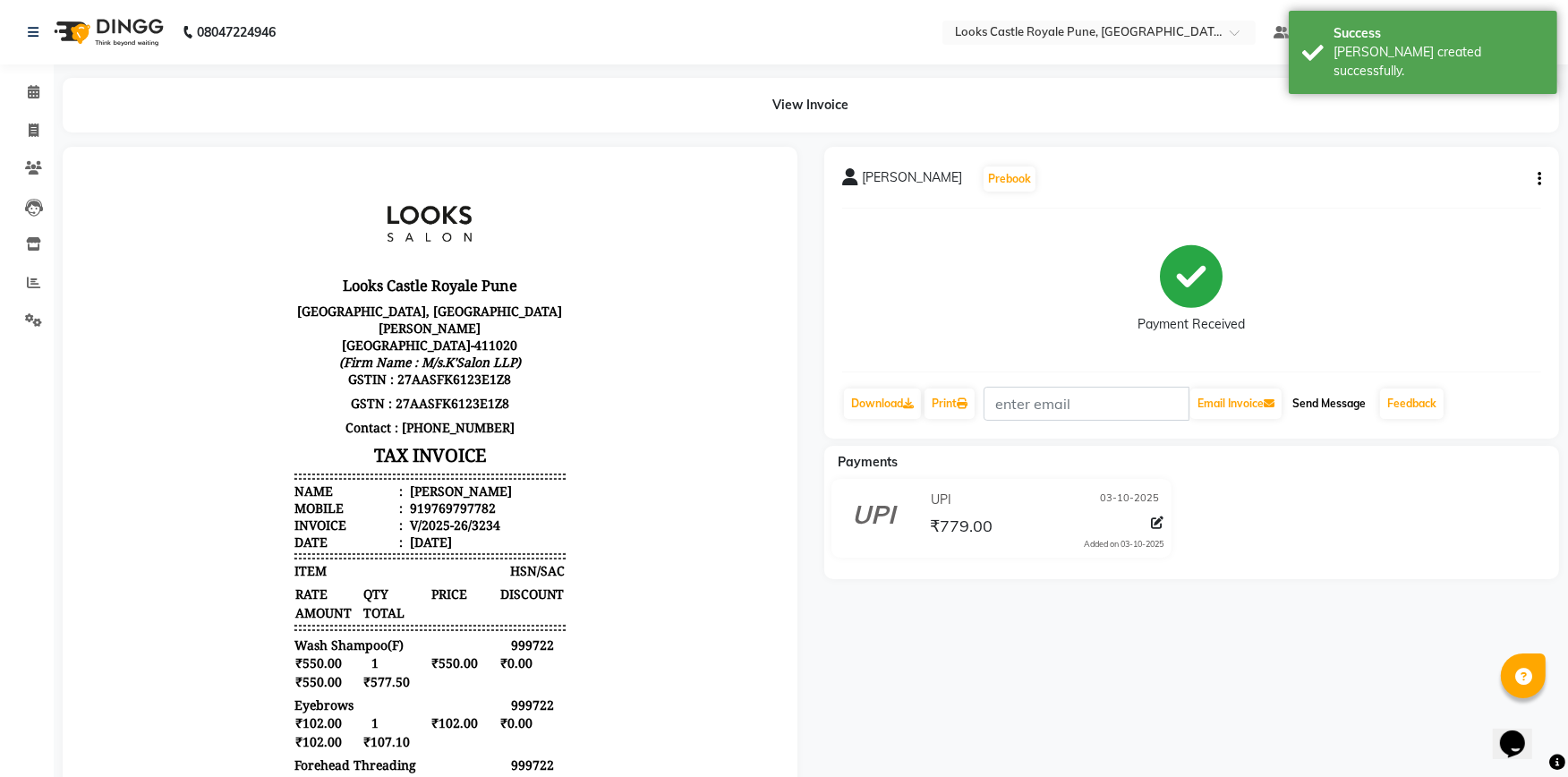
click at [1336, 407] on button "Send Message" at bounding box center [1328, 404] width 87 height 30
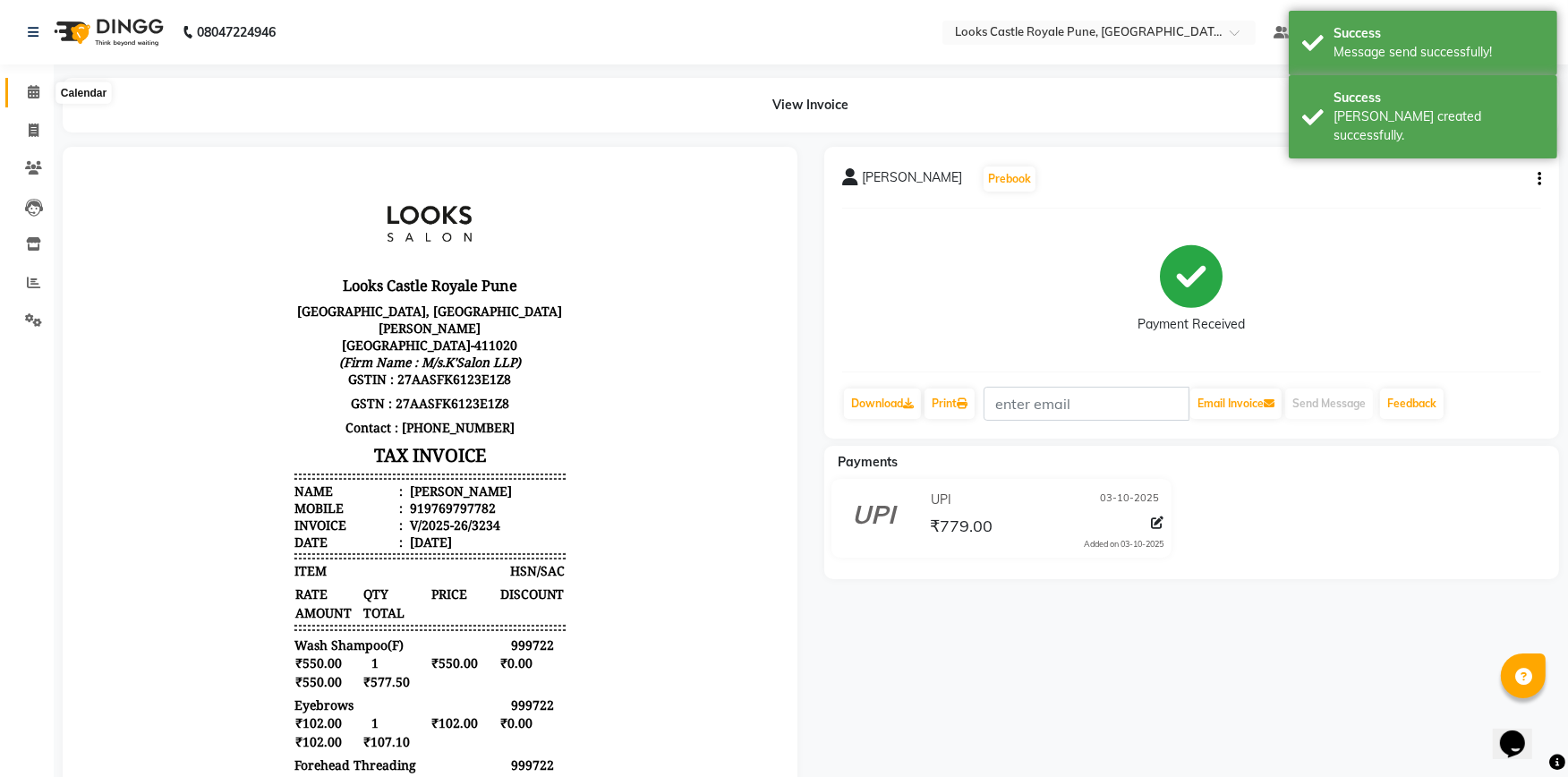
click at [36, 94] on icon at bounding box center [33, 91] width 11 height 13
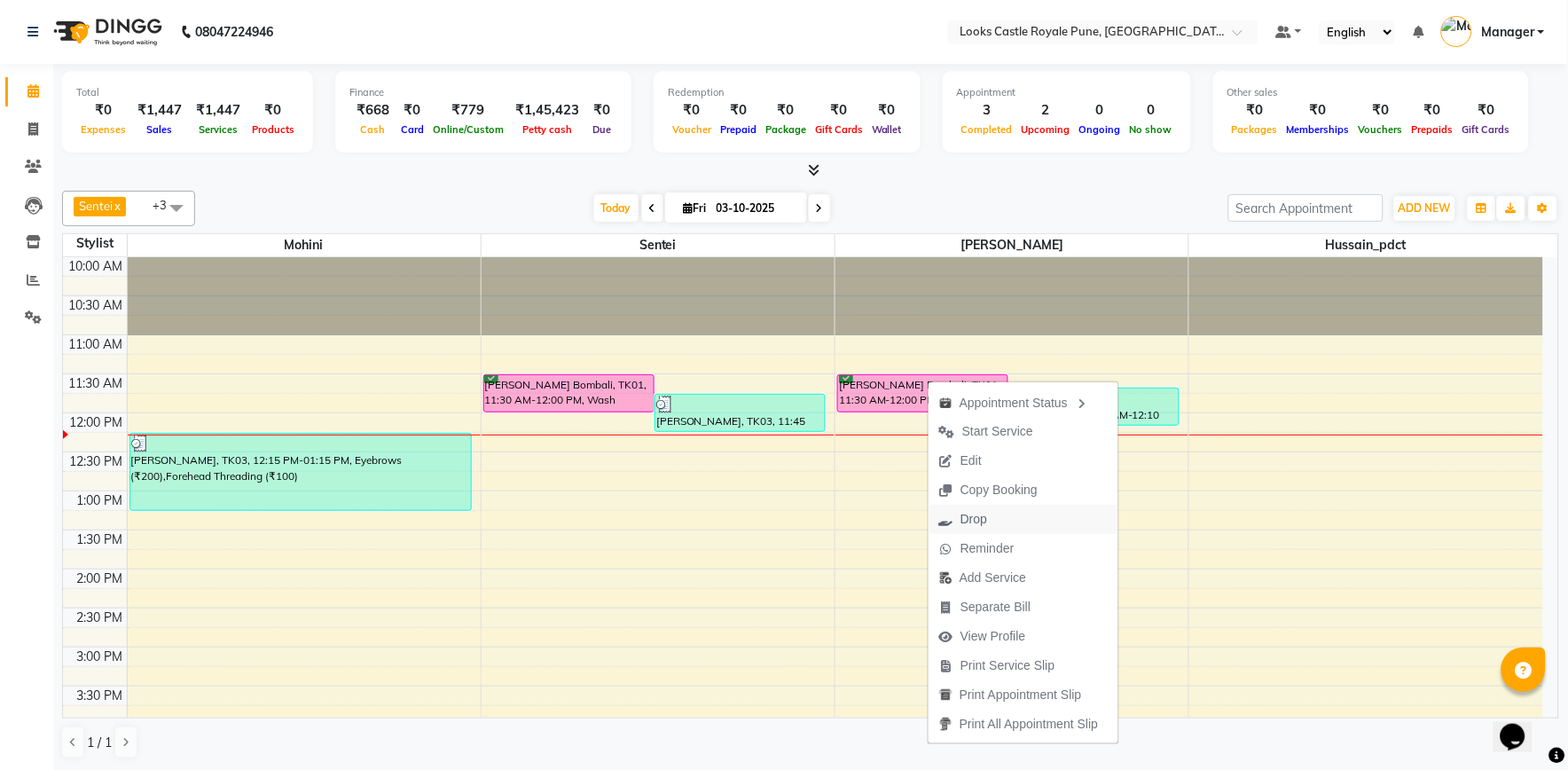
click at [985, 520] on span "Drop" at bounding box center [973, 519] width 27 height 19
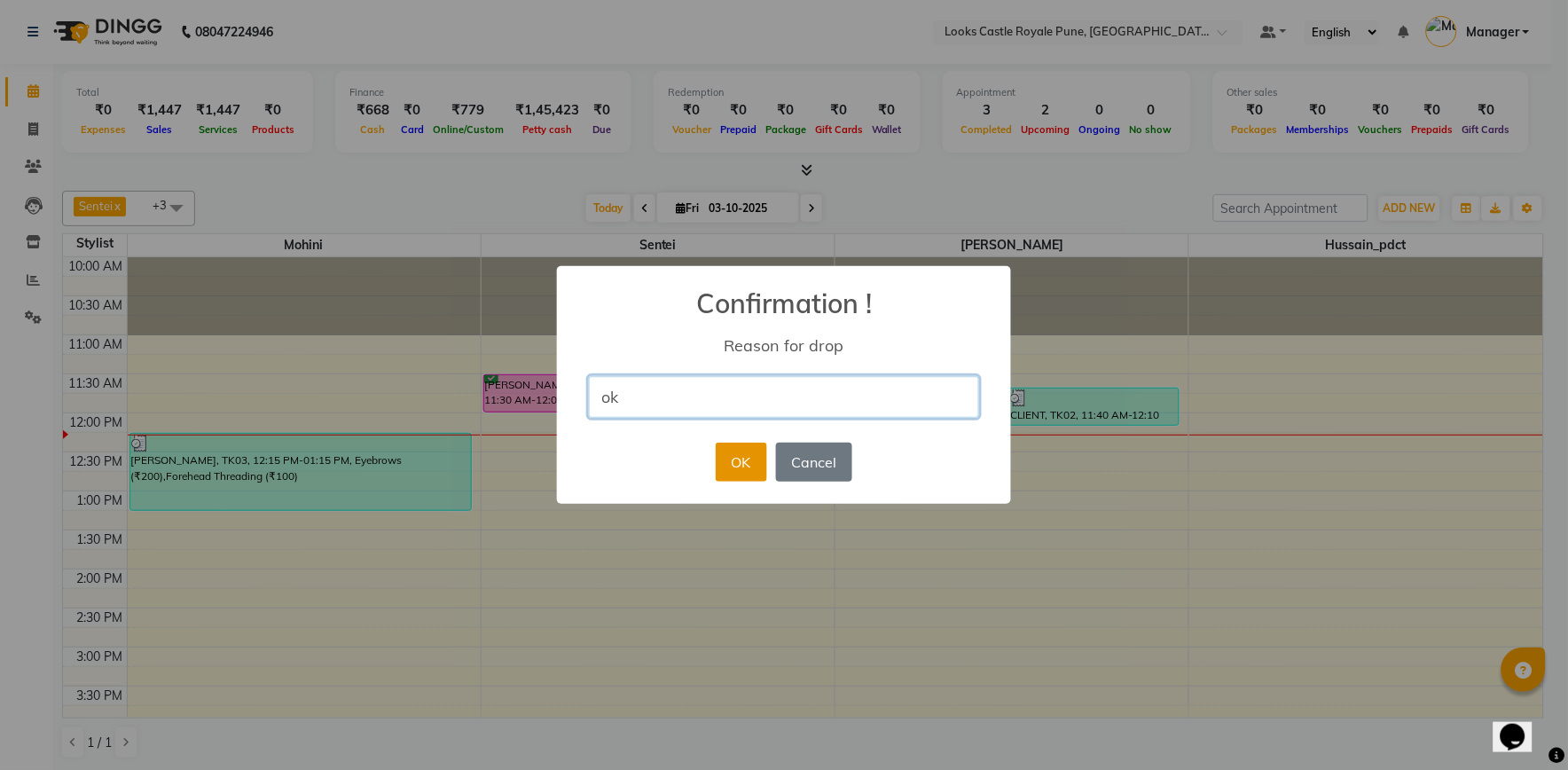
type input "ok"
click at [748, 454] on button "OK" at bounding box center [741, 462] width 50 height 39
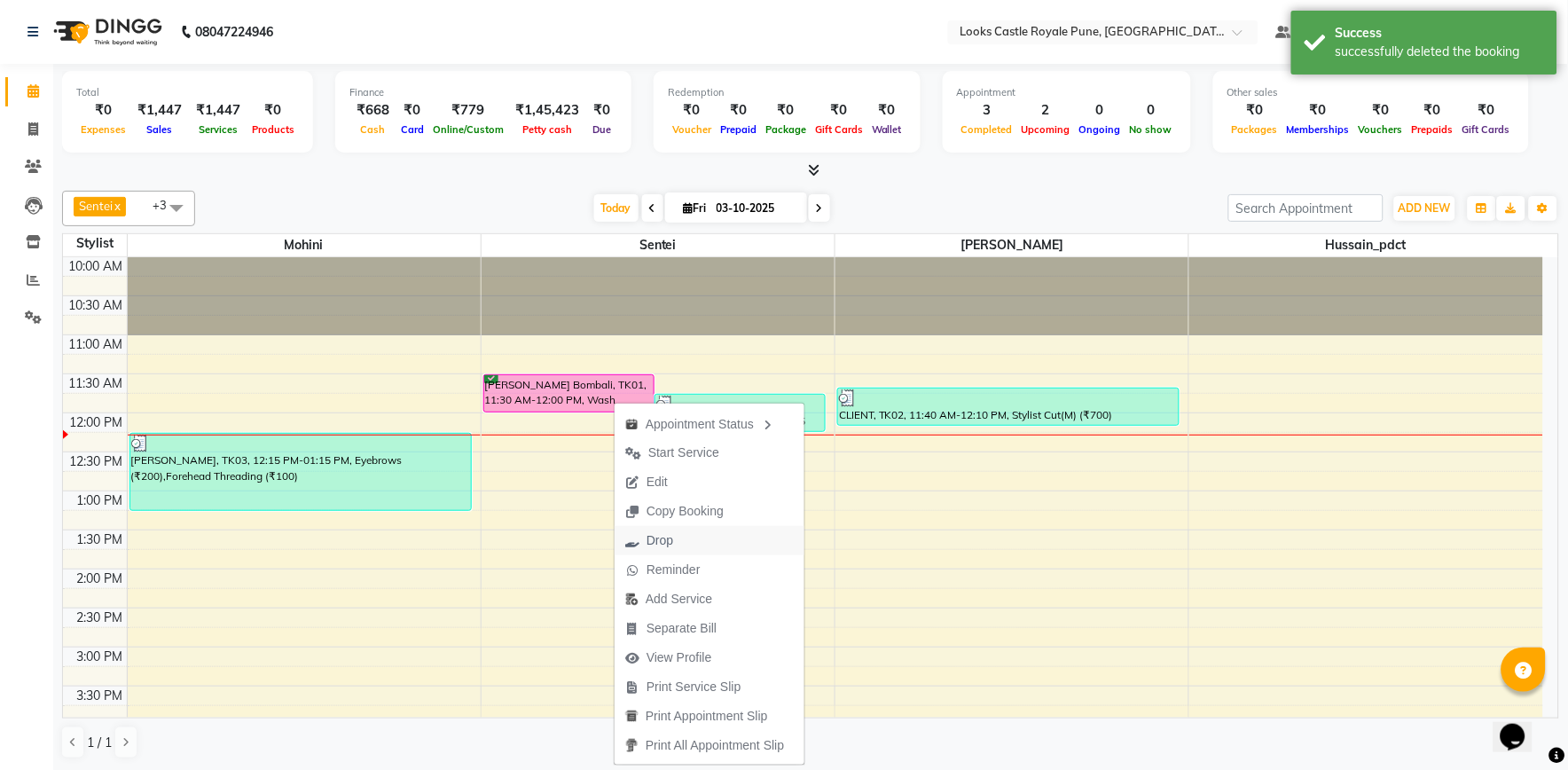
click at [664, 539] on span "Drop" at bounding box center [659, 541] width 27 height 19
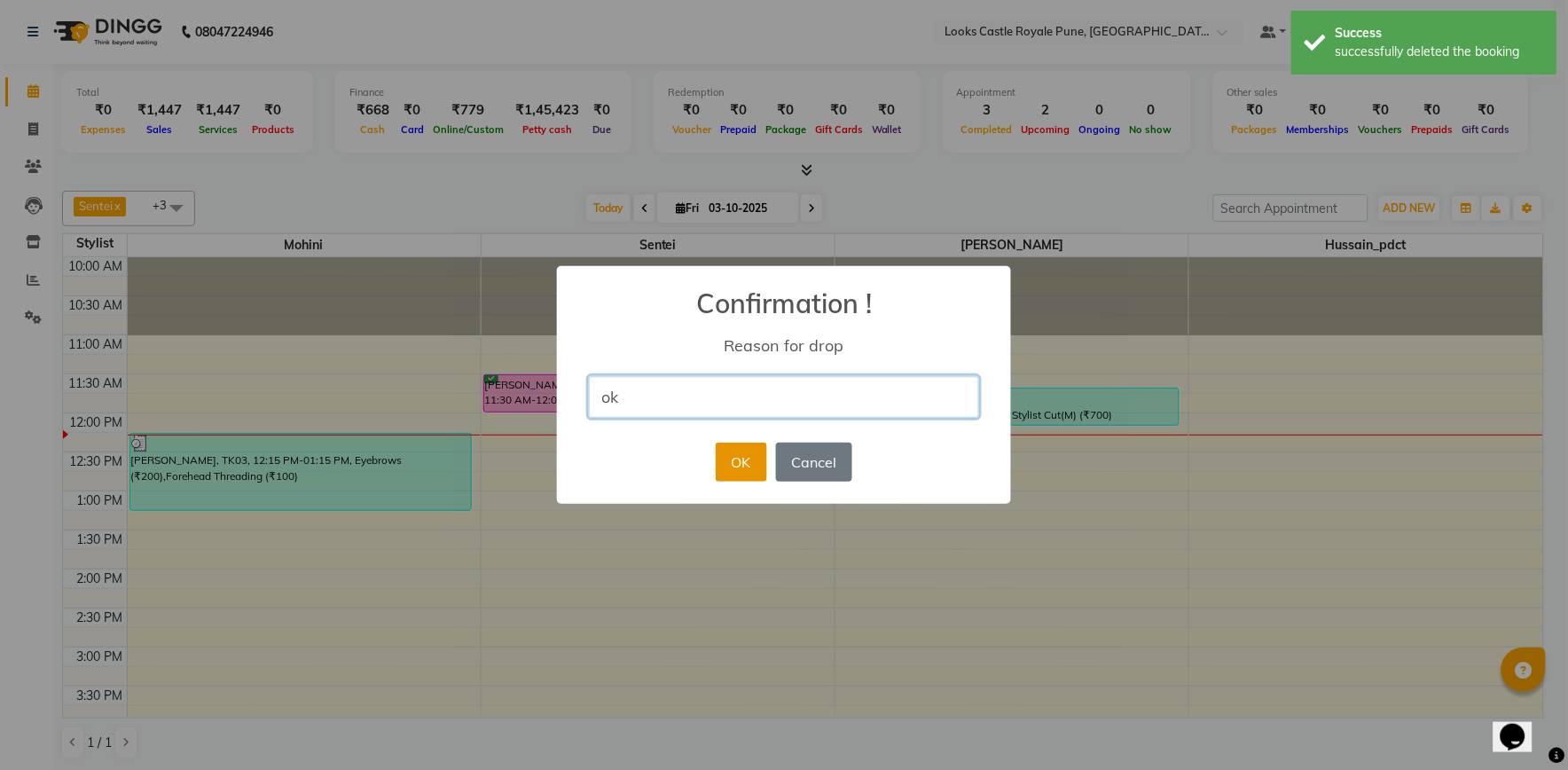
type input "ok"
click at [750, 461] on button "OK" at bounding box center [741, 462] width 50 height 39
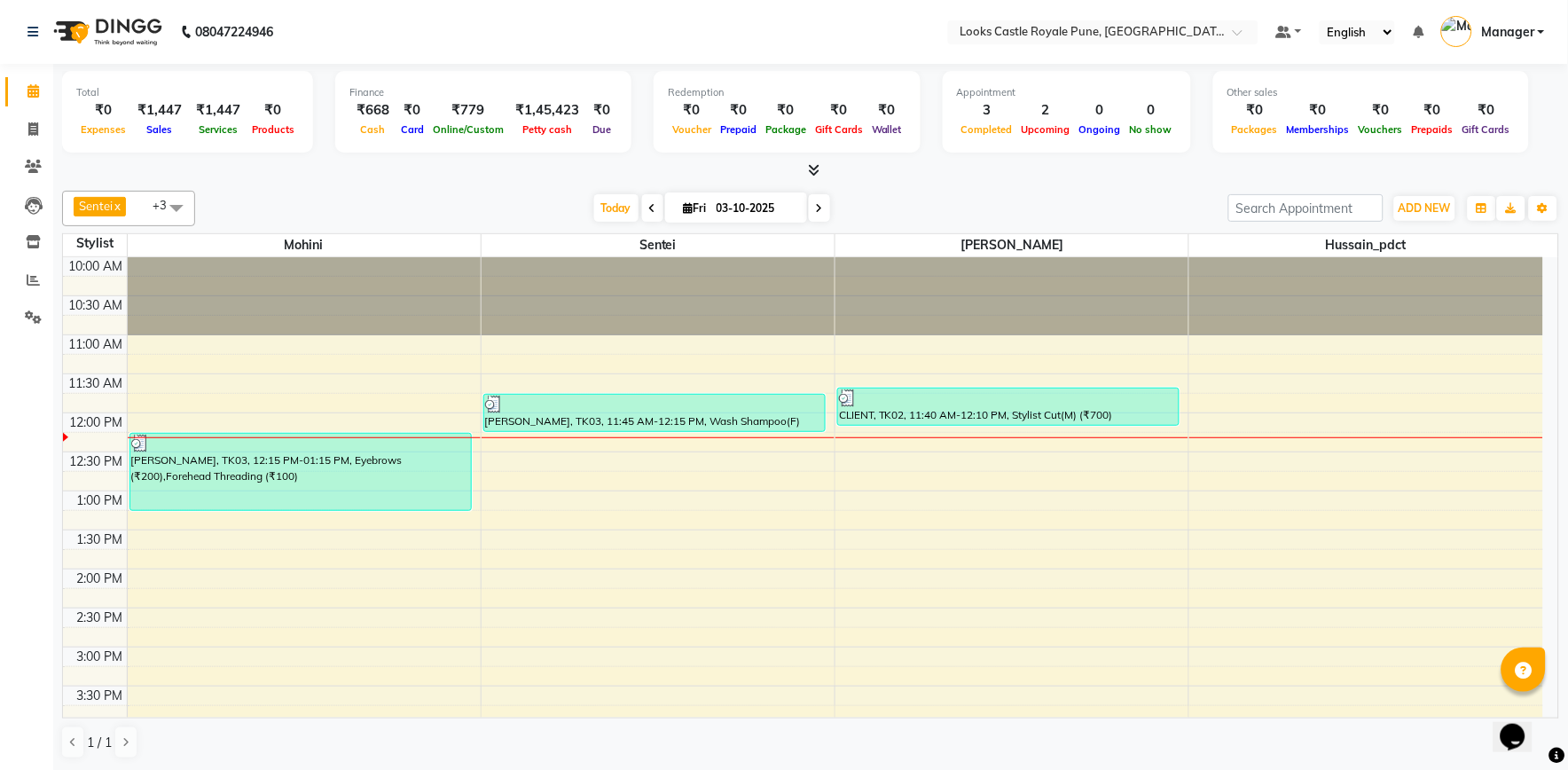
click at [518, 546] on div "10:00 AM 10:30 AM 11:00 AM 11:30 AM 12:00 PM 12:30 PM 1:00 PM 1:30 PM 2:00 PM 2…" at bounding box center [804, 763] width 1480 height 1013
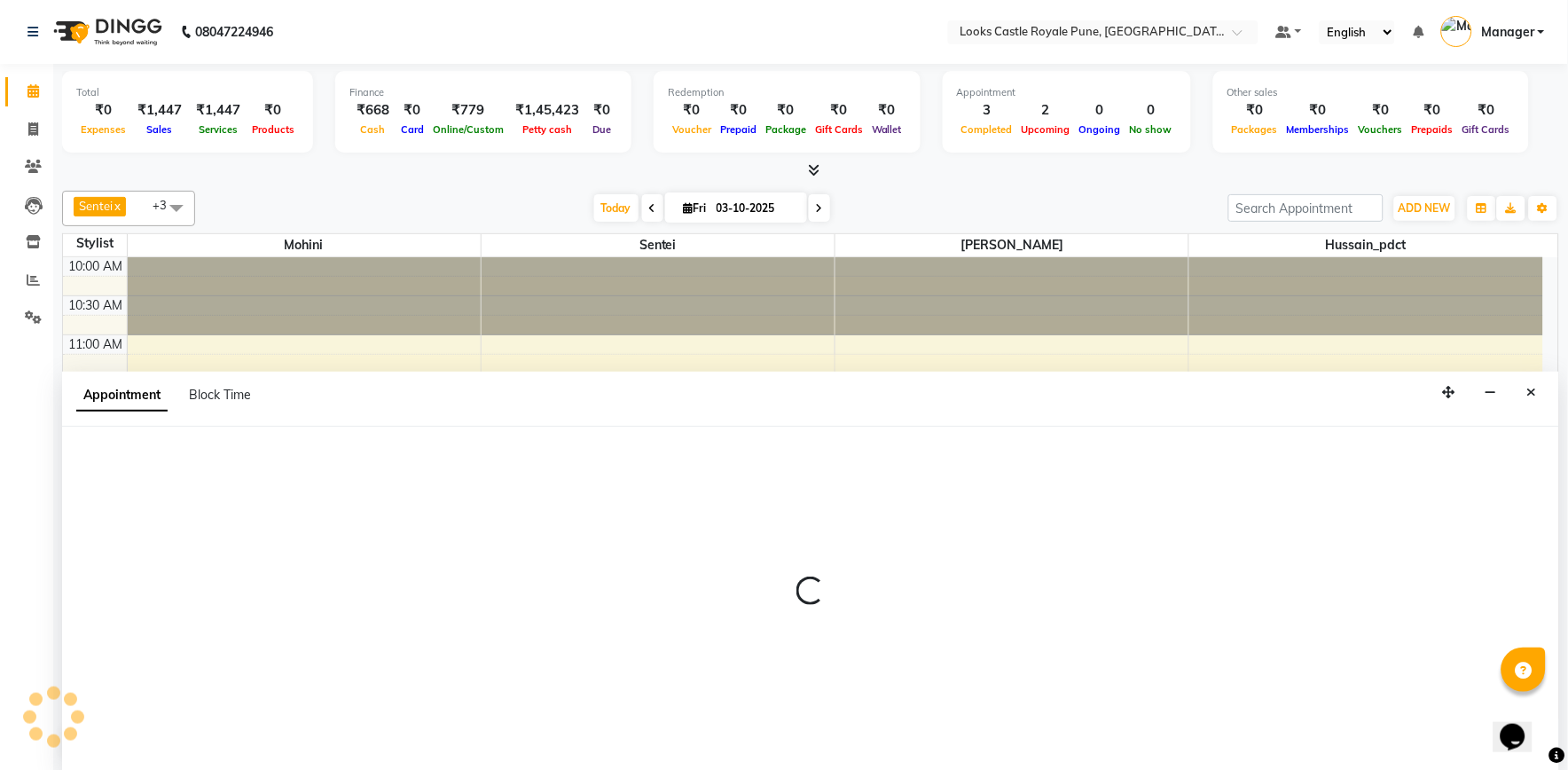
select select "71316"
select select "810"
select select "tentative"
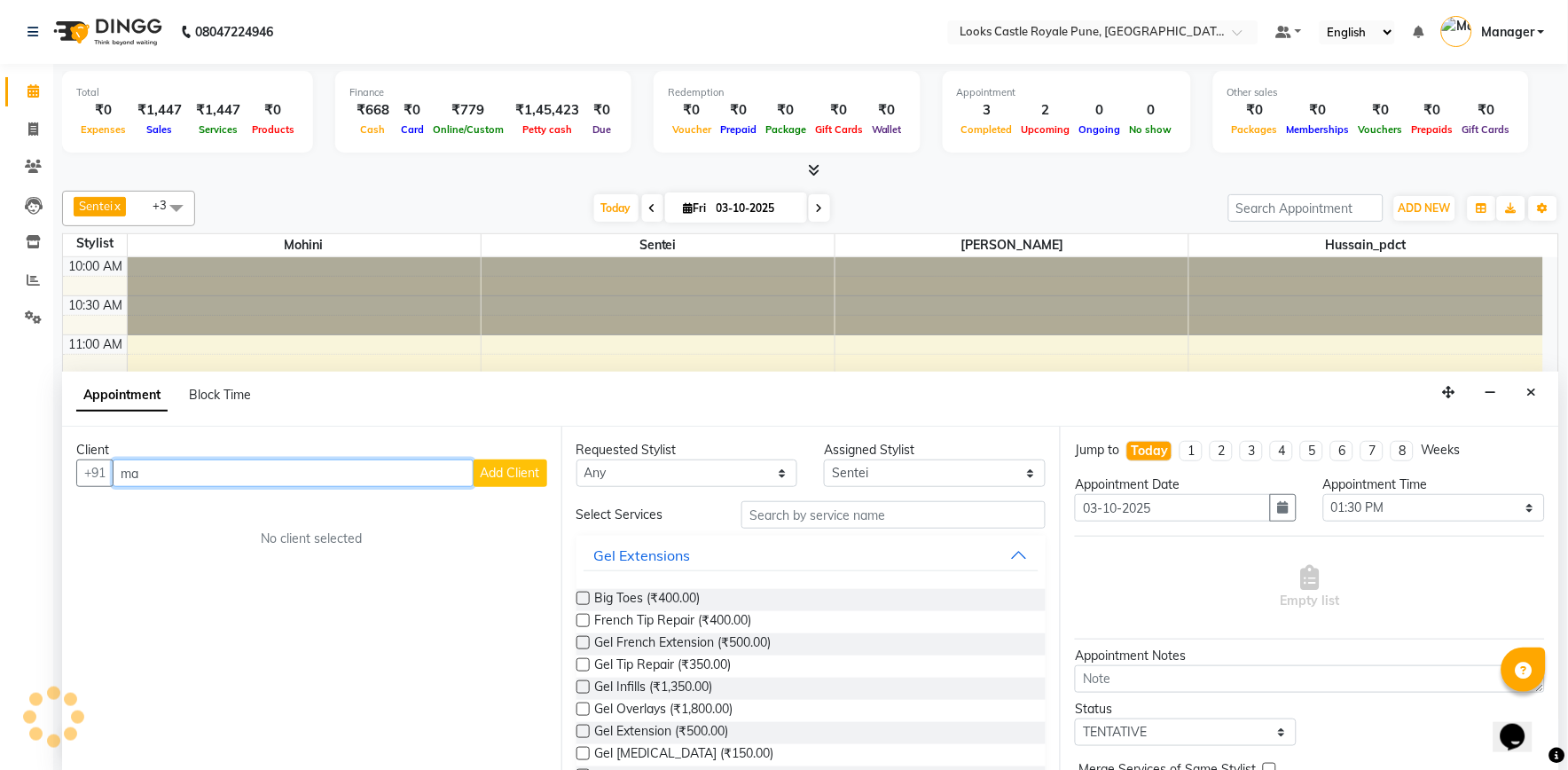
type input "m"
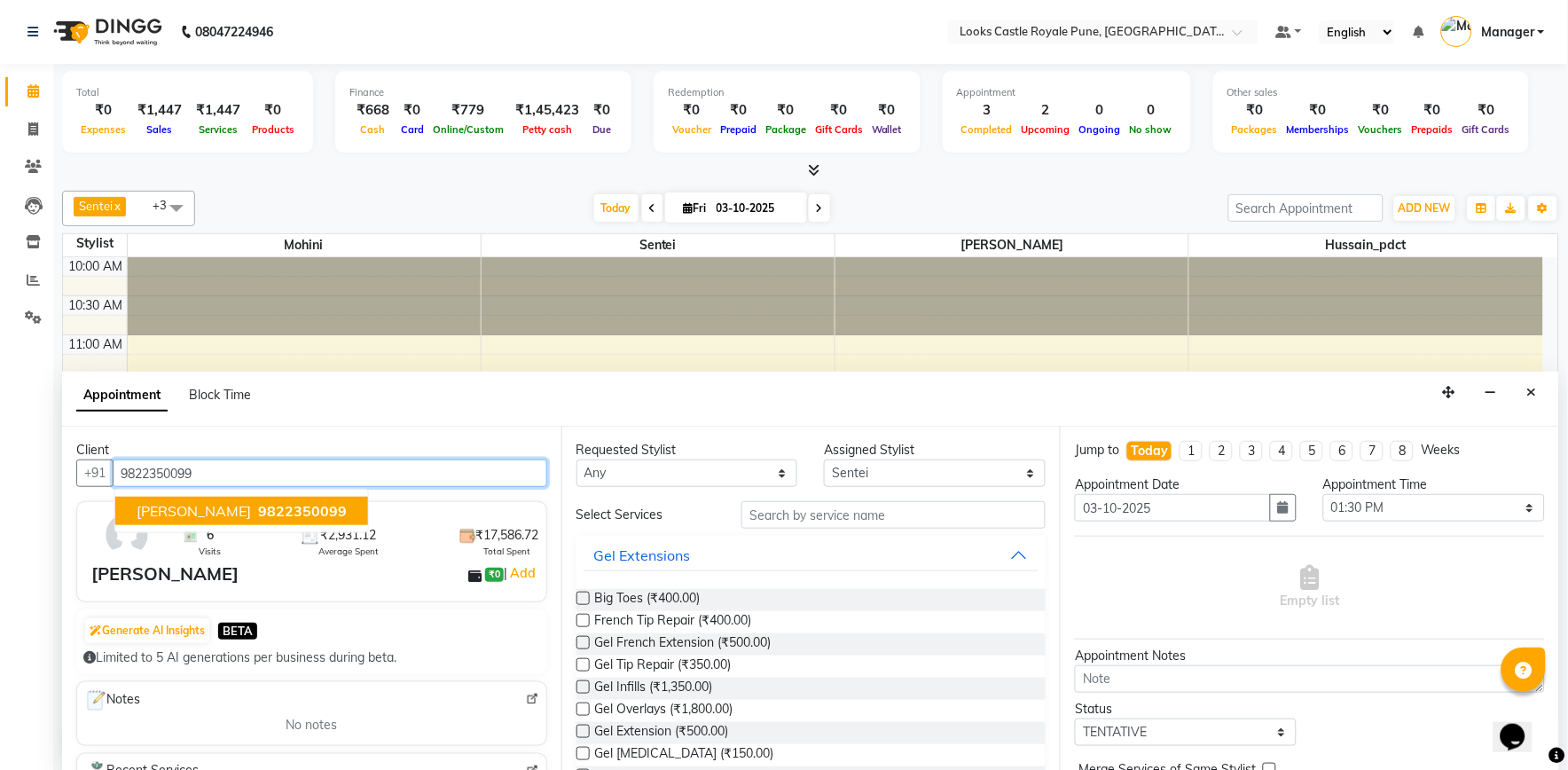
drag, startPoint x: 518, startPoint y: 546, endPoint x: 276, endPoint y: 500, distance: 246.3
click at [251, 502] on span "MADHURI NEVASEKAR" at bounding box center [193, 510] width 115 height 18
type input "9822350099"
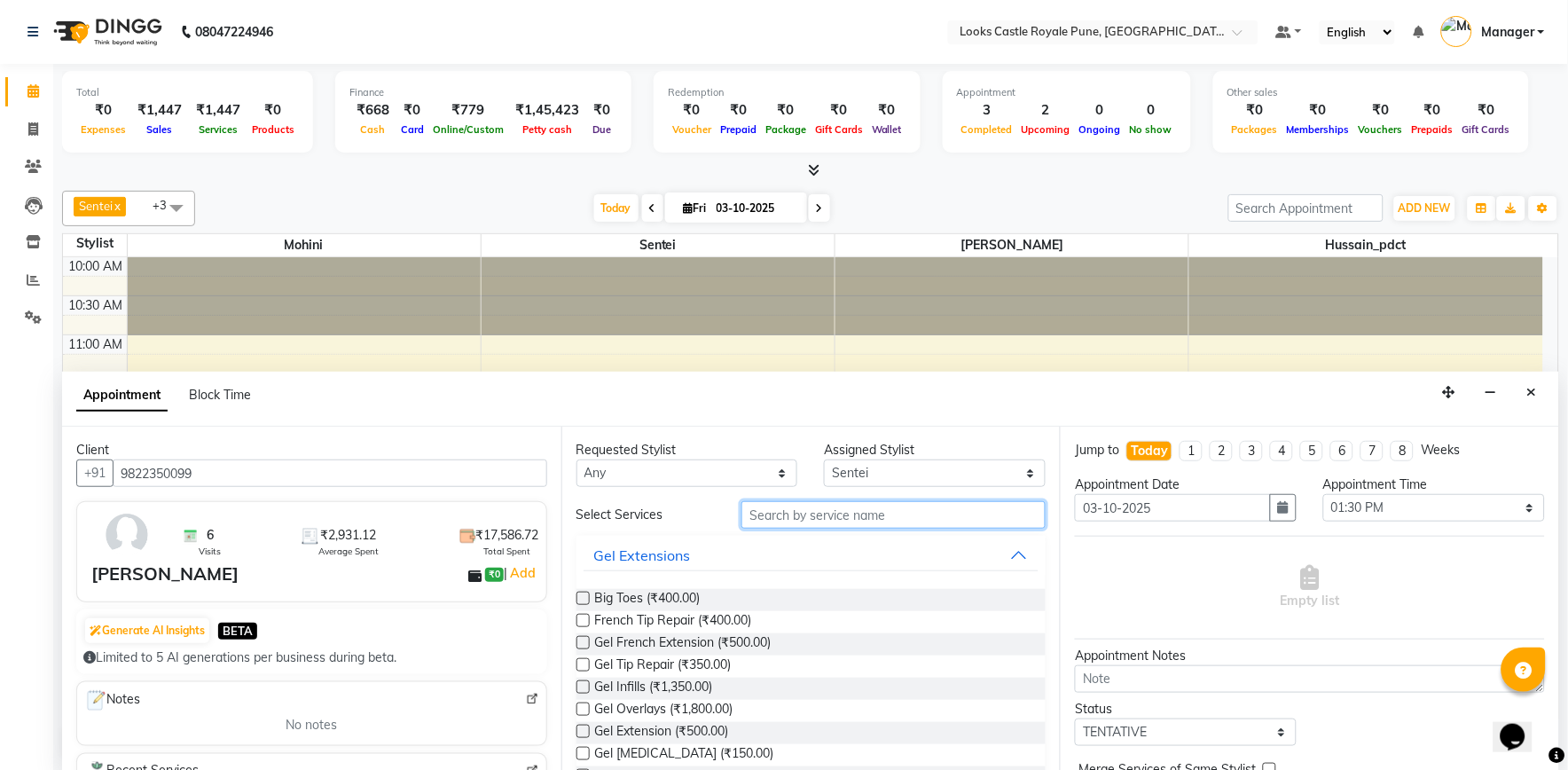
click at [773, 517] on input "text" at bounding box center [893, 514] width 304 height 27
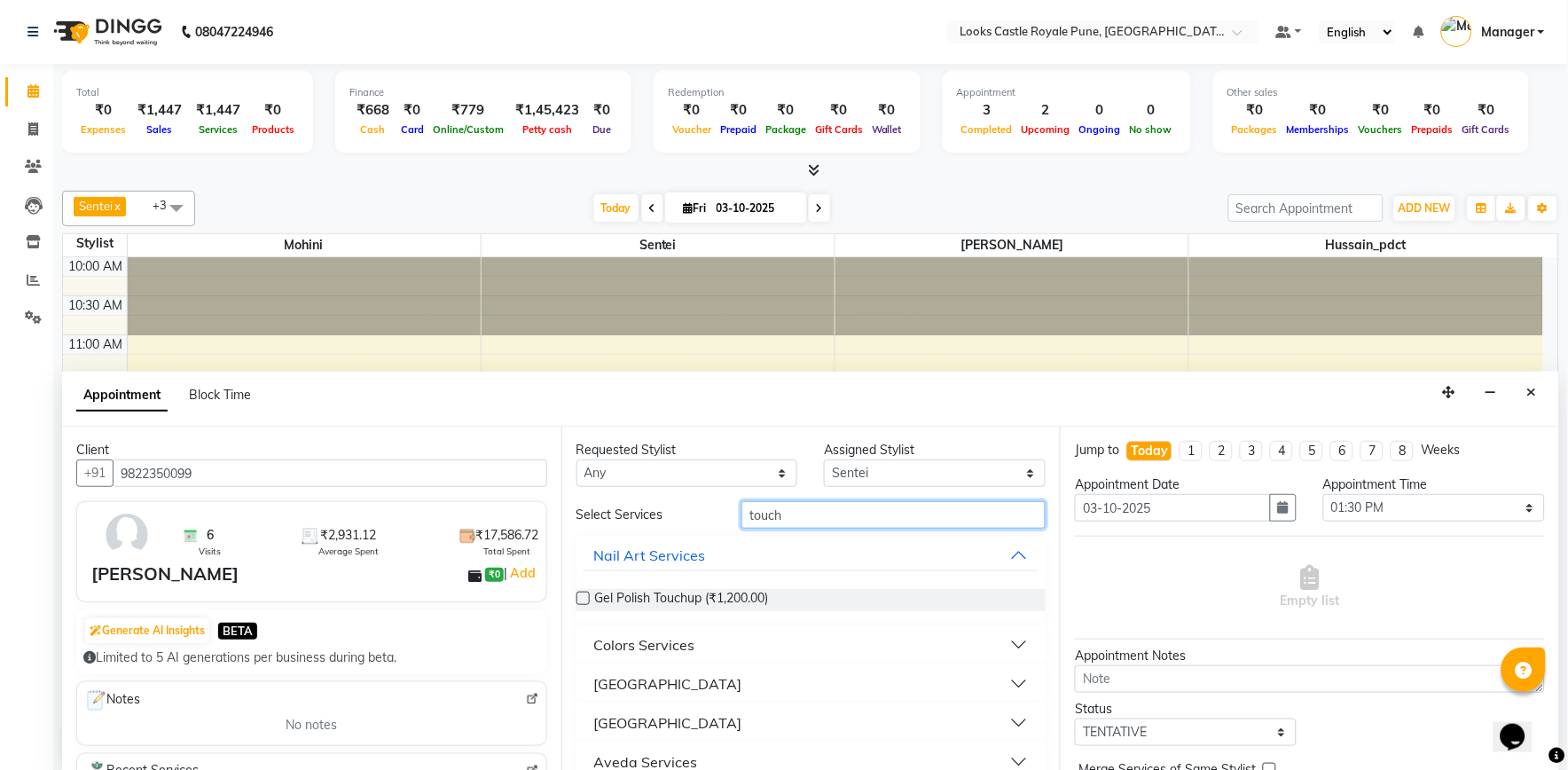
type input "touch"
click at [631, 645] on div "Colors Services" at bounding box center [644, 644] width 101 height 21
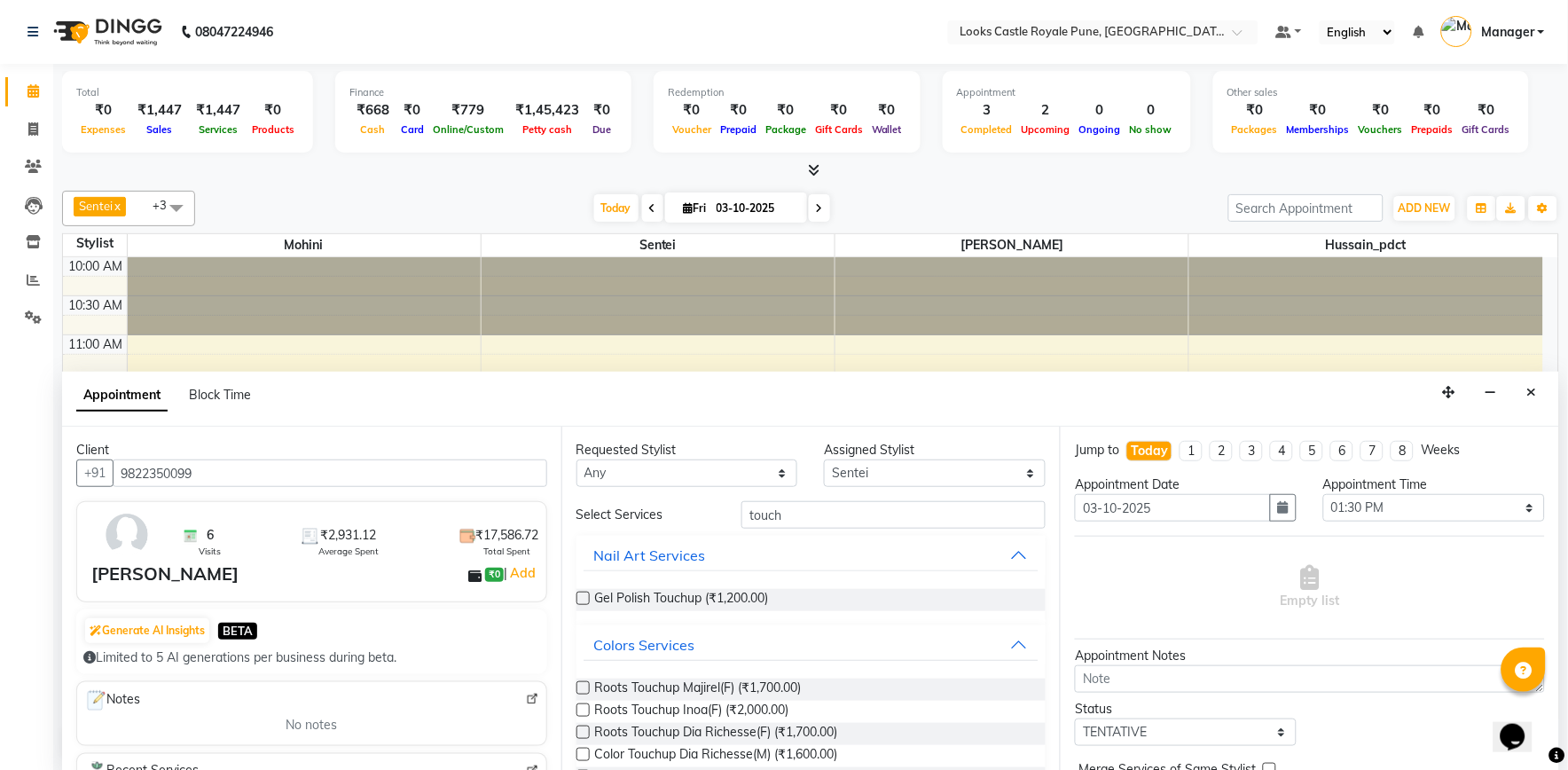
click at [587, 683] on label at bounding box center [583, 688] width 13 height 13
click at [587, 683] on input "checkbox" at bounding box center [582, 689] width 11 height 11
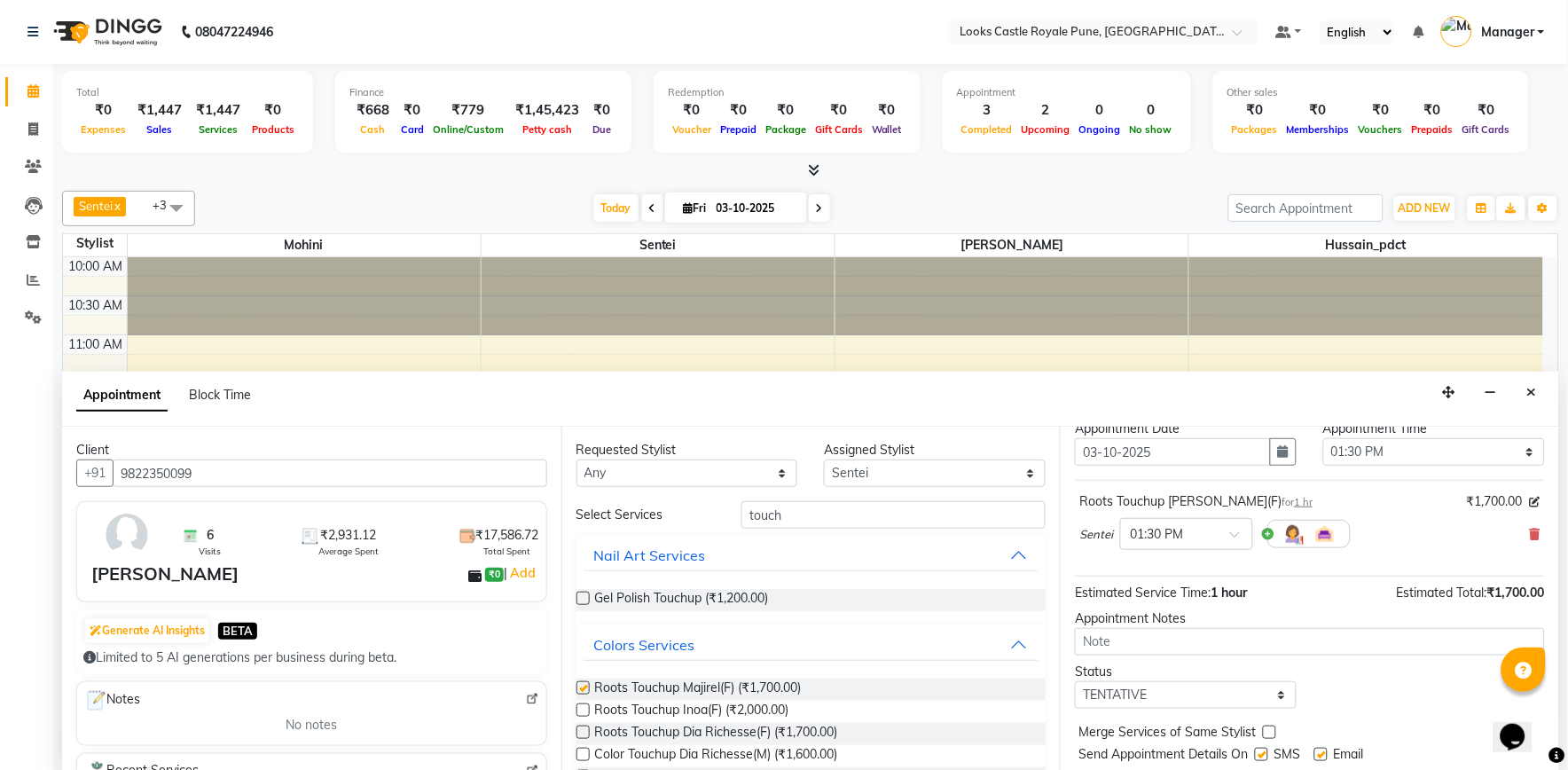
checkbox input "false"
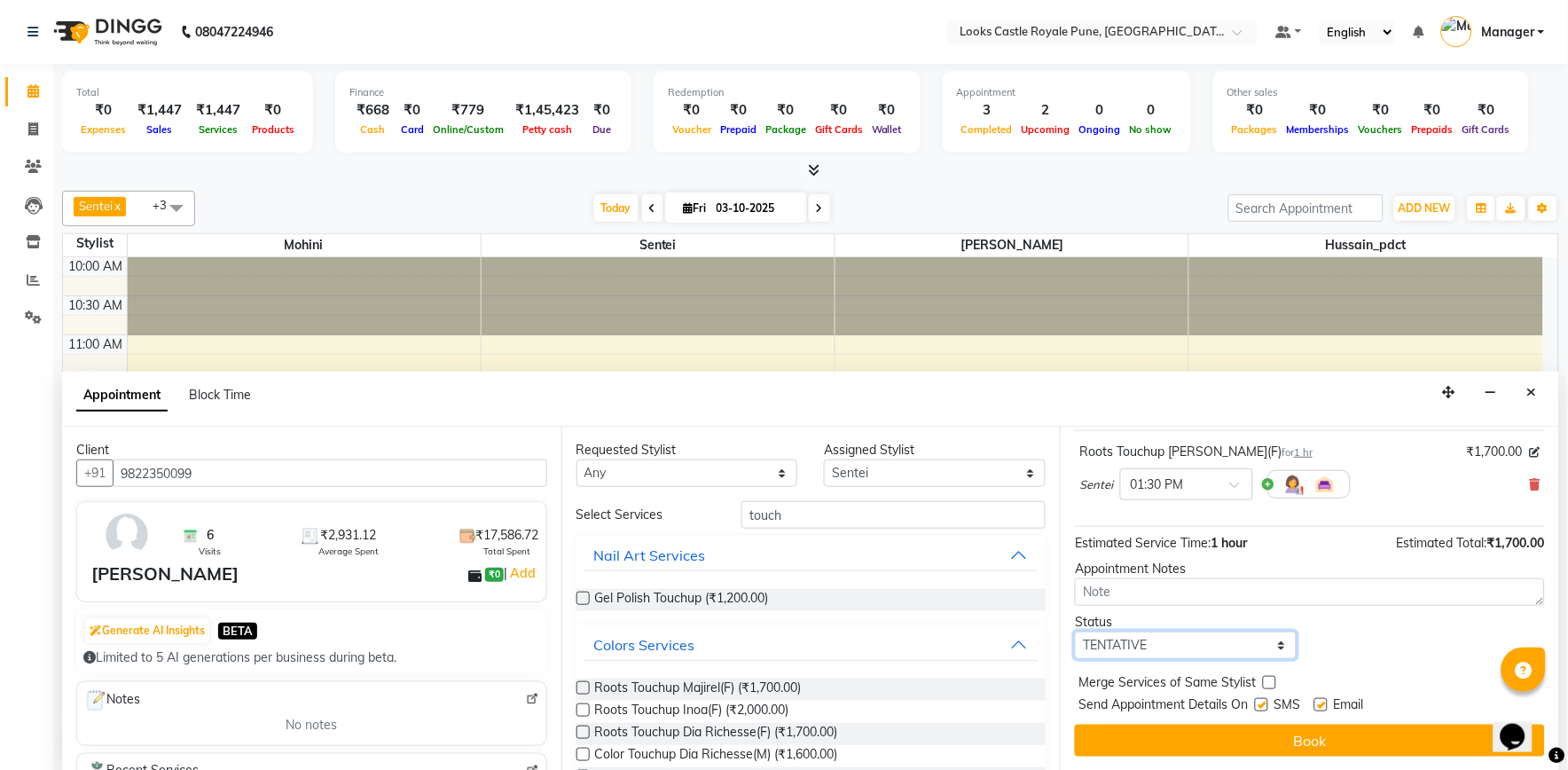
click at [1148, 643] on select "Select TENTATIVE CONFIRM CHECK-IN UPCOMING" at bounding box center [1186, 644] width 222 height 27
select select "confirm booking"
click at [1076, 631] on select "Select TENTATIVE CONFIRM CHECK-IN UPCOMING" at bounding box center [1186, 644] width 222 height 27
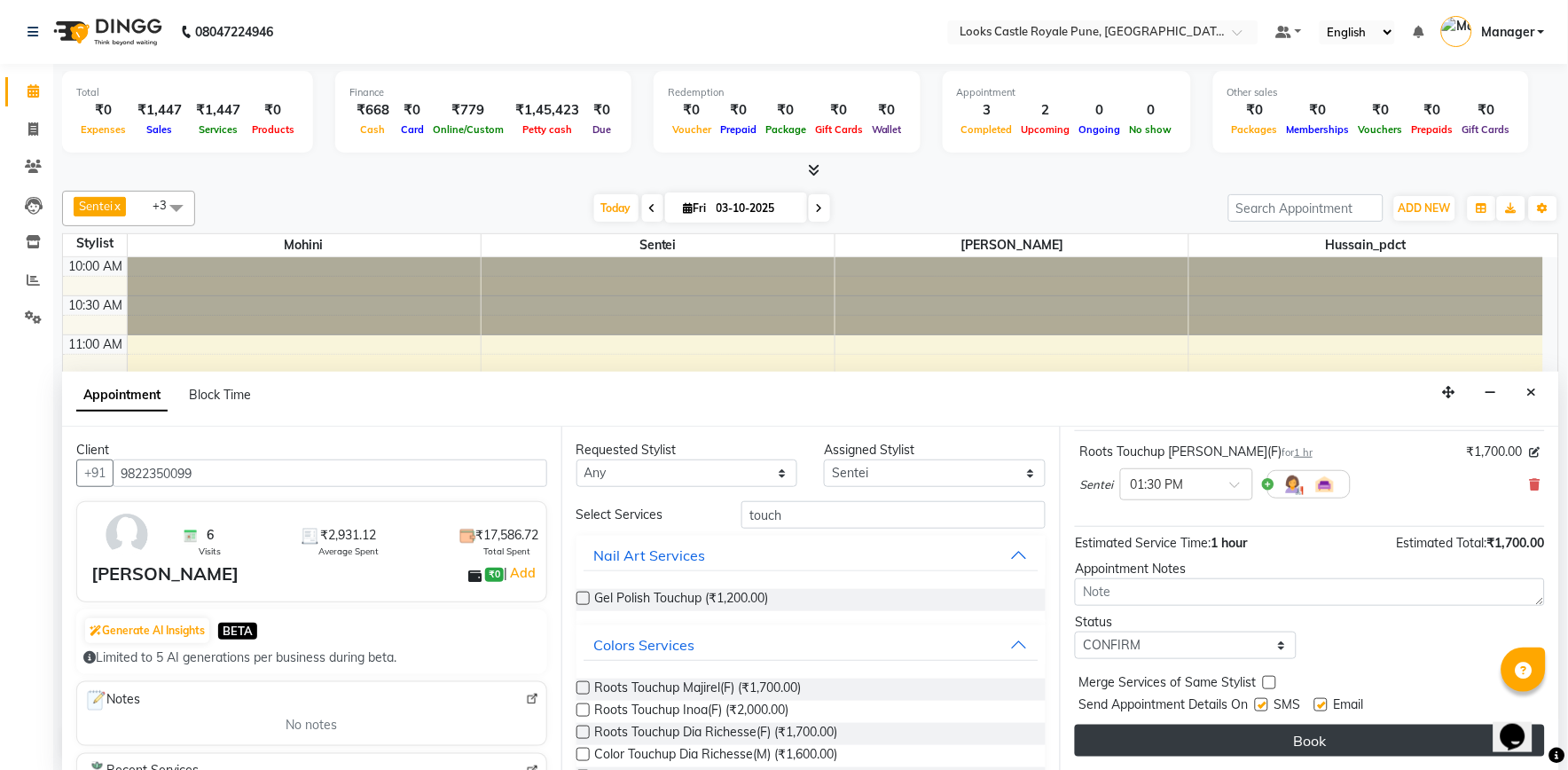
click at [1215, 733] on button "Book" at bounding box center [1310, 740] width 470 height 32
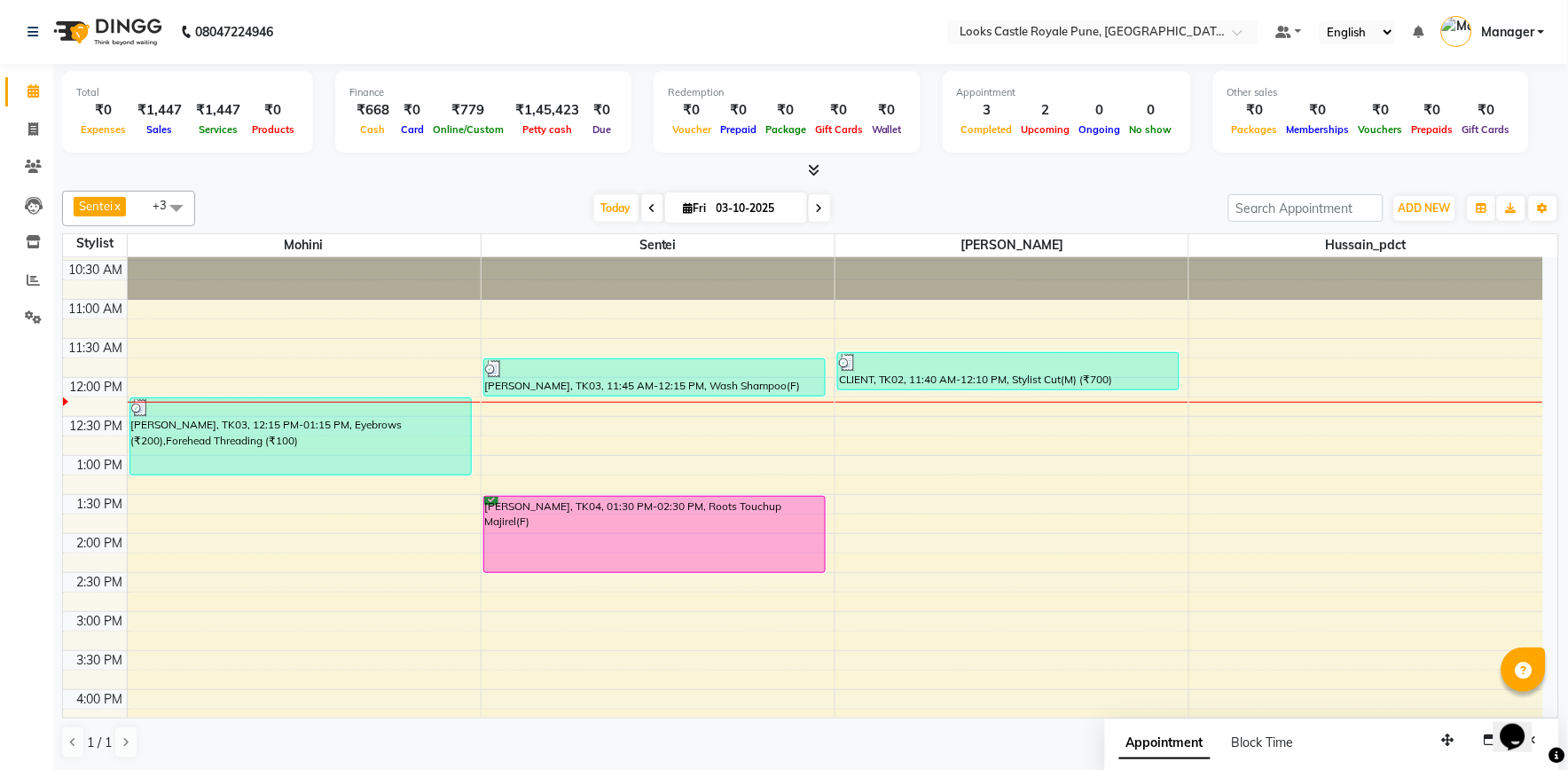
scroll to position [0, 0]
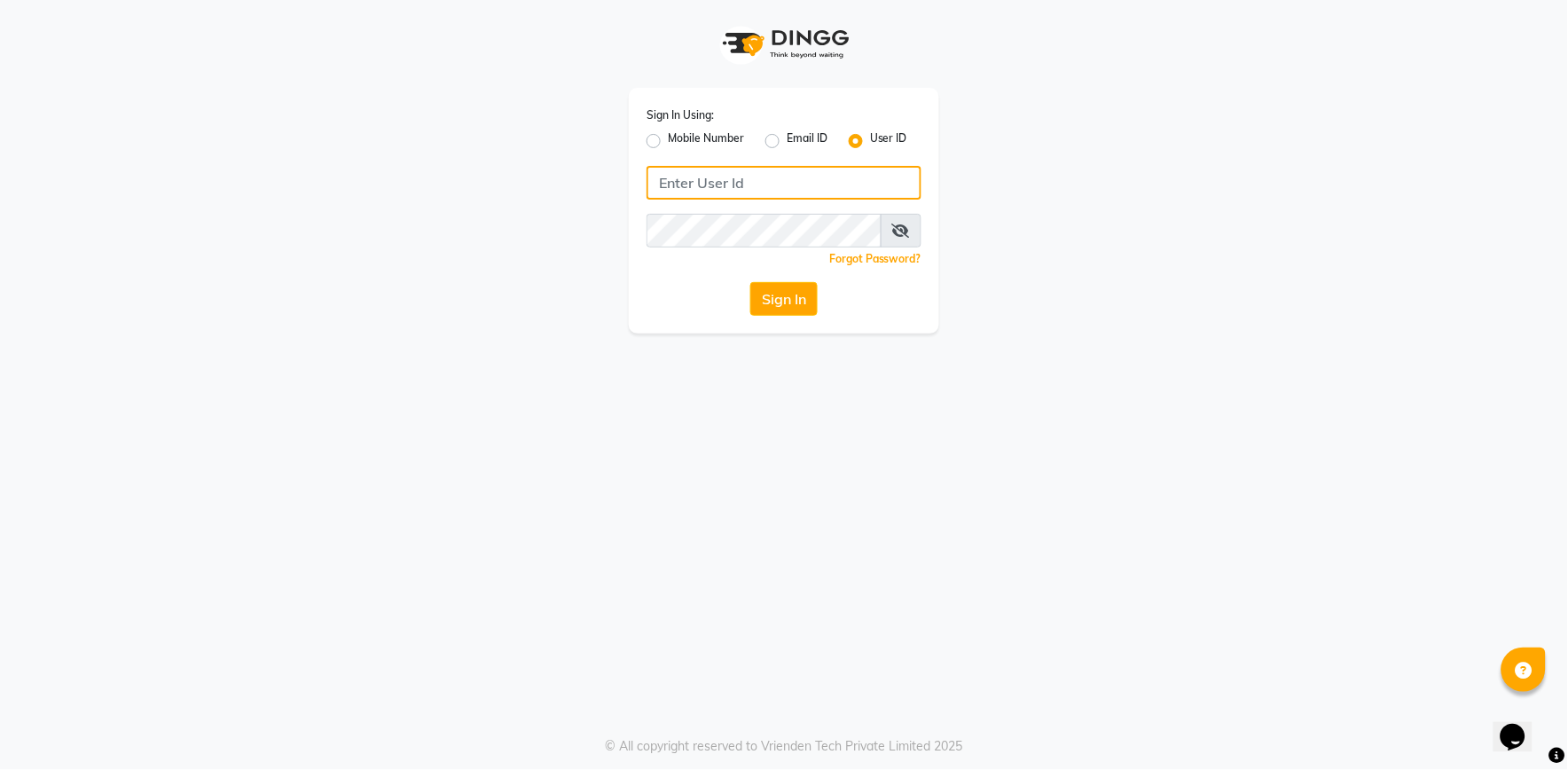
type input "e2555-01"
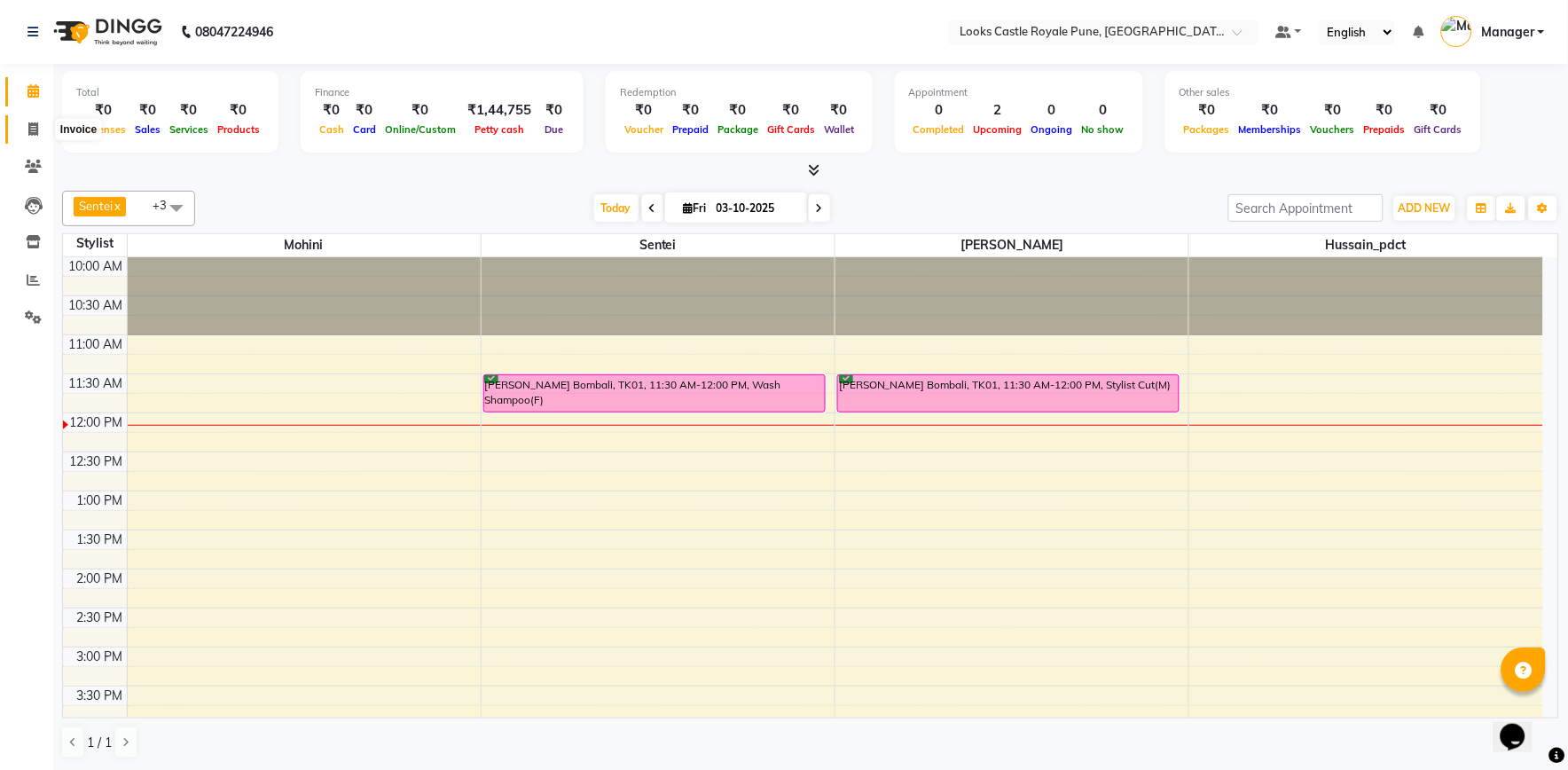
click at [23, 131] on span at bounding box center [33, 130] width 31 height 21
select select "5915"
select select "service"
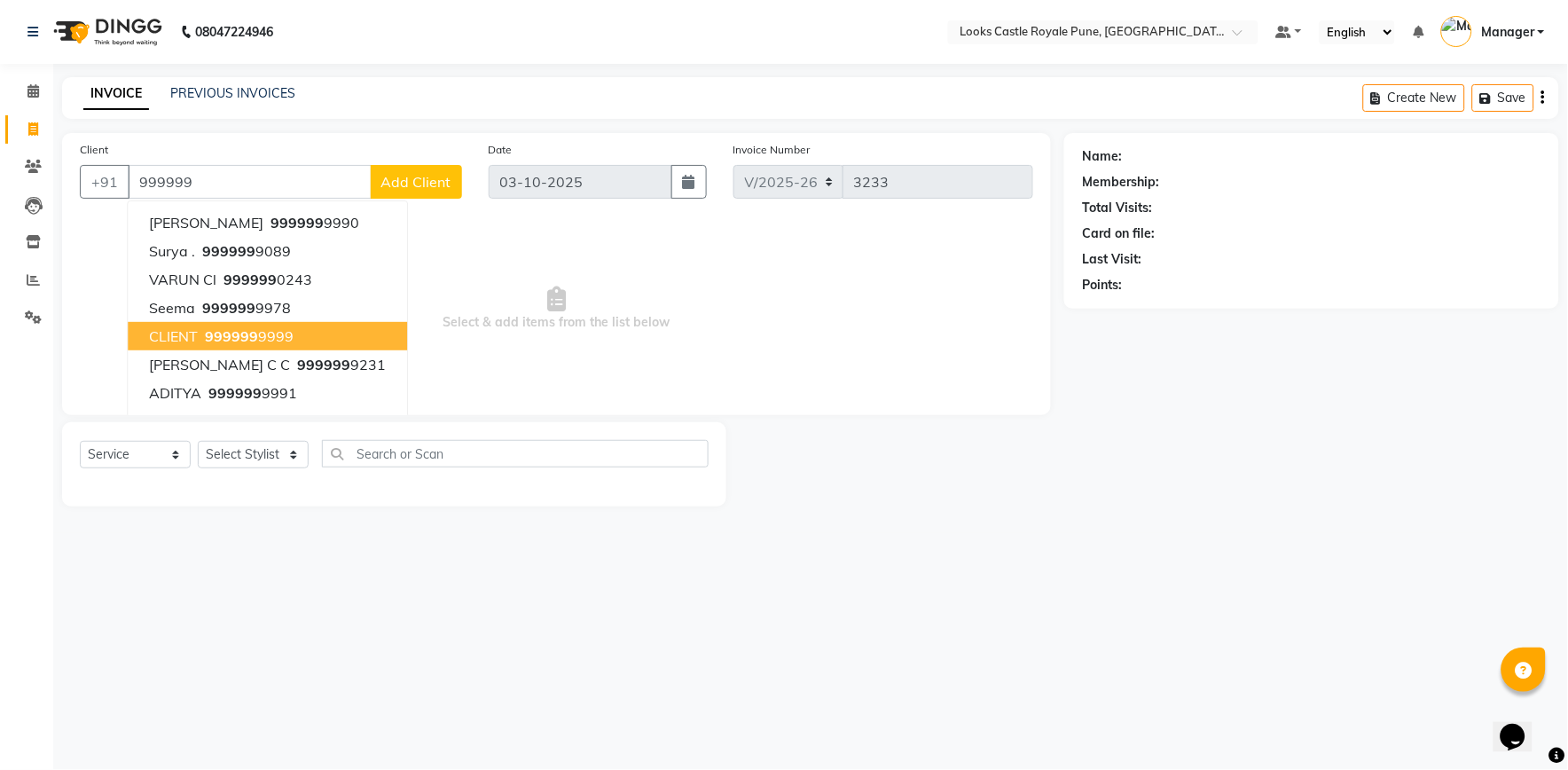
click at [232, 329] on span "999999" at bounding box center [231, 336] width 53 height 18
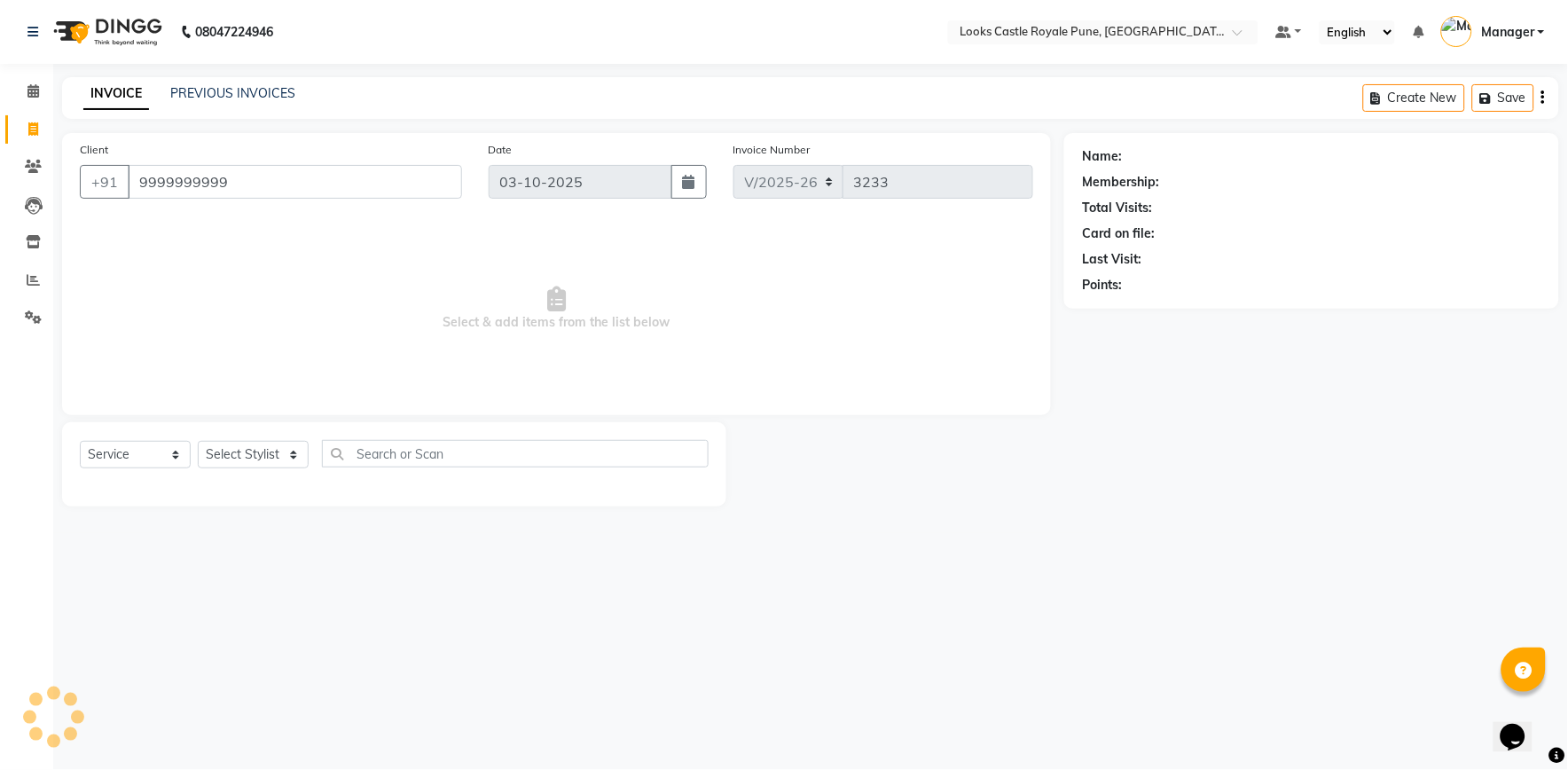
type input "9999999999"
select select "1: Object"
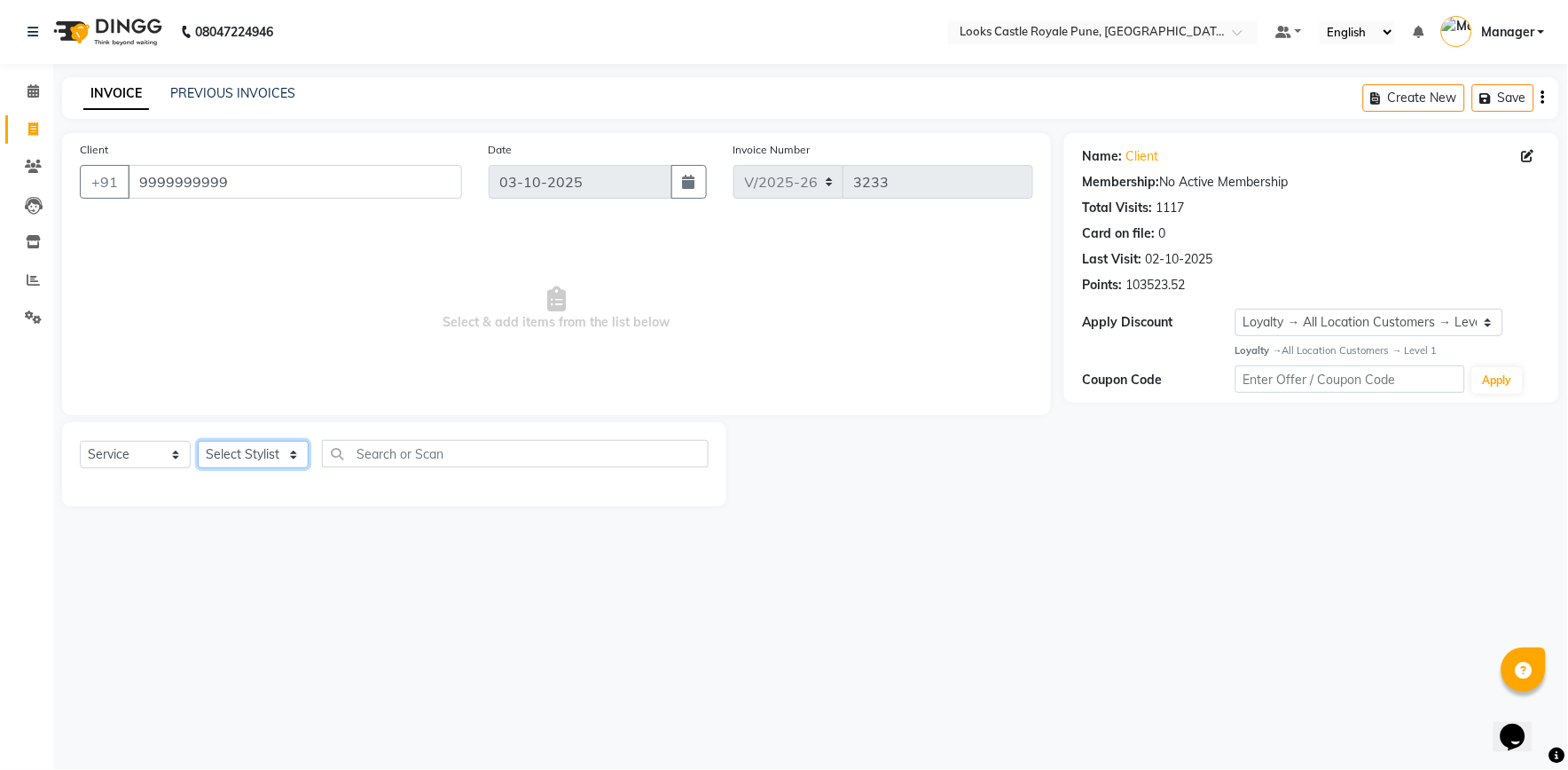
click at [263, 452] on select "Select Stylist Akshay [PERSON_NAME] [PERSON_NAME] [PERSON_NAME] Danish [PERSON_…" at bounding box center [253, 454] width 111 height 27
click at [226, 447] on select "Select Stylist Akshay [PERSON_NAME] [PERSON_NAME] [PERSON_NAME] Danish [PERSON_…" at bounding box center [253, 454] width 111 height 27
select select "71753"
click at [198, 442] on select "Select Stylist Akshay [PERSON_NAME] [PERSON_NAME] [PERSON_NAME] Danish [PERSON_…" at bounding box center [253, 454] width 111 height 27
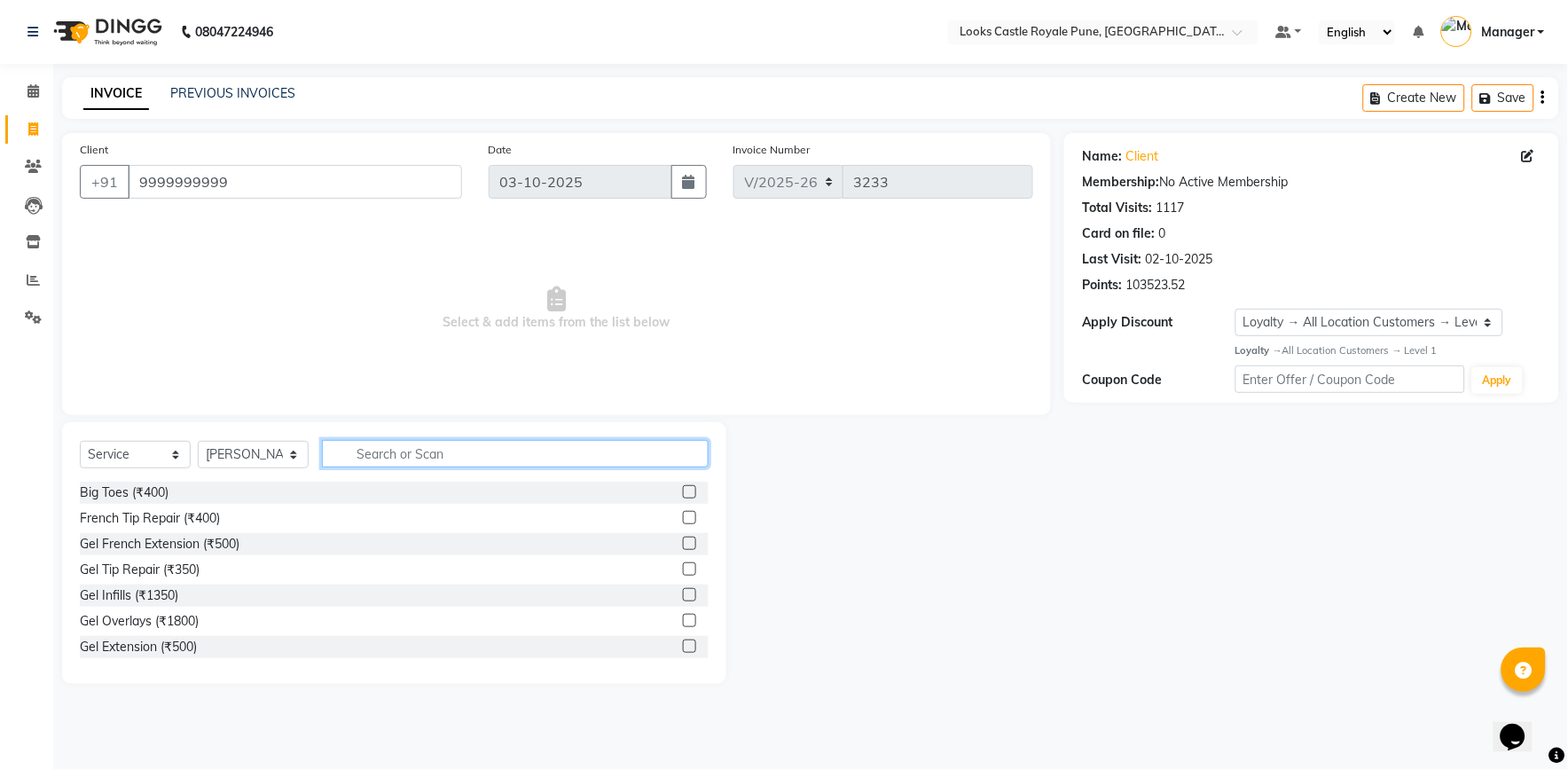
click at [373, 448] on input "text" at bounding box center [515, 453] width 387 height 27
type input "cut"
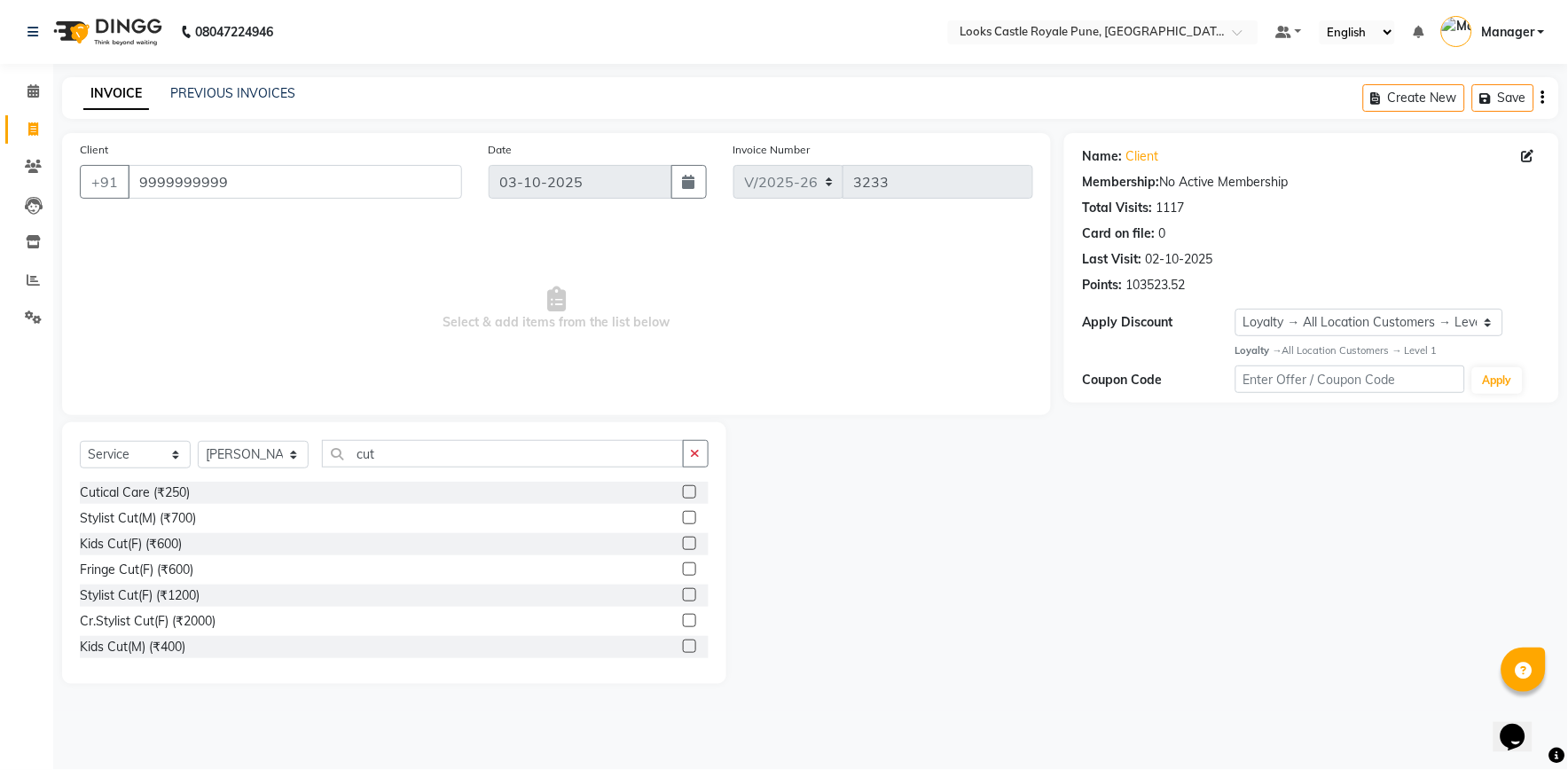
drag, startPoint x: 675, startPoint y: 517, endPoint x: 630, endPoint y: 479, distance: 58.9
click at [682, 517] on label at bounding box center [689, 517] width 13 height 13
click at [682, 517] on input "checkbox" at bounding box center [688, 518] width 11 height 11
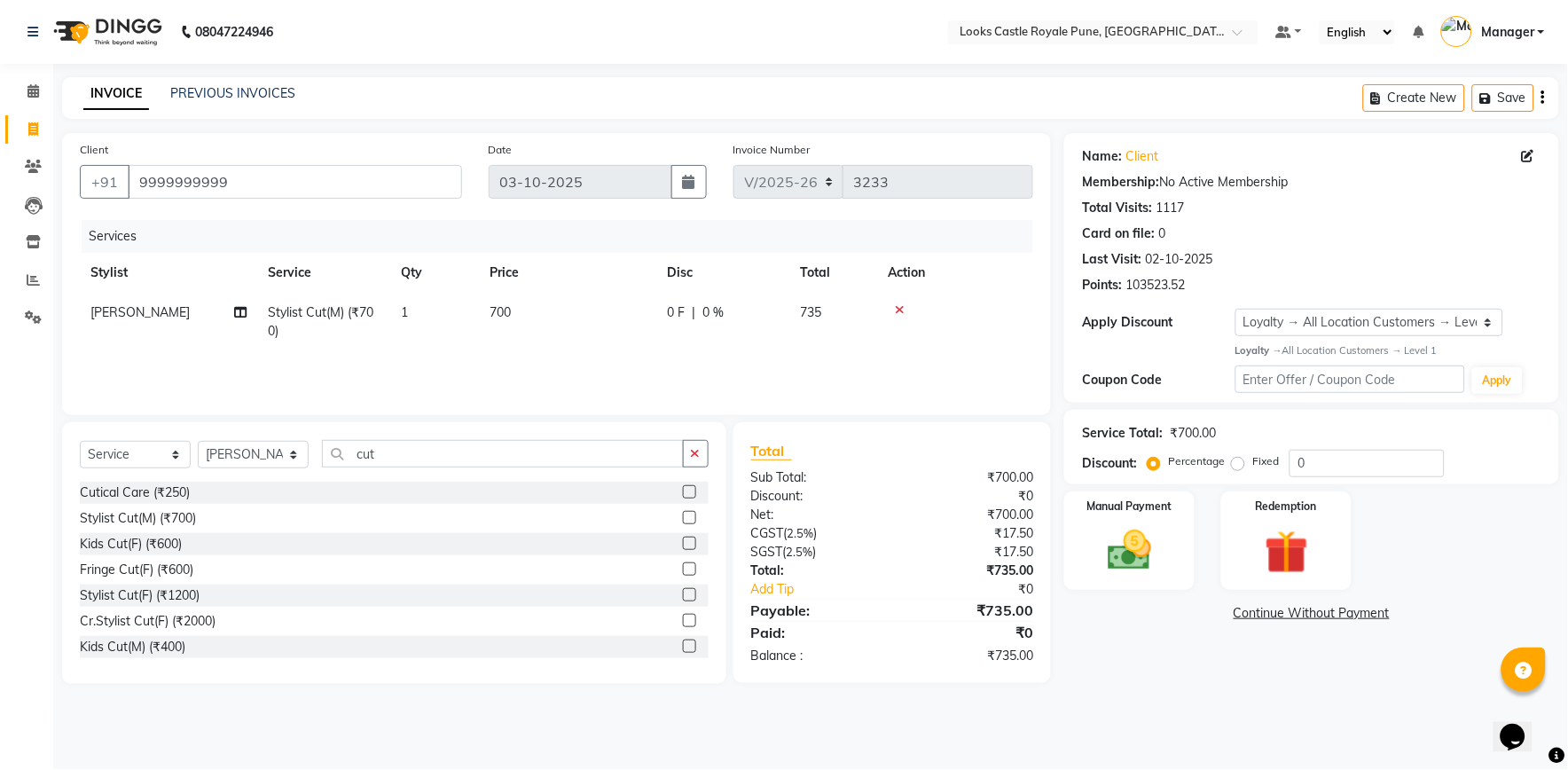
checkbox input "false"
drag, startPoint x: 551, startPoint y: 308, endPoint x: 560, endPoint y: 308, distance: 9.0
click at [560, 308] on td "700" at bounding box center [568, 322] width 177 height 59
select select "71753"
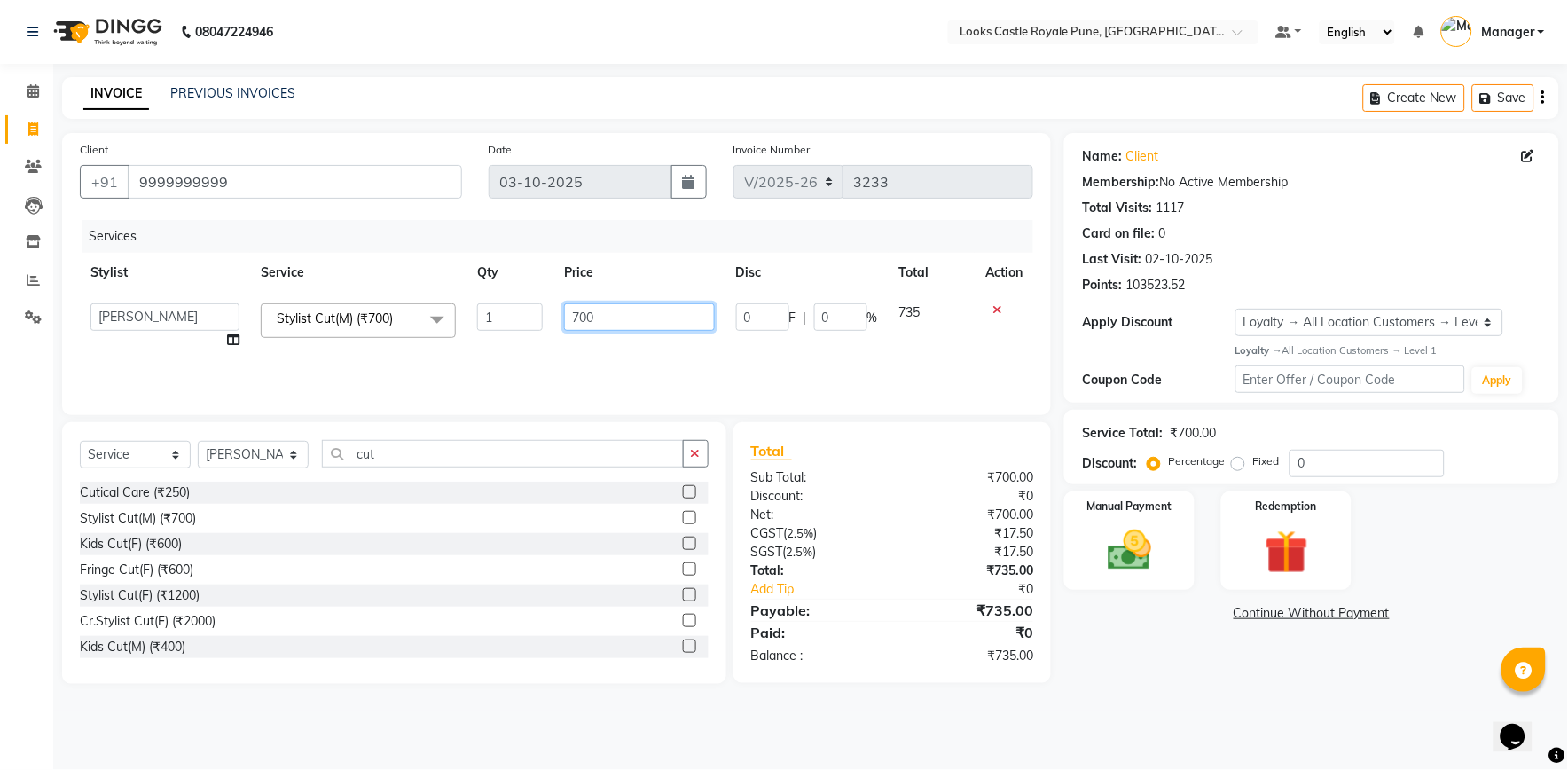
drag, startPoint x: 483, startPoint y: 346, endPoint x: 473, endPoint y: 346, distance: 10.0
click at [473, 346] on tr "Akshay [PERSON_NAME] [PERSON_NAME] [PERSON_NAME] Danish [PERSON_NAME] [PERSON_N…" at bounding box center [557, 326] width 954 height 67
type input "636"
click at [1158, 703] on main "INVOICE PREVIOUS INVOICES Create New Save Client [PHONE_NUMBER] Date [DATE] Inv…" at bounding box center [810, 393] width 1515 height 633
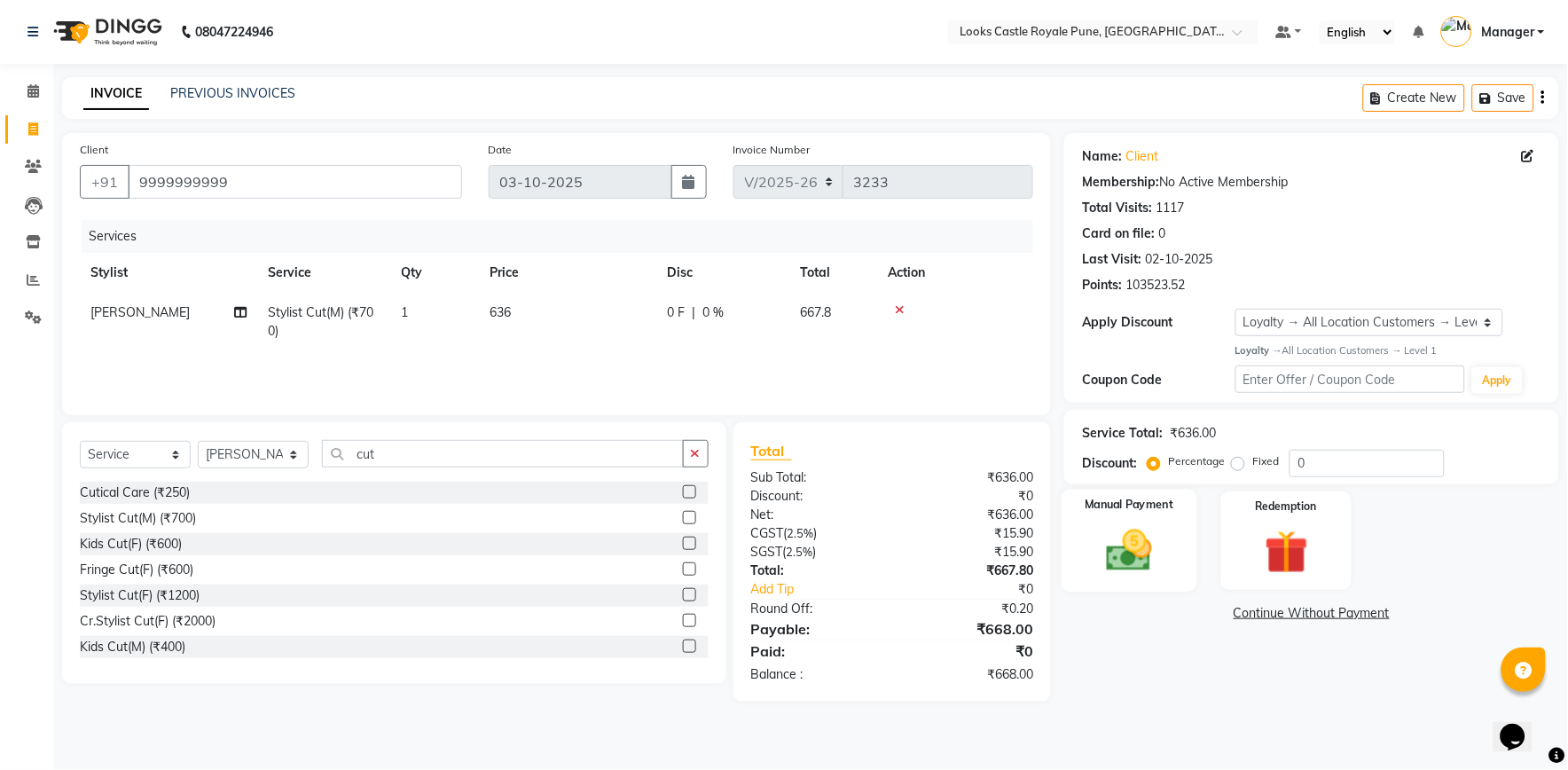
click at [1120, 561] on img at bounding box center [1129, 550] width 74 height 52
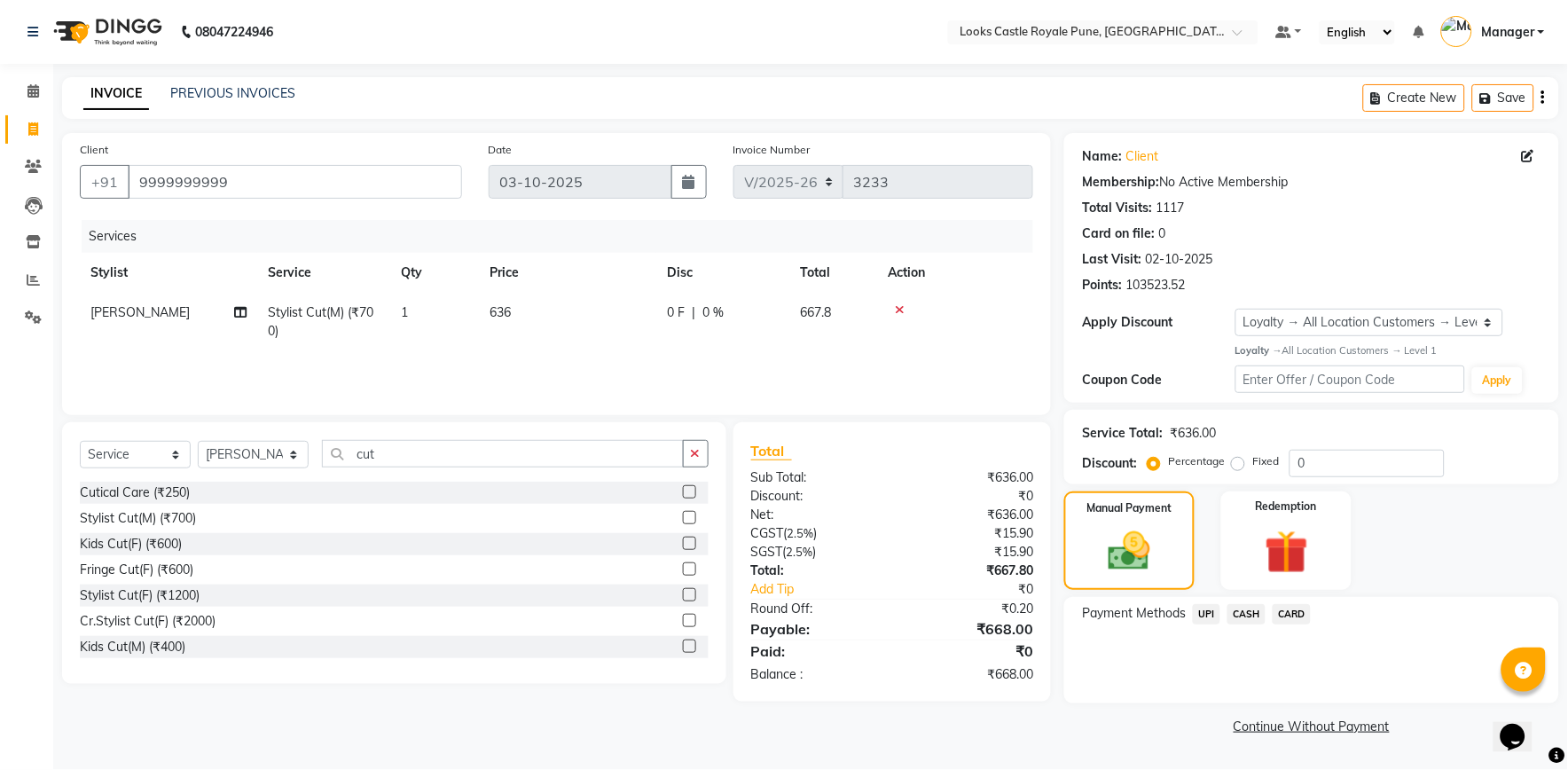
click at [1242, 614] on span "CASH" at bounding box center [1245, 614] width 38 height 21
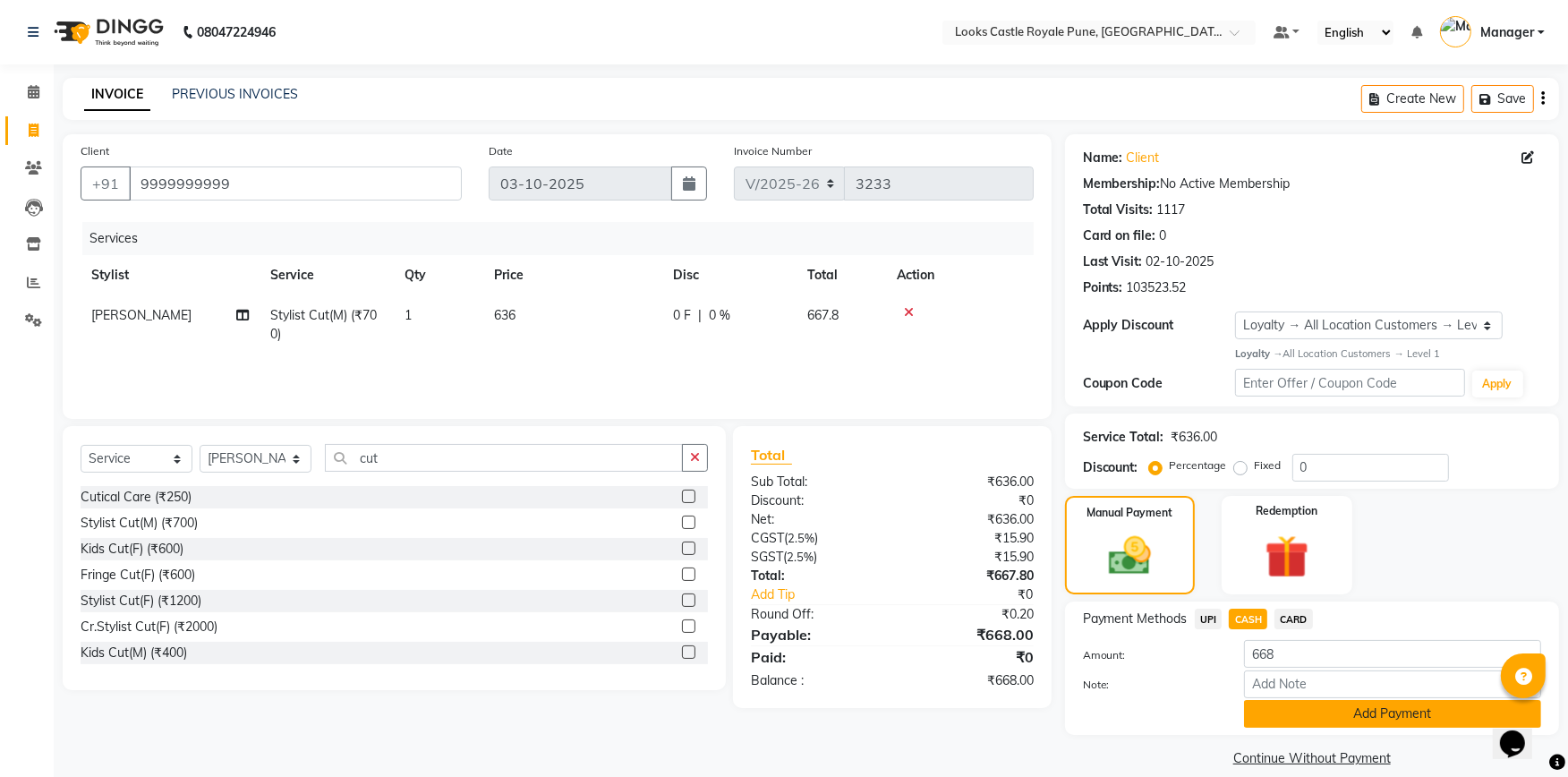
click at [1287, 706] on button "Add Payment" at bounding box center [1392, 713] width 297 height 27
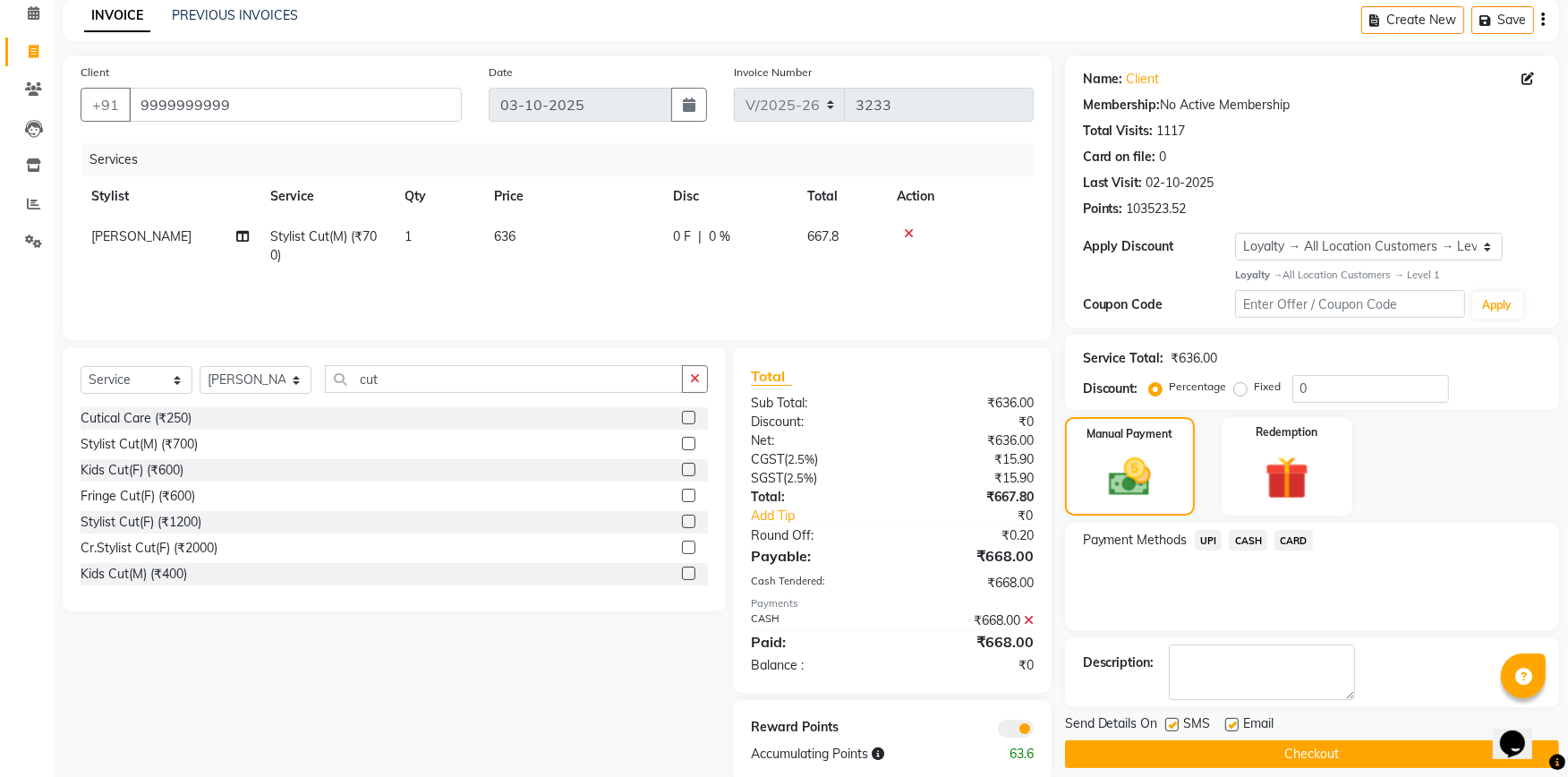
scroll to position [109, 0]
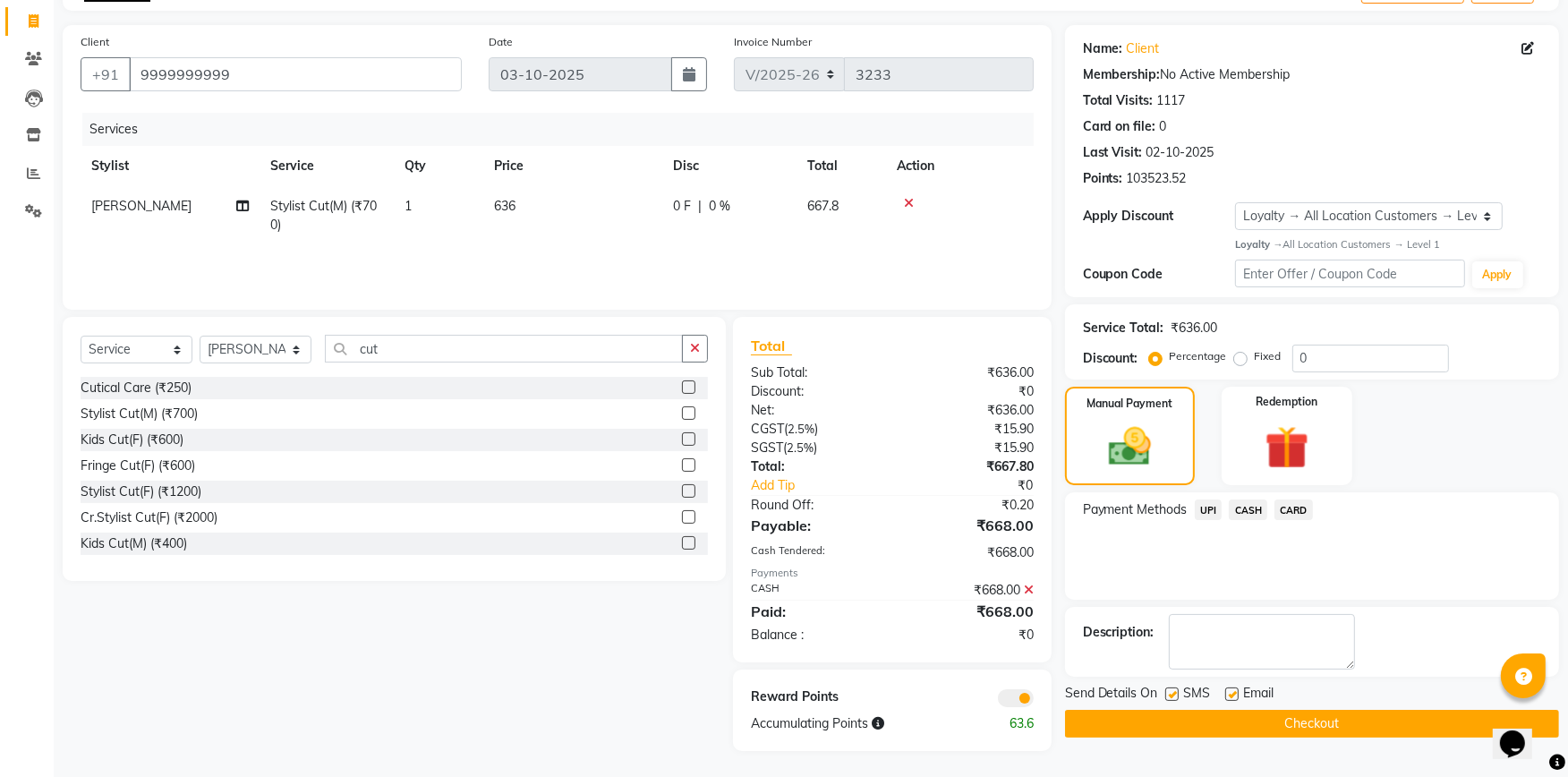
click at [1312, 717] on button "Checkout" at bounding box center [1311, 722] width 494 height 27
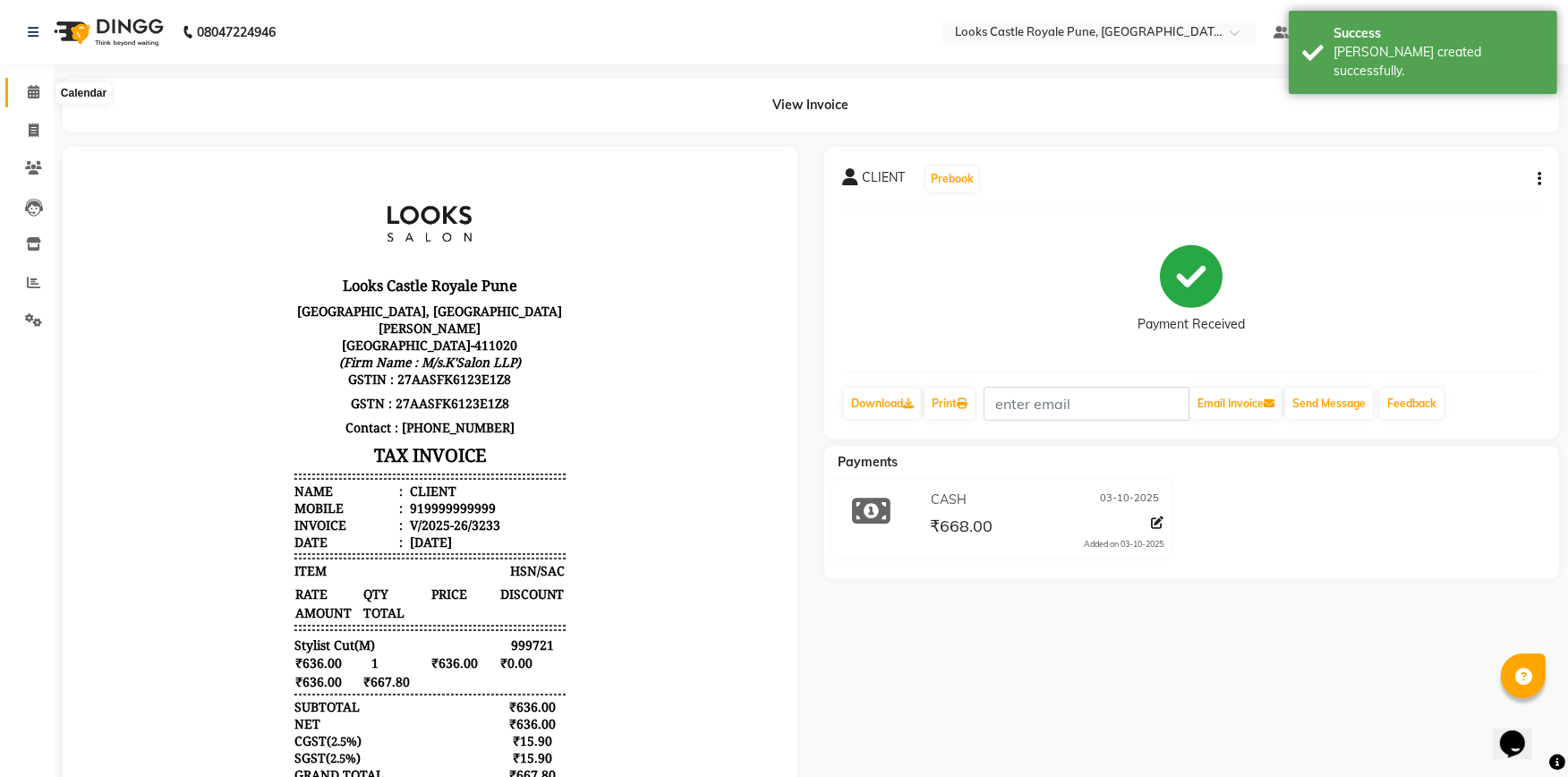
click at [31, 90] on icon at bounding box center [33, 91] width 11 height 13
